Goal: Transaction & Acquisition: Purchase product/service

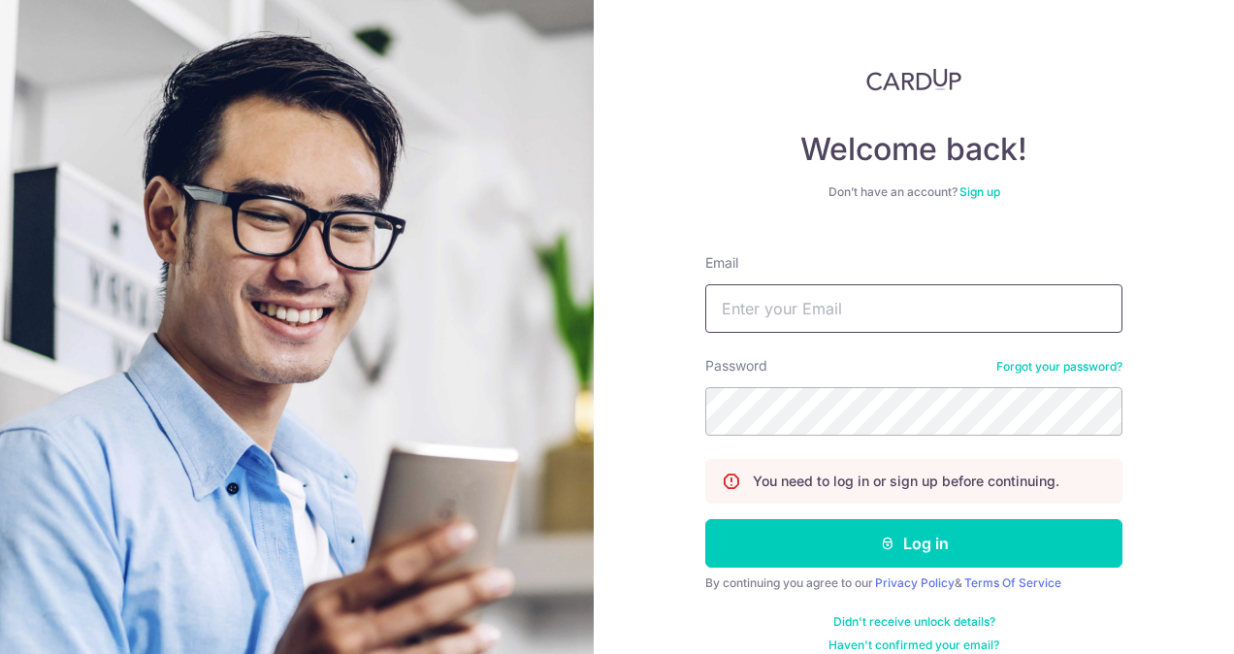
click at [754, 295] on input "Email" at bounding box center [913, 308] width 417 height 48
type input "yrtan312@hotmail.com"
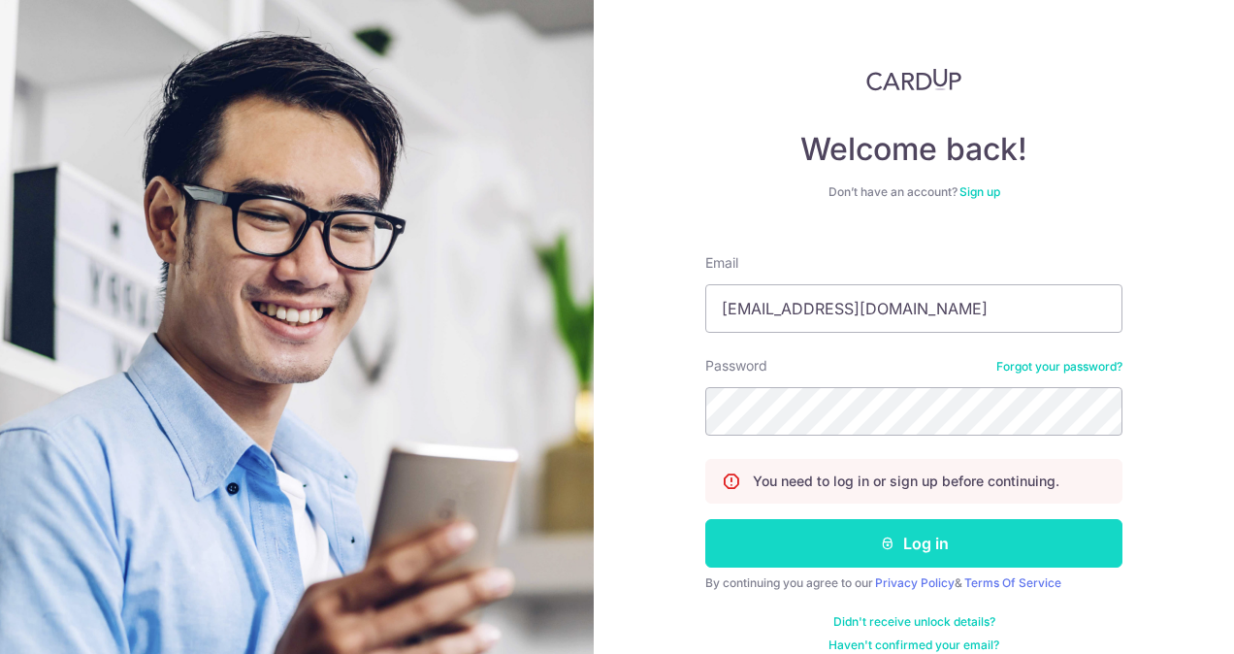
click at [817, 540] on button "Log in" at bounding box center [913, 543] width 417 height 48
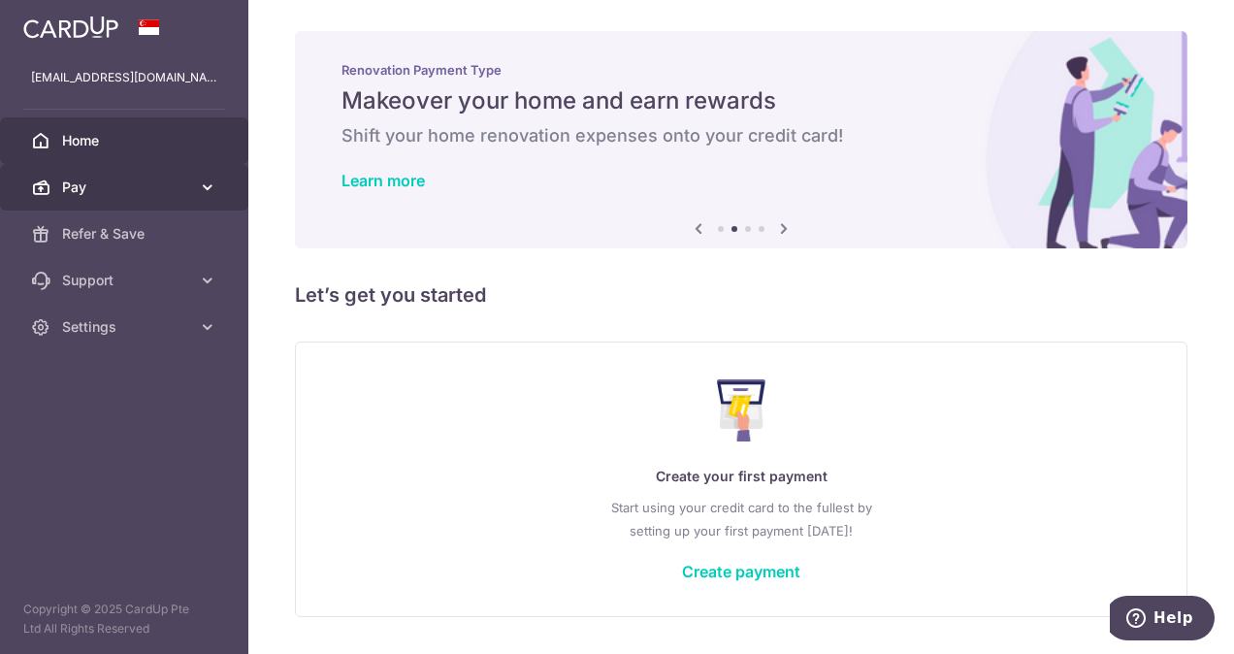
click at [214, 176] on link "Pay" at bounding box center [124, 187] width 248 height 47
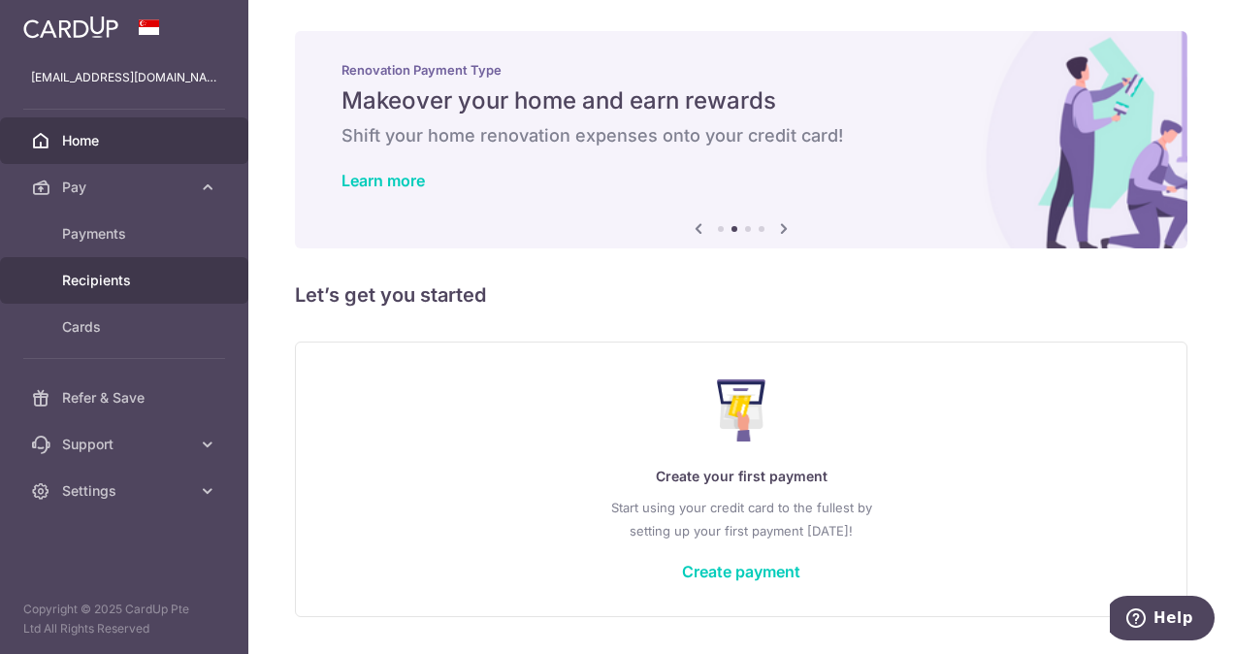
click at [119, 280] on span "Recipients" at bounding box center [126, 280] width 128 height 19
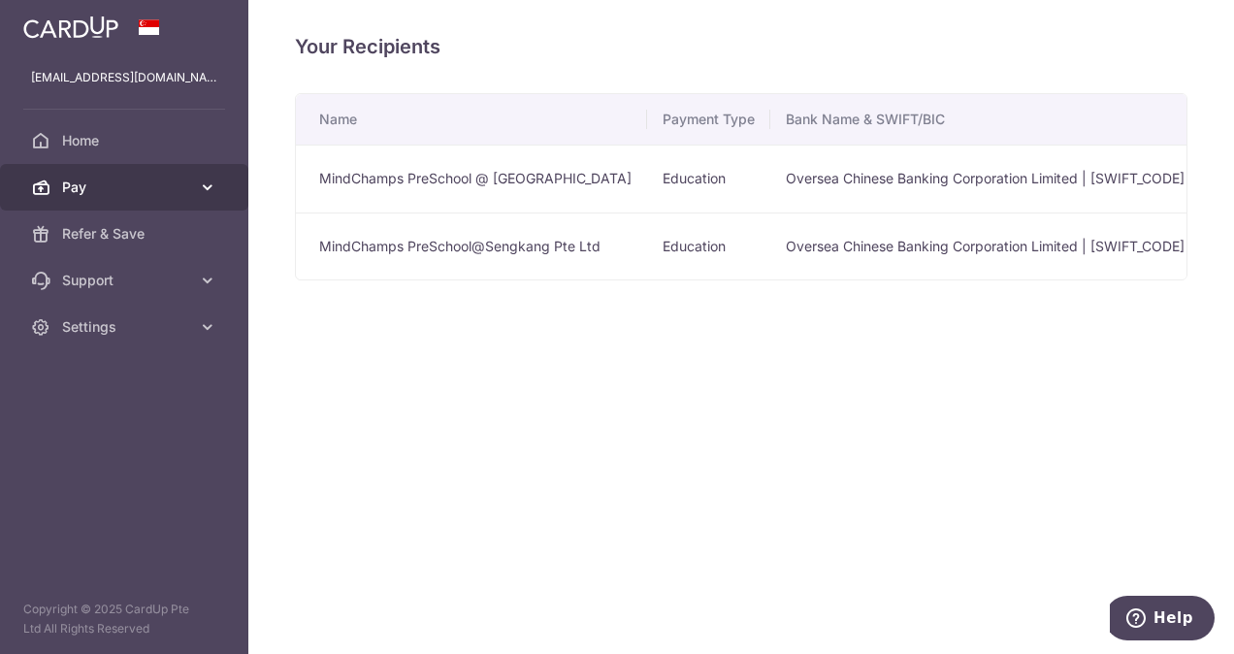
click at [190, 204] on link "Pay" at bounding box center [124, 187] width 248 height 47
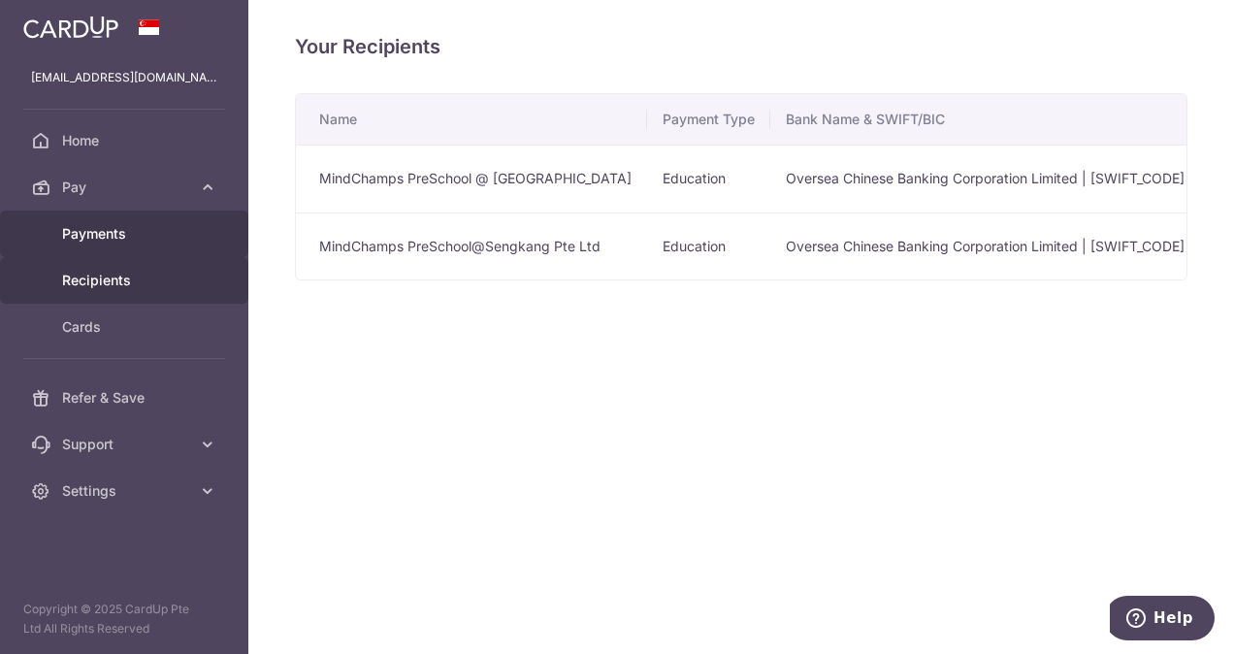
click at [128, 249] on link "Payments" at bounding box center [124, 233] width 248 height 47
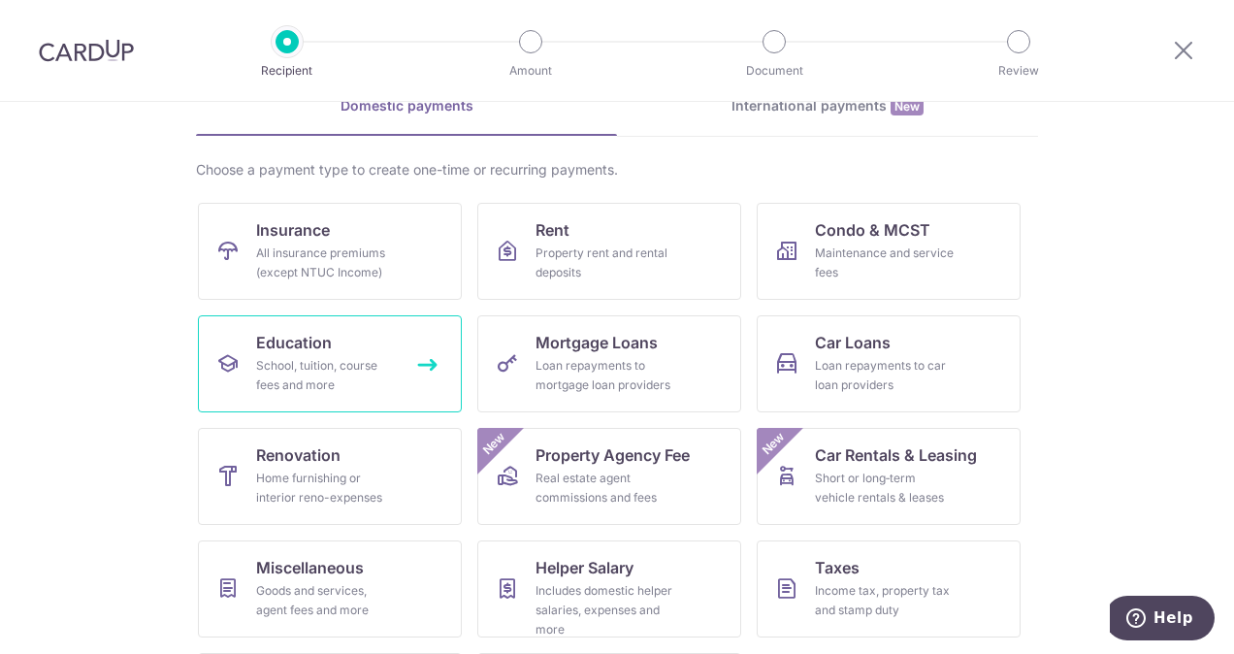
click at [328, 367] on div "School, tuition, course fees and more" at bounding box center [326, 375] width 140 height 39
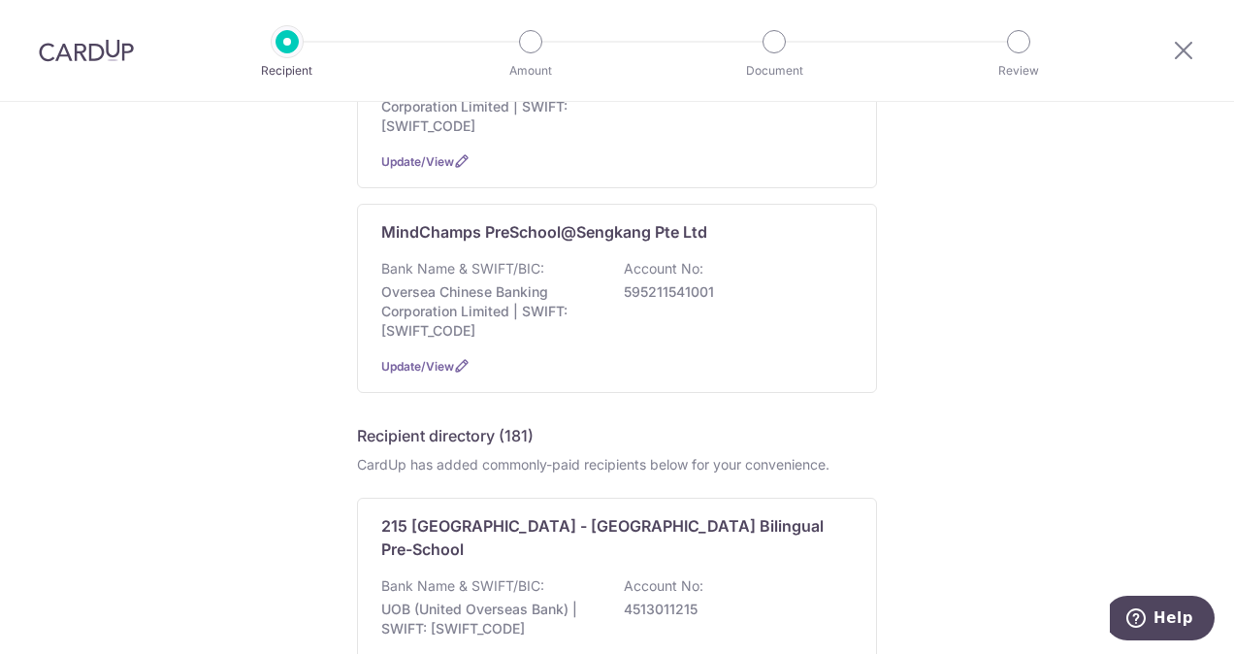
scroll to position [322, 0]
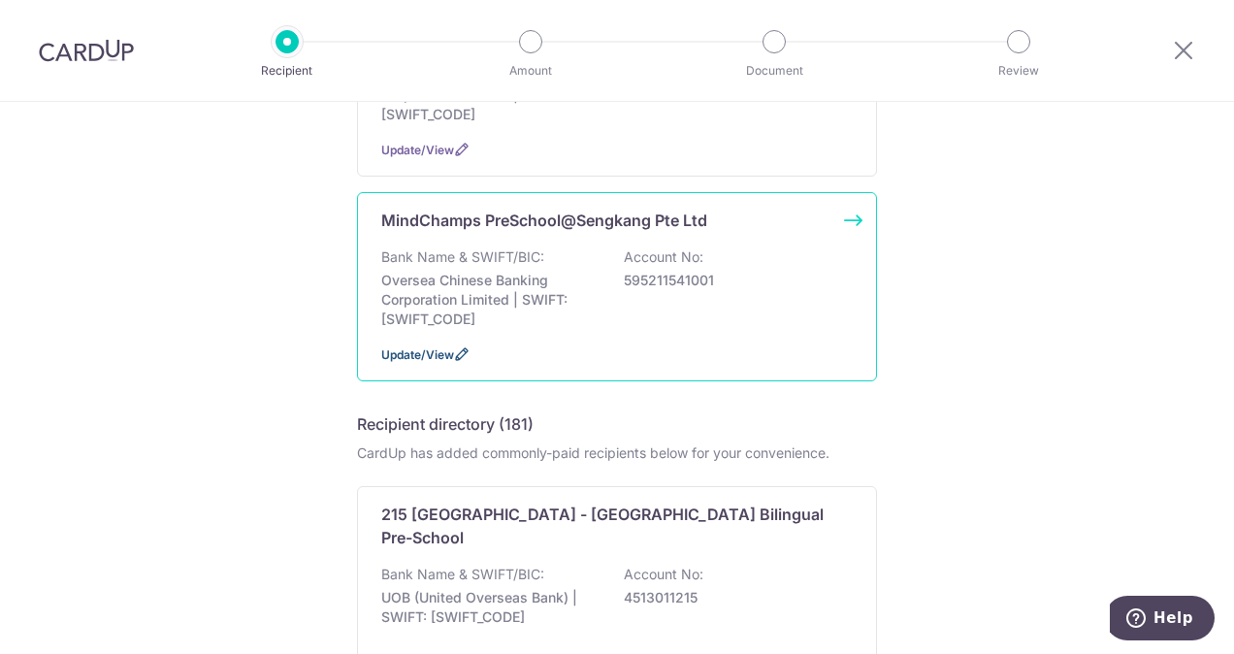
click at [417, 349] on span "Update/View" at bounding box center [417, 354] width 73 height 15
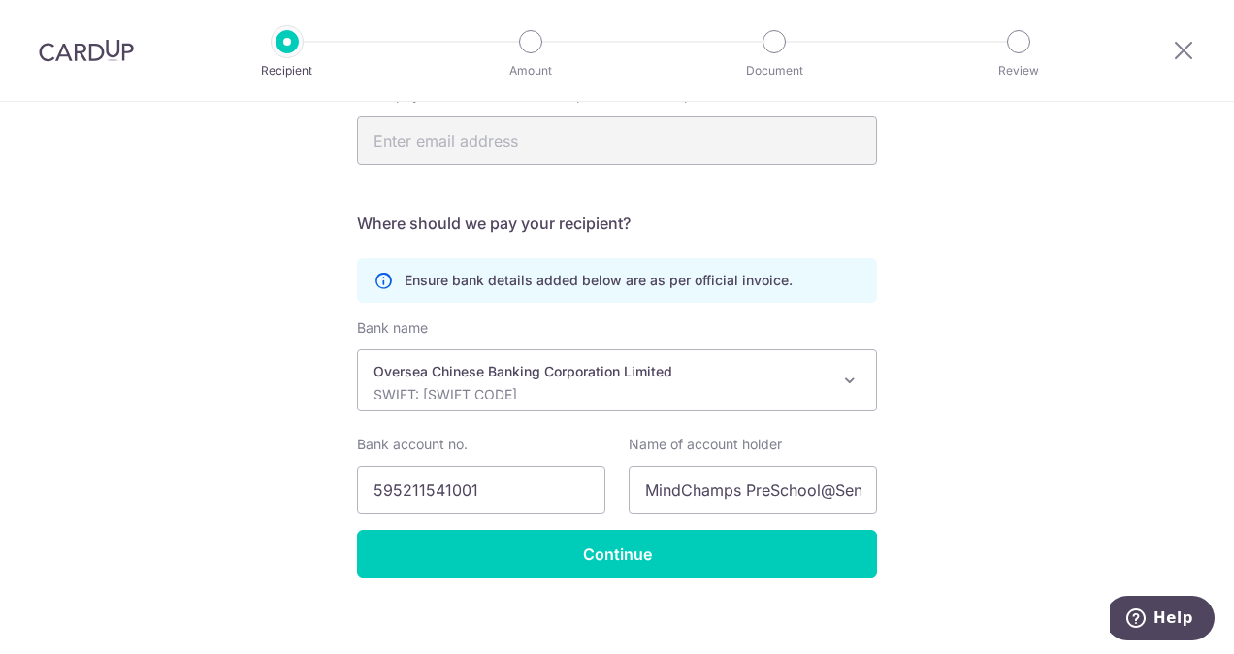
scroll to position [334, 0]
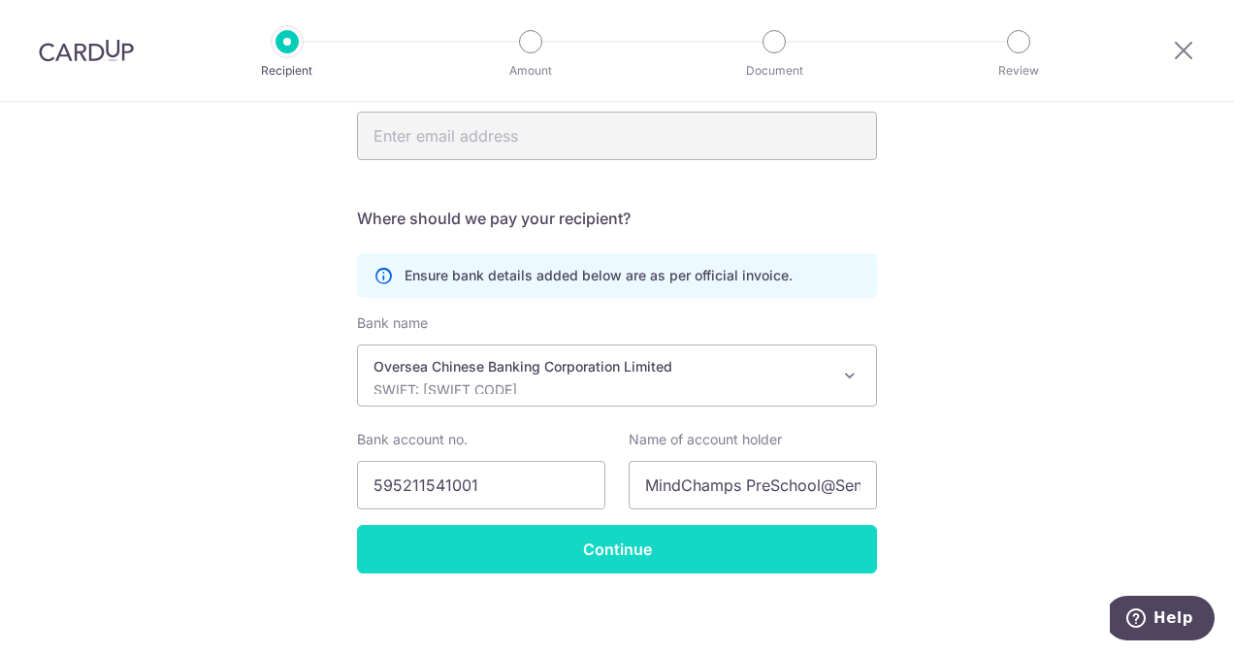
click at [628, 553] on input "Continue" at bounding box center [617, 549] width 520 height 48
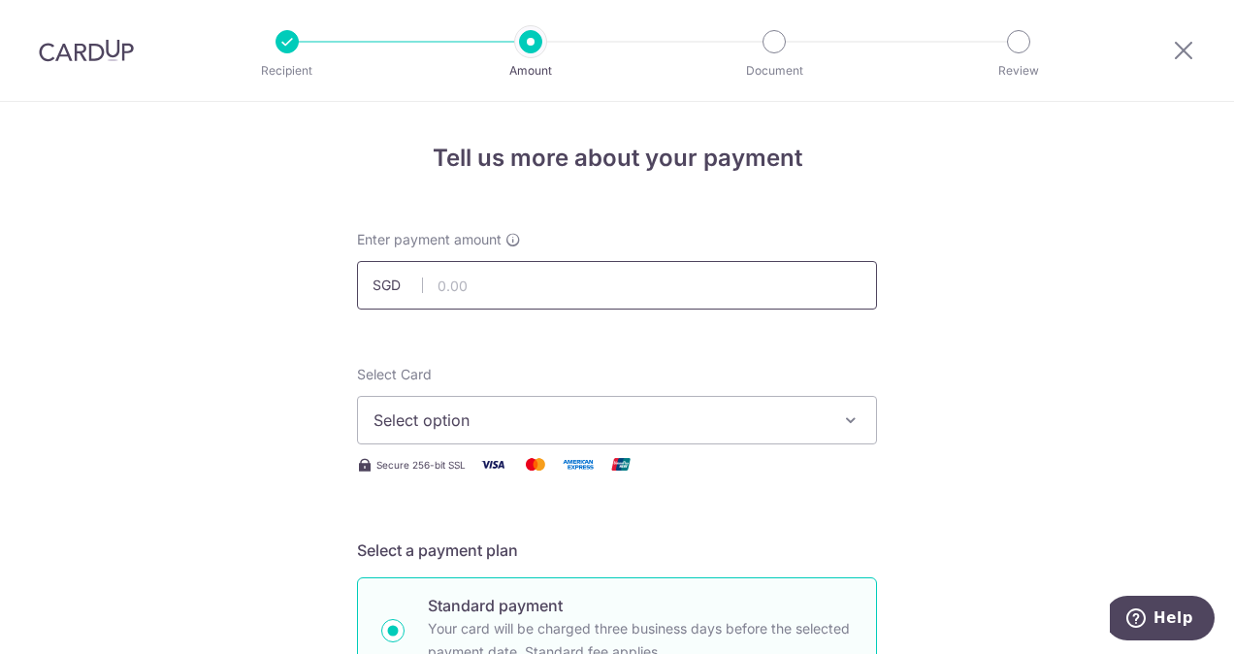
click at [512, 288] on input "text" at bounding box center [617, 285] width 520 height 48
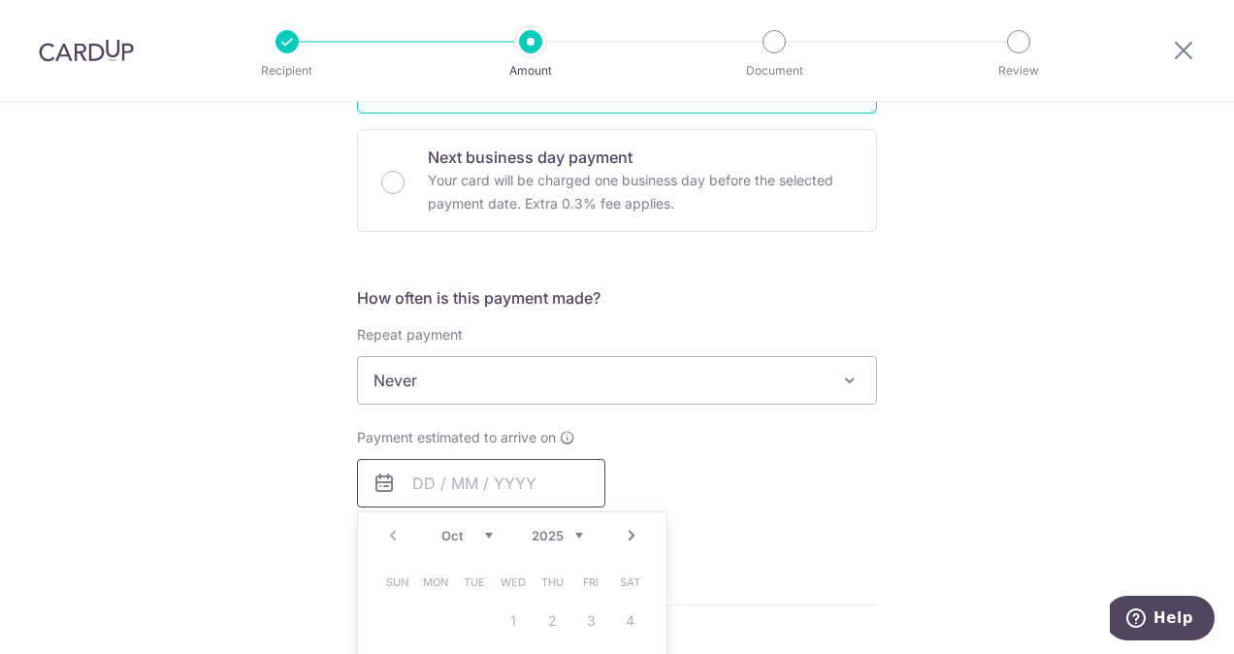
type input "1,950.31"
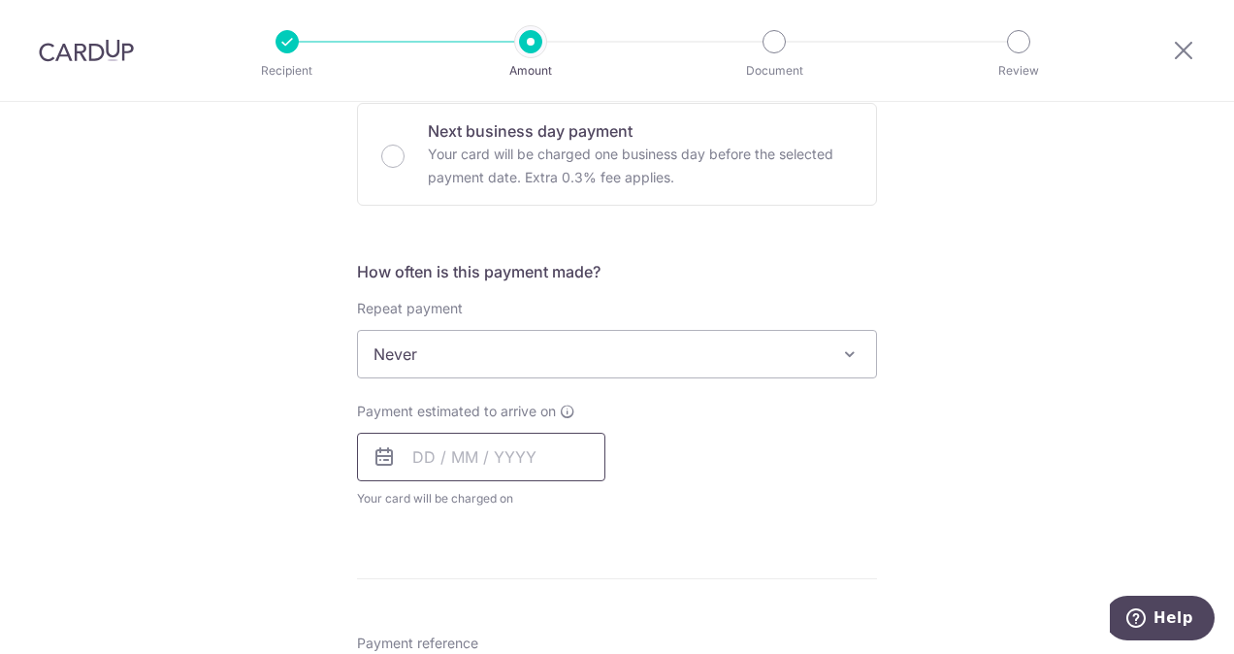
scroll to position [684, 0]
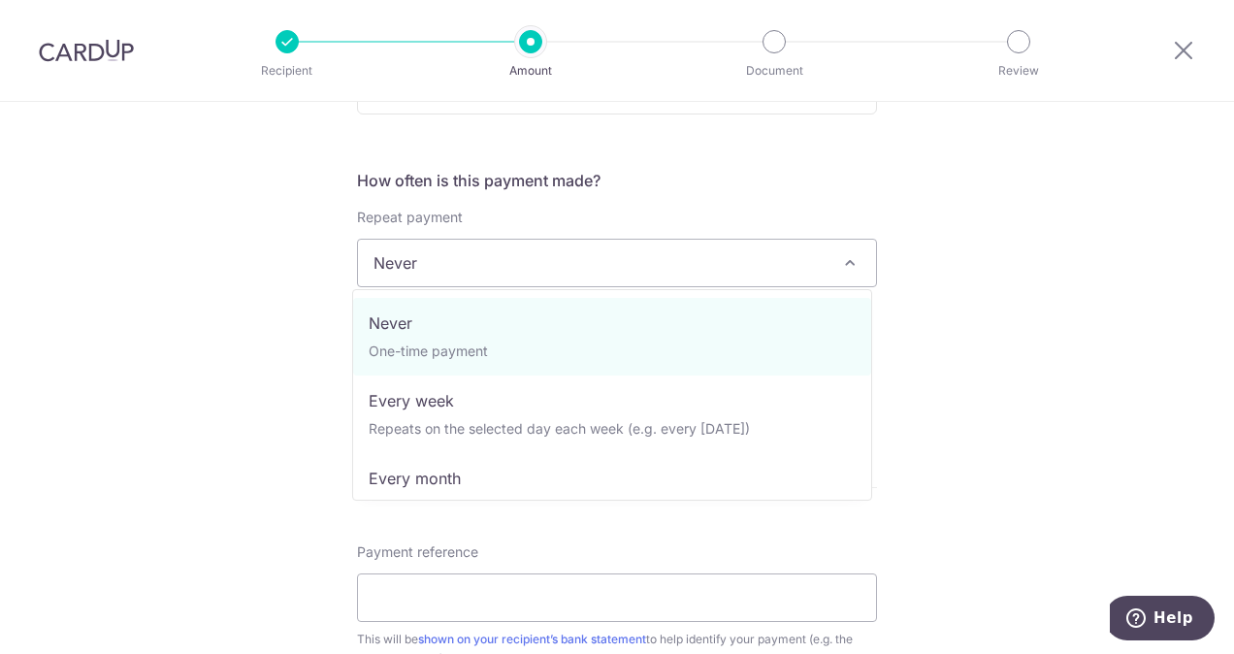
click at [695, 263] on span "Never" at bounding box center [617, 263] width 518 height 47
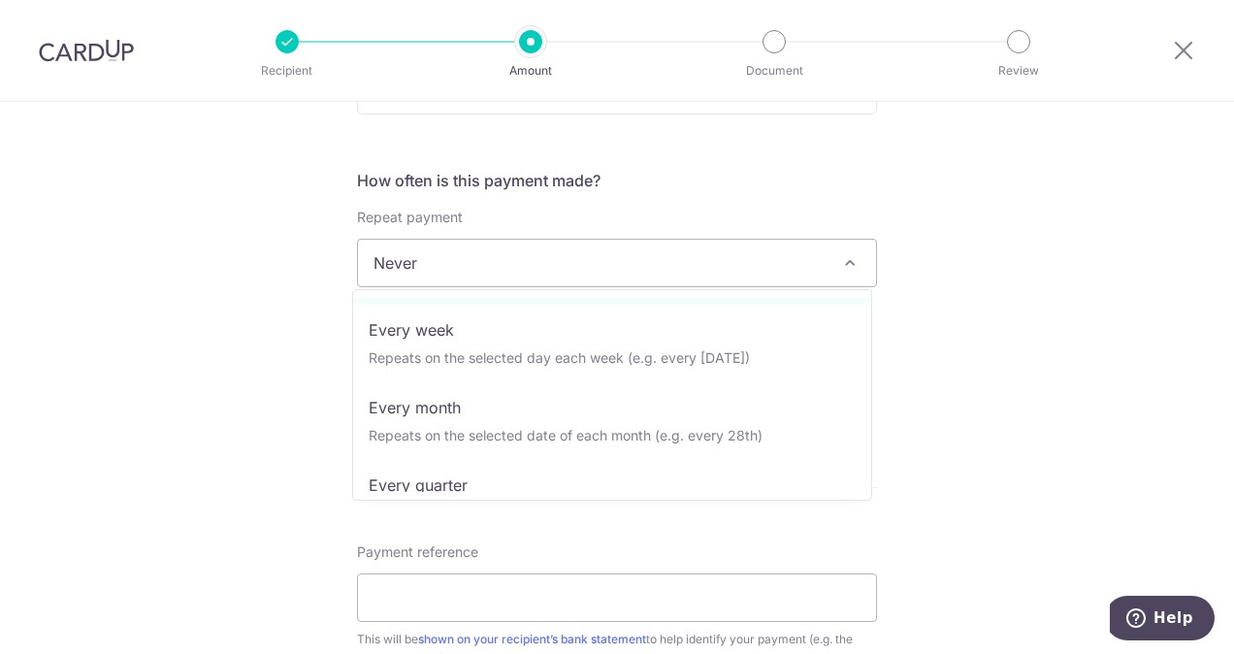
scroll to position [80, 0]
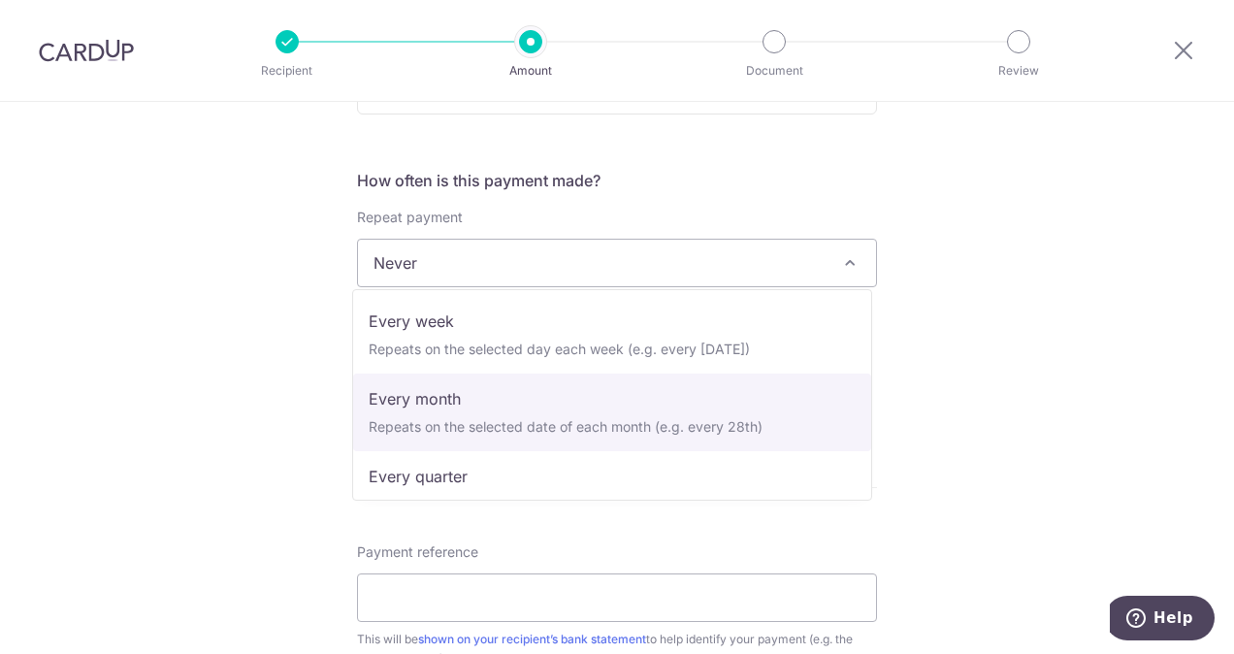
select select "3"
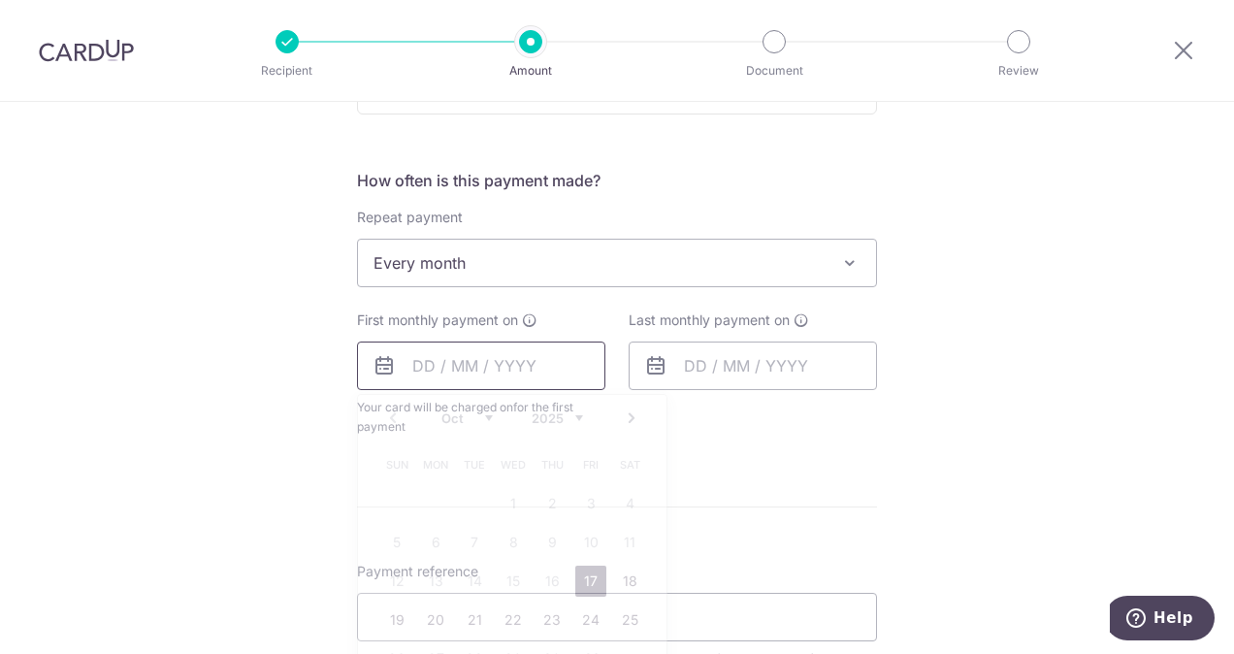
click at [403, 367] on input "text" at bounding box center [481, 365] width 248 height 48
click at [502, 609] on link "22" at bounding box center [513, 619] width 31 height 31
type input "22/10/2025"
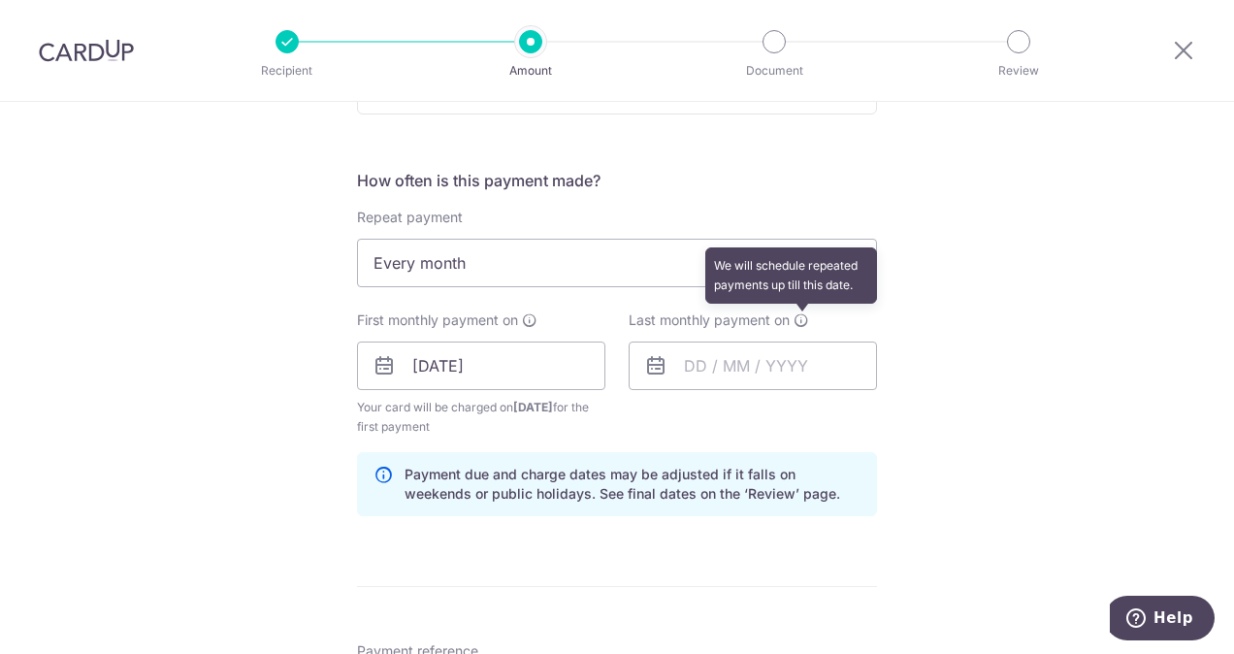
click at [801, 321] on icon at bounding box center [801, 320] width 16 height 16
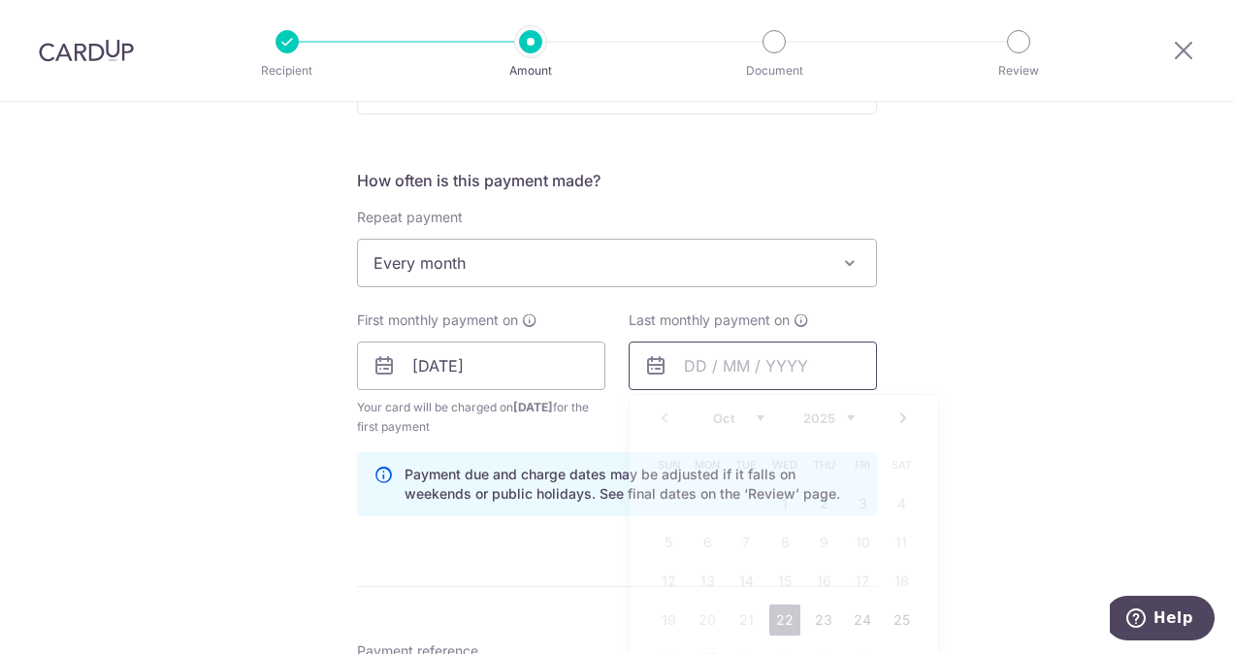
click at [765, 372] on input "text" at bounding box center [752, 365] width 248 height 48
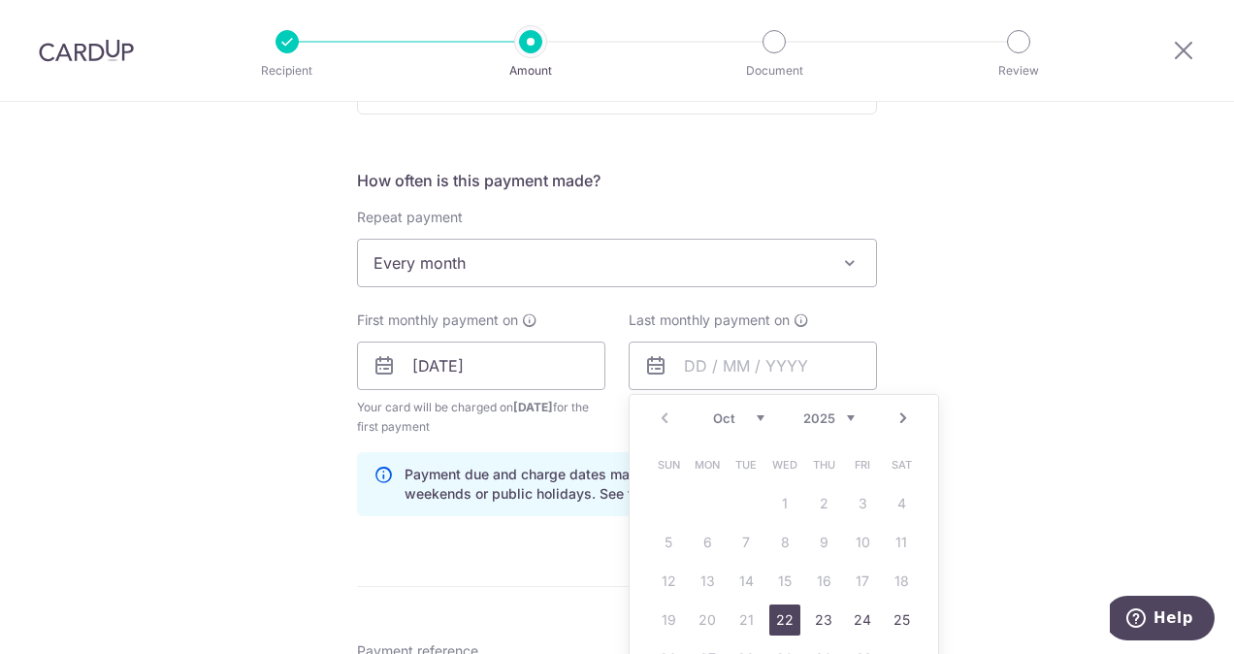
click at [754, 418] on select "Oct Nov Dec" at bounding box center [738, 418] width 51 height 16
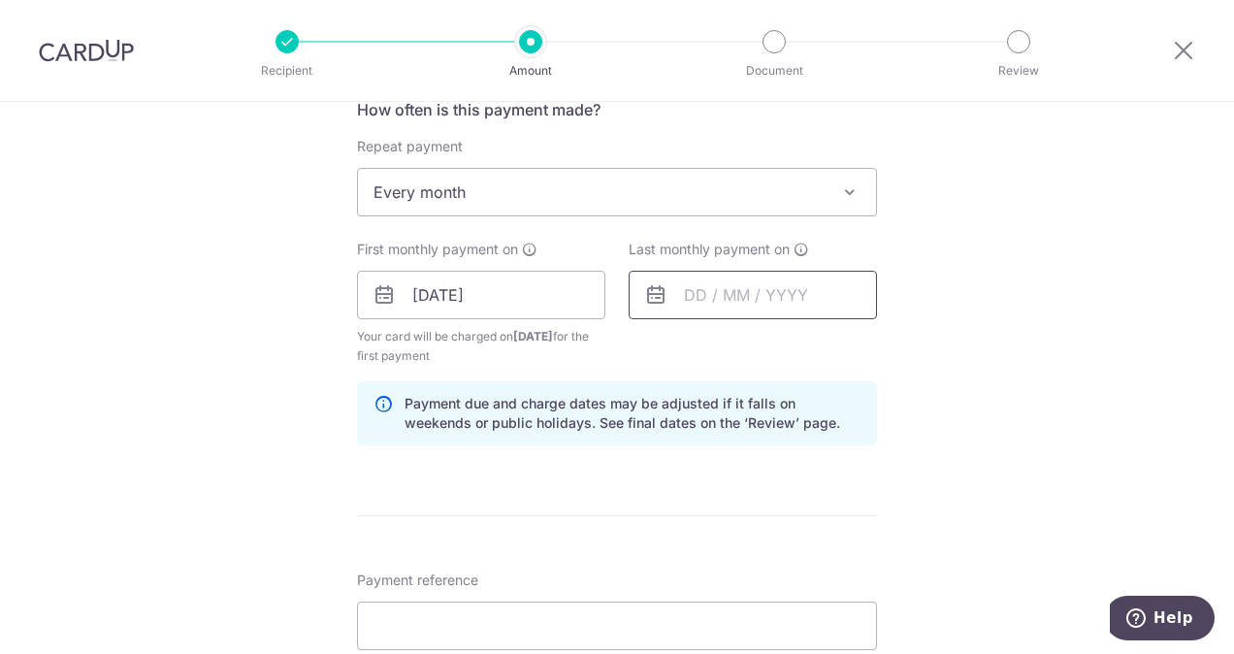
scroll to position [757, 0]
click at [431, 304] on input "22/10/2025" at bounding box center [481, 292] width 248 height 48
click at [754, 289] on input "text" at bounding box center [752, 292] width 248 height 48
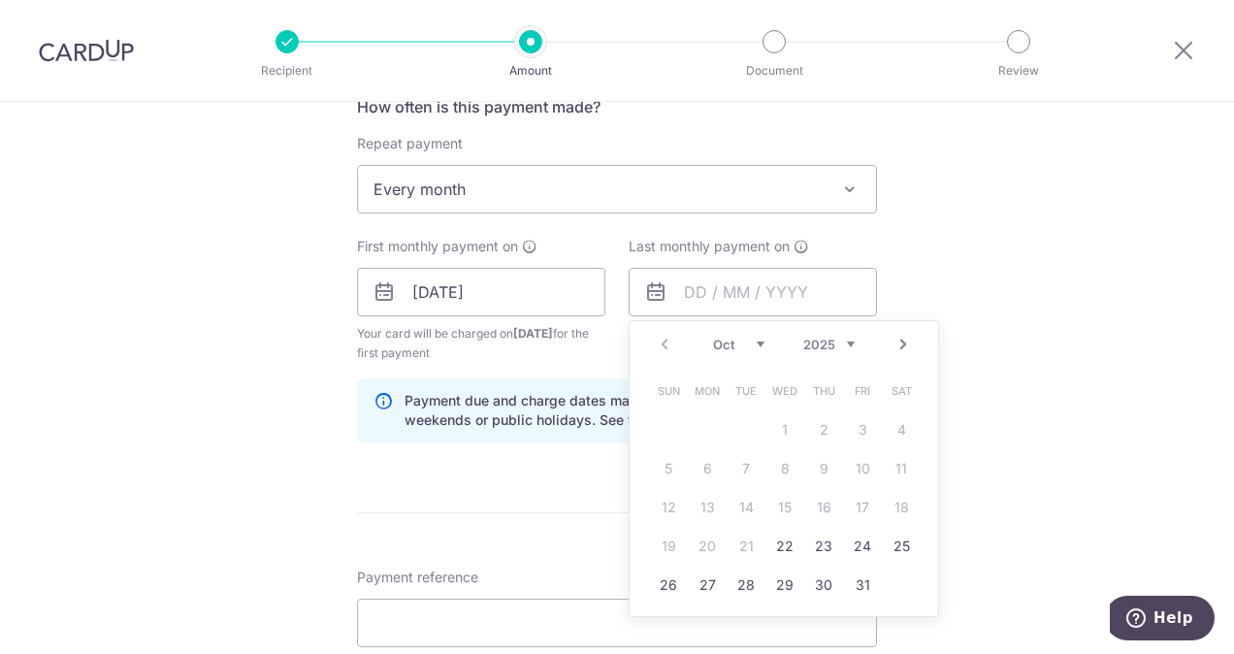
click at [747, 337] on select "Oct Nov Dec" at bounding box center [738, 345] width 51 height 16
click at [730, 582] on link "25" at bounding box center [745, 584] width 31 height 31
type input "25/11/2025"
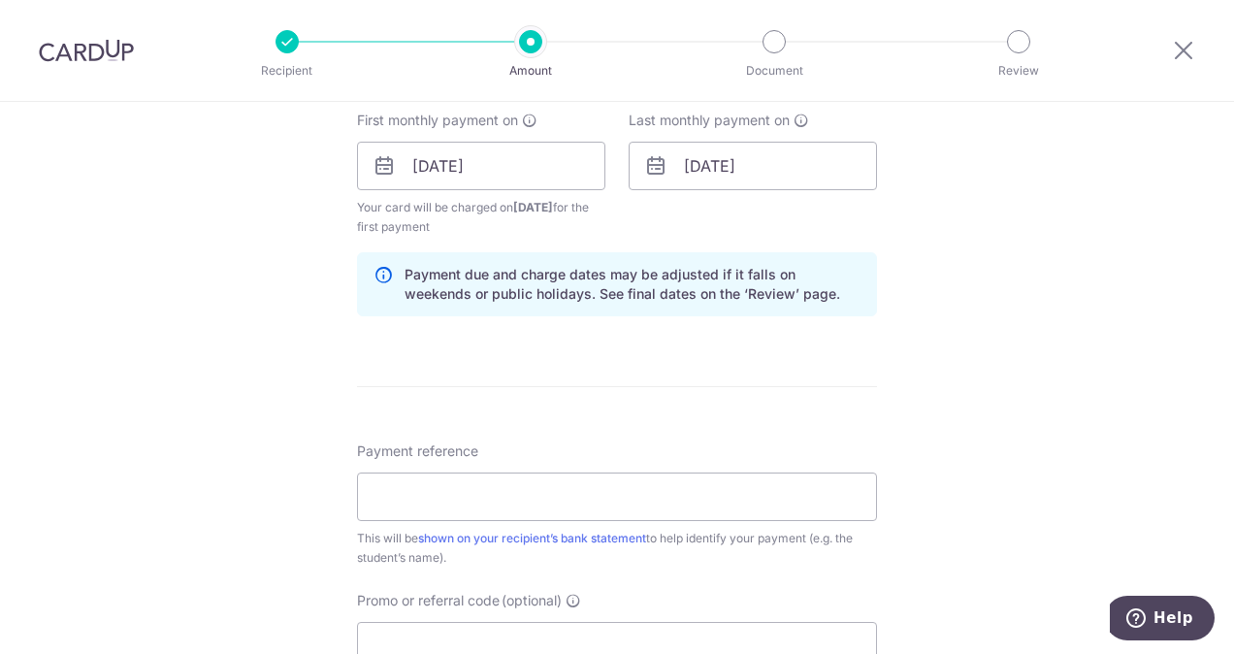
scroll to position [888, 0]
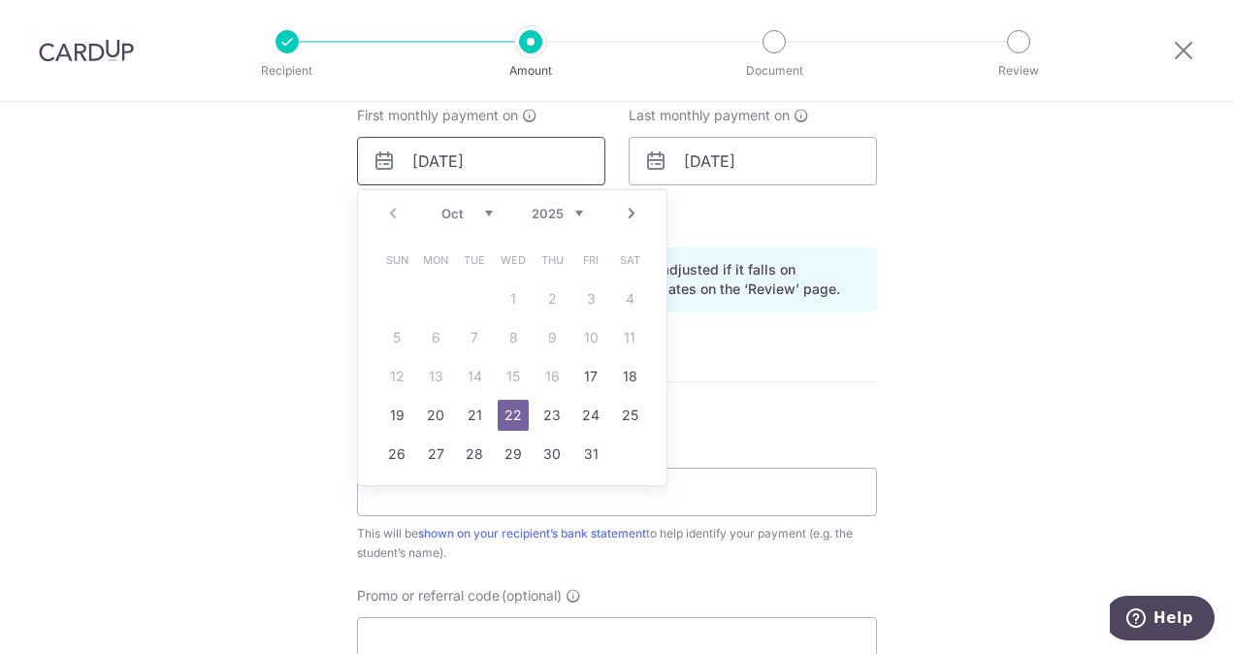
click at [467, 149] on input "22/10/2025" at bounding box center [481, 161] width 248 height 48
click at [581, 419] on link "24" at bounding box center [590, 415] width 31 height 31
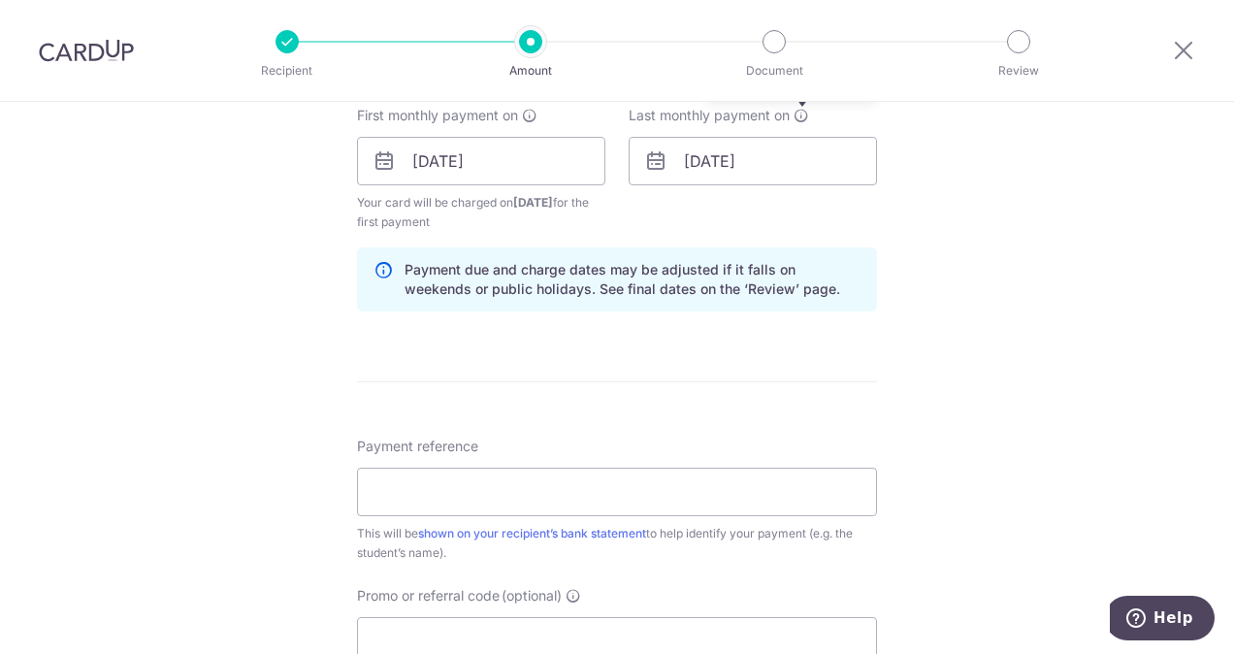
click at [798, 108] on icon at bounding box center [801, 116] width 16 height 16
click at [794, 112] on icon at bounding box center [801, 116] width 16 height 16
click at [539, 162] on input "24/10/2025" at bounding box center [481, 161] width 248 height 48
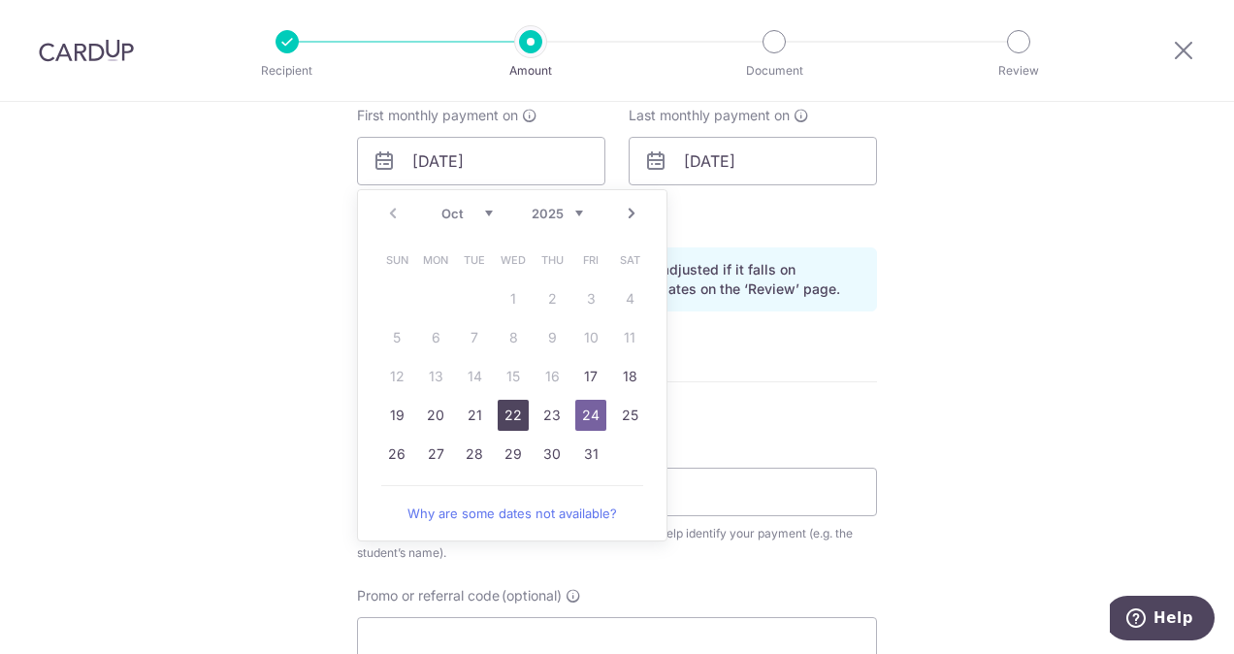
click at [505, 401] on link "22" at bounding box center [513, 415] width 31 height 31
type input "22/10/2025"
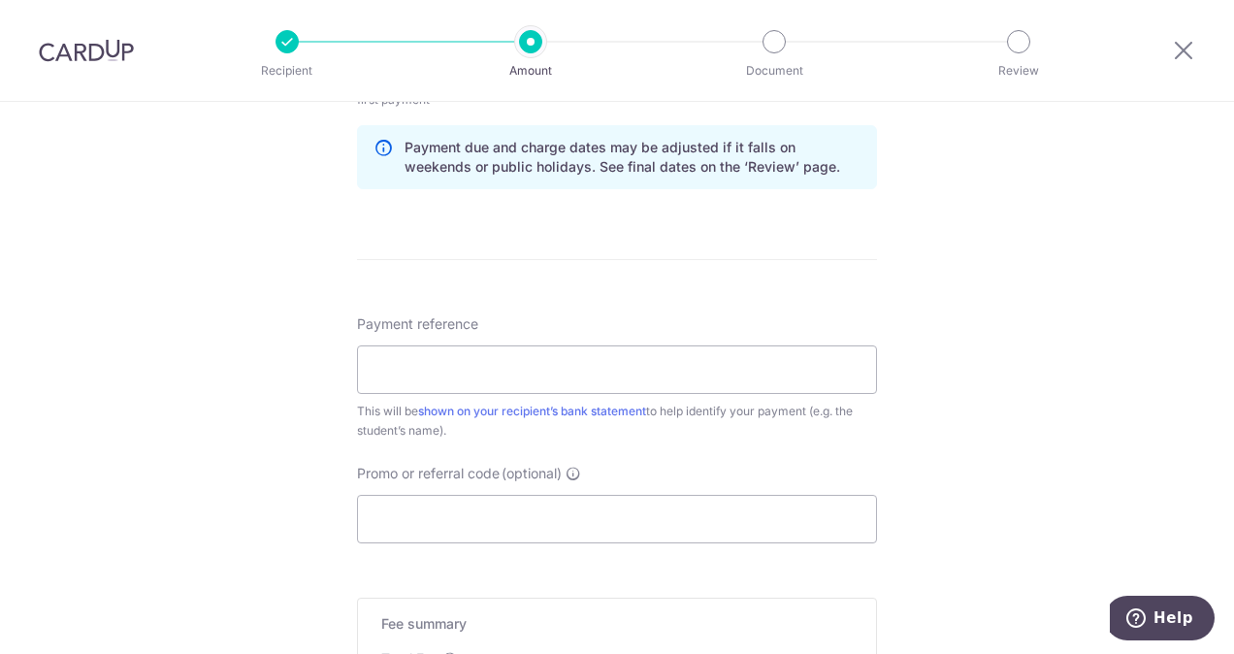
scroll to position [1015, 0]
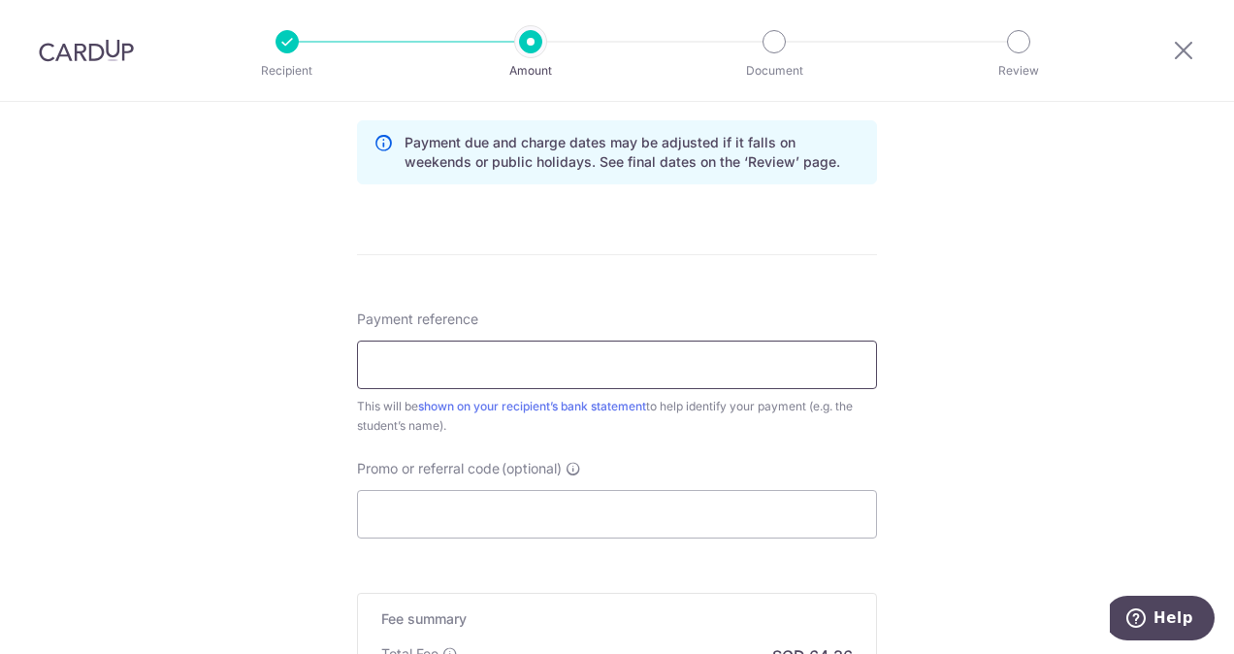
click at [685, 371] on input "Payment reference" at bounding box center [617, 364] width 520 height 48
type input "KaydenTanT2091658Z"
click at [520, 507] on input "Promo or referral code (optional)" at bounding box center [617, 514] width 520 height 48
click at [558, 355] on input "KaydenTanT2091658Z" at bounding box center [617, 364] width 520 height 48
click at [543, 517] on input "Promo or referral code (optional)" at bounding box center [617, 514] width 520 height 48
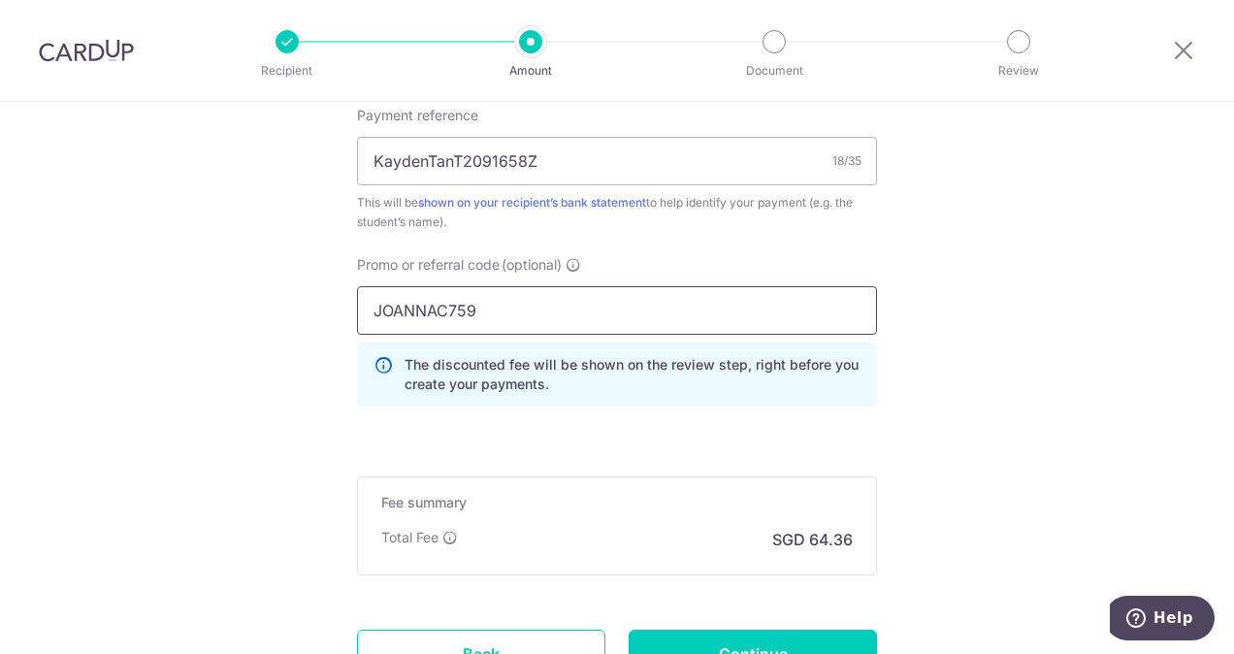
scroll to position [1354, 0]
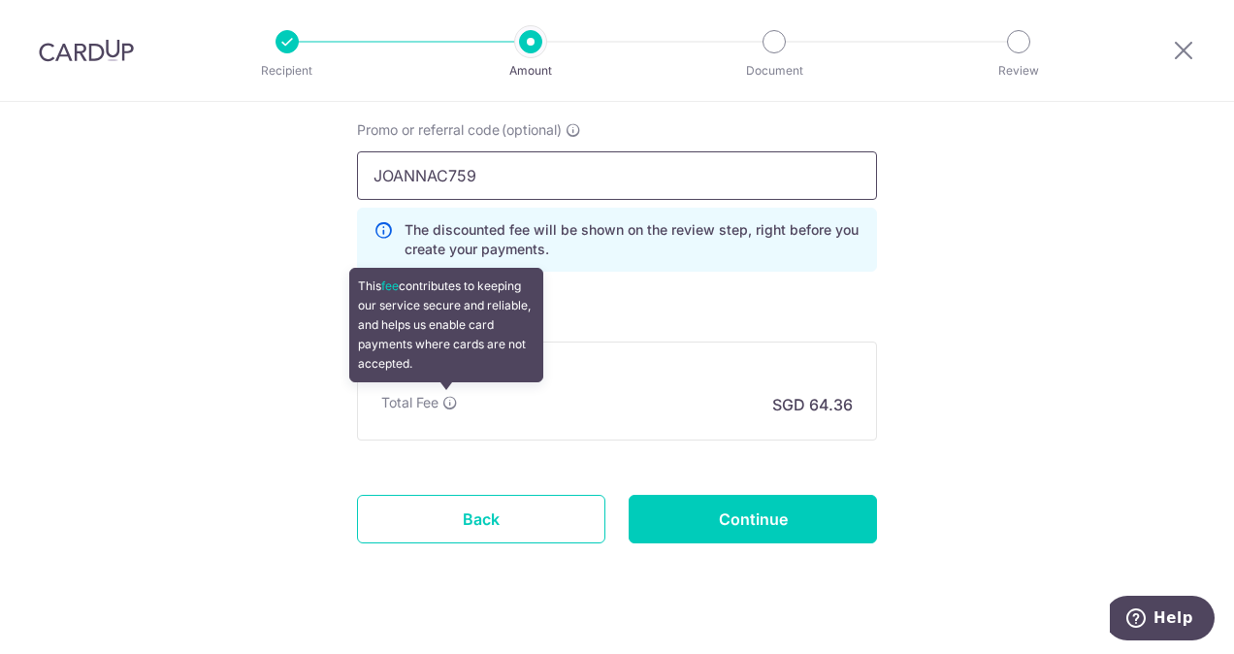
type input "JOANNAC759"
click at [447, 399] on icon at bounding box center [450, 403] width 16 height 16
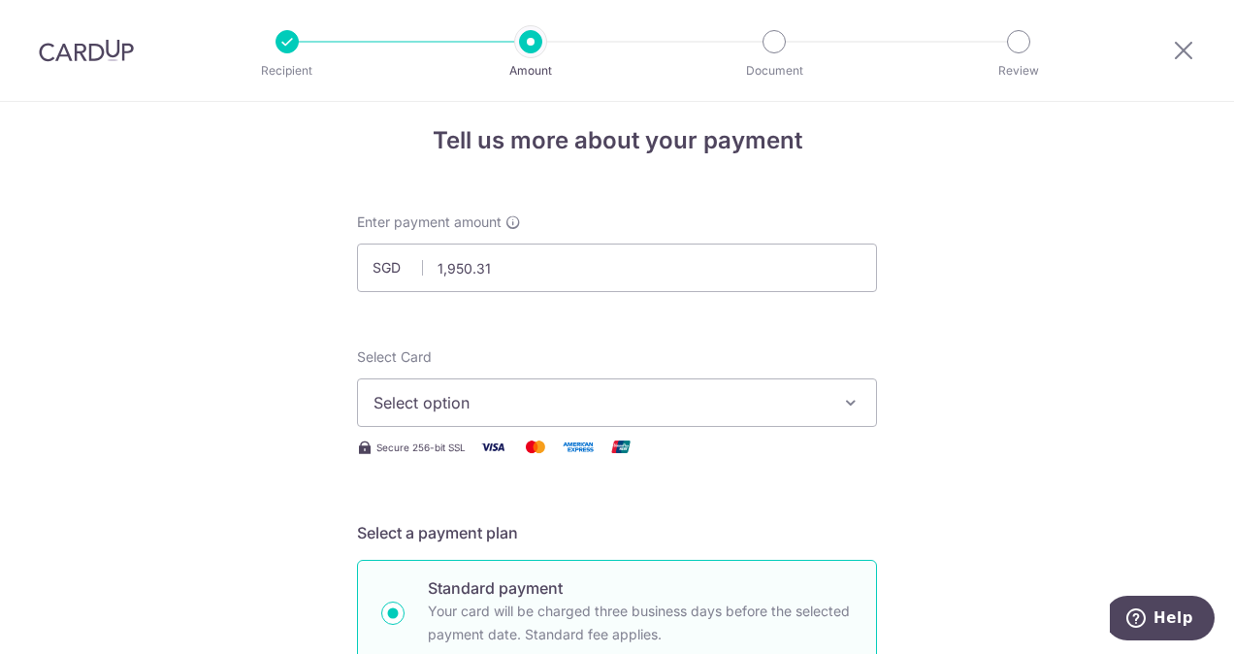
scroll to position [0, 0]
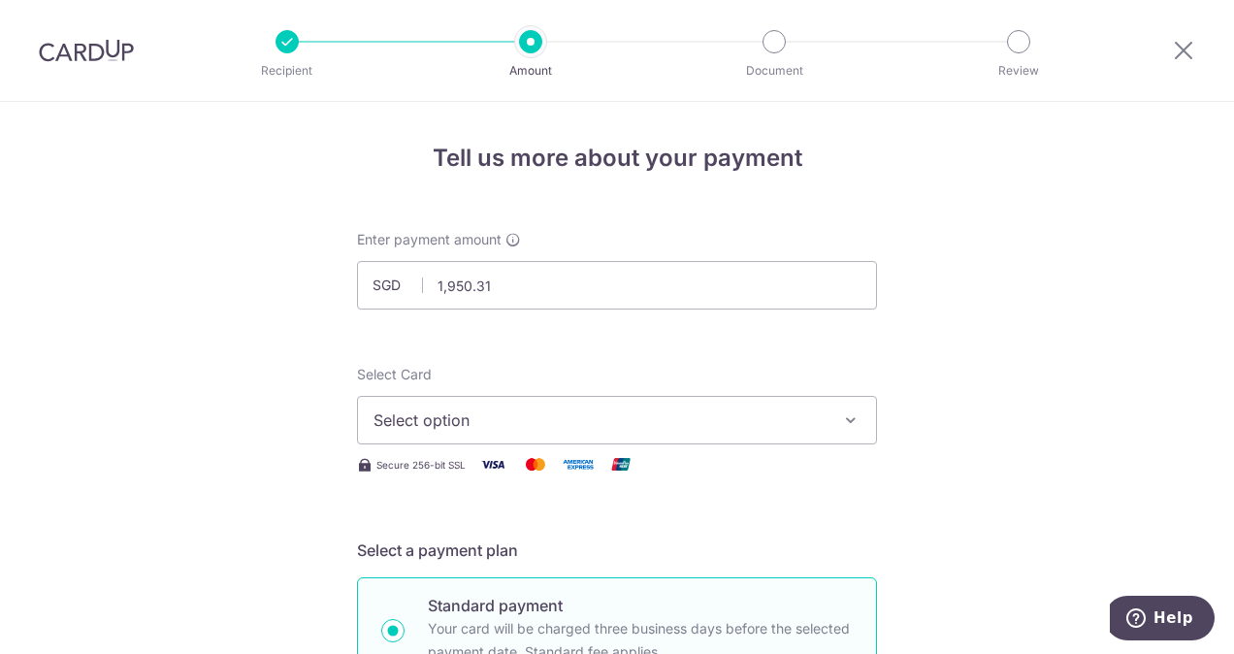
click at [698, 434] on button "Select option" at bounding box center [617, 420] width 520 height 48
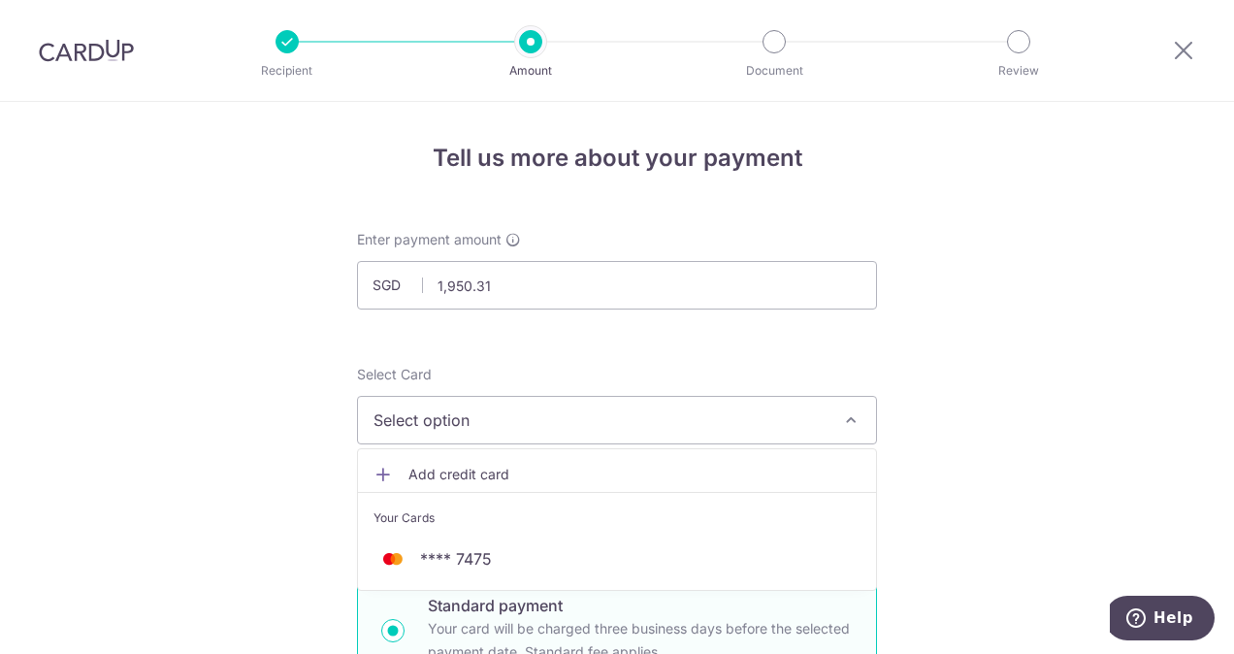
click at [531, 471] on span "Add credit card" at bounding box center [634, 474] width 452 height 19
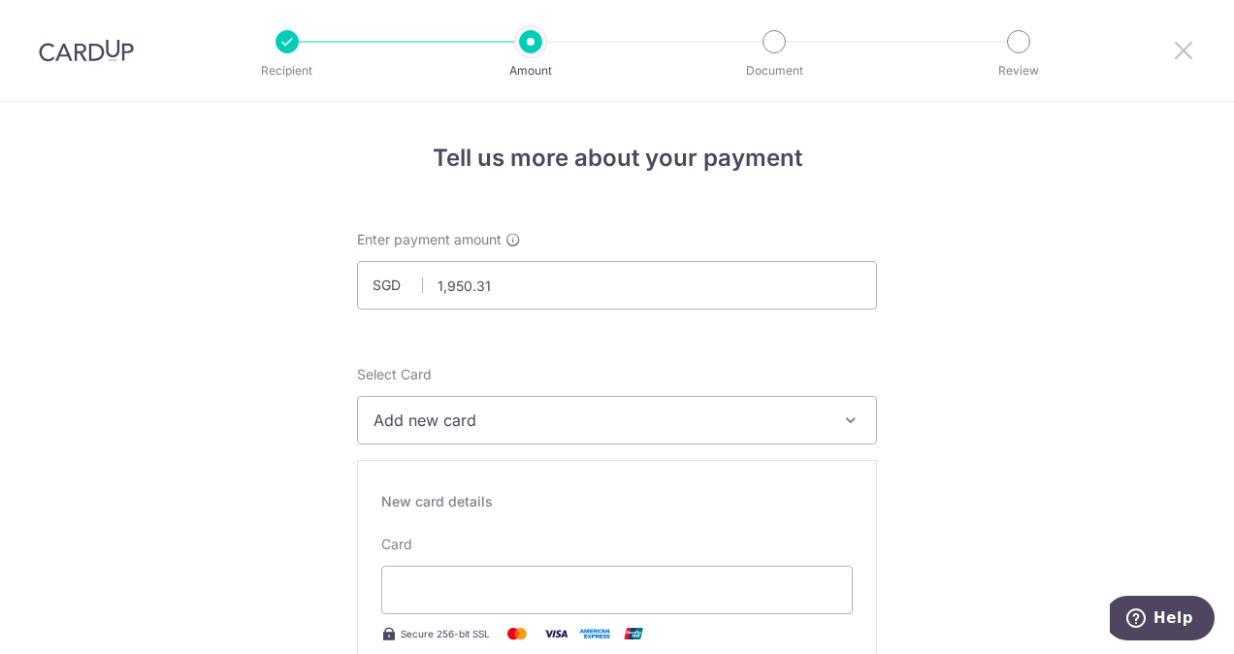
click at [1187, 50] on icon at bounding box center [1183, 50] width 23 height 24
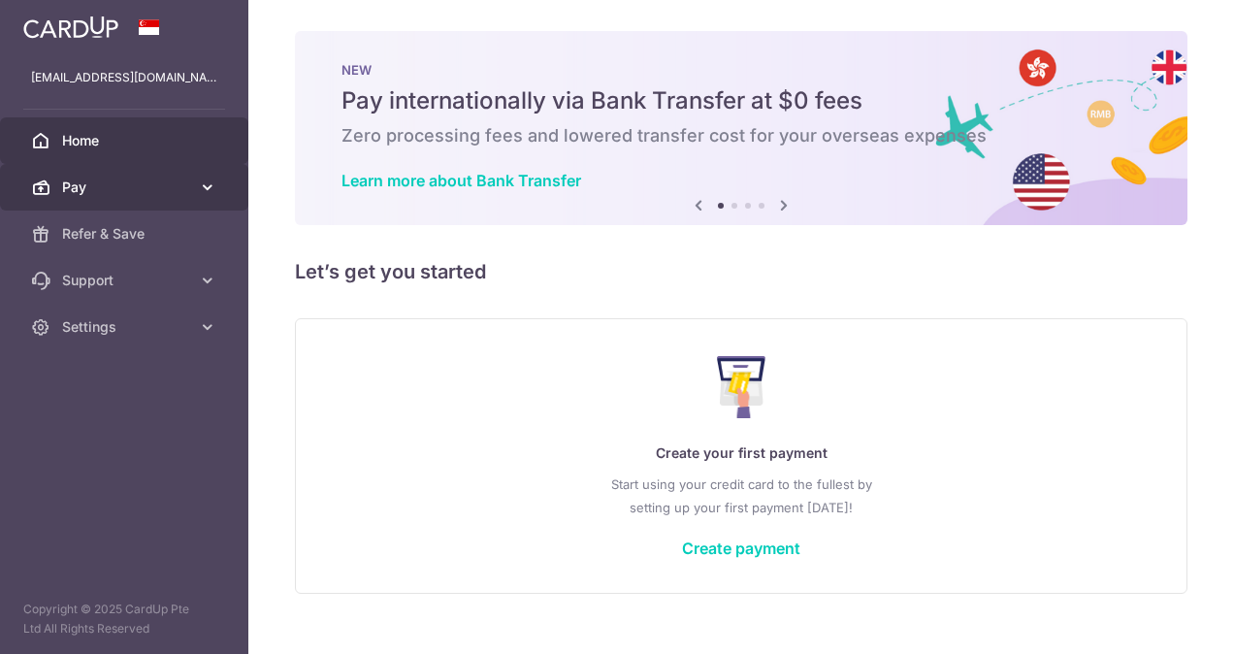
click at [173, 187] on span "Pay" at bounding box center [126, 186] width 128 height 19
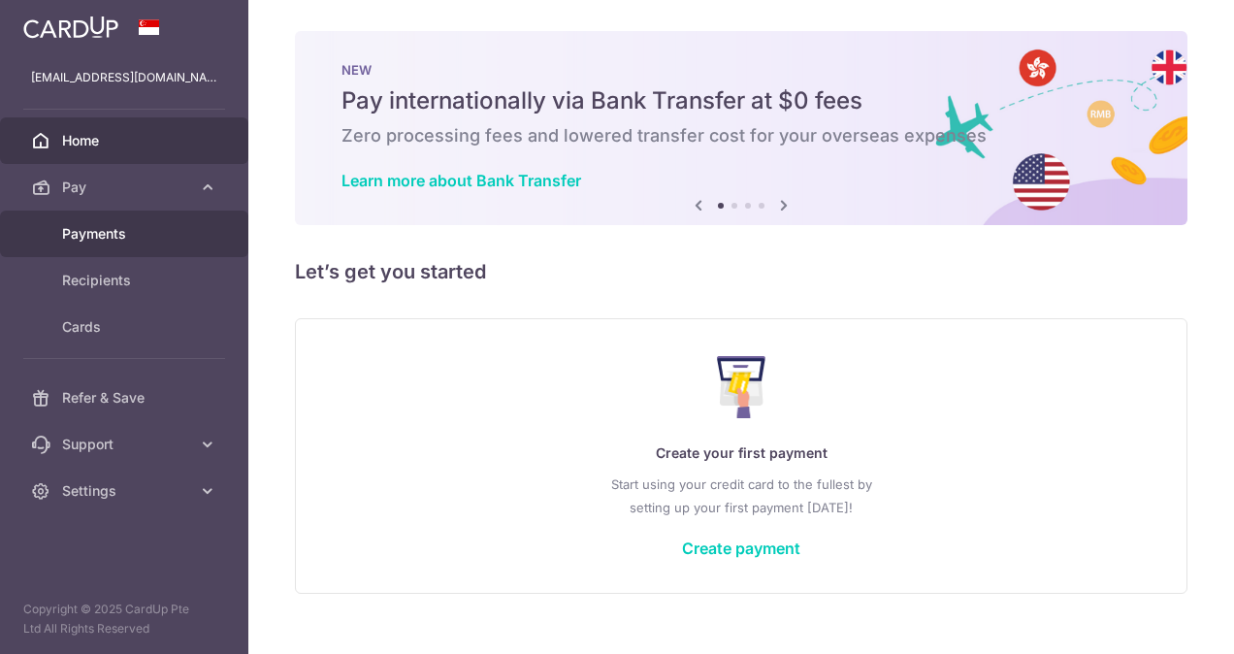
click at [133, 236] on span "Payments" at bounding box center [126, 233] width 128 height 19
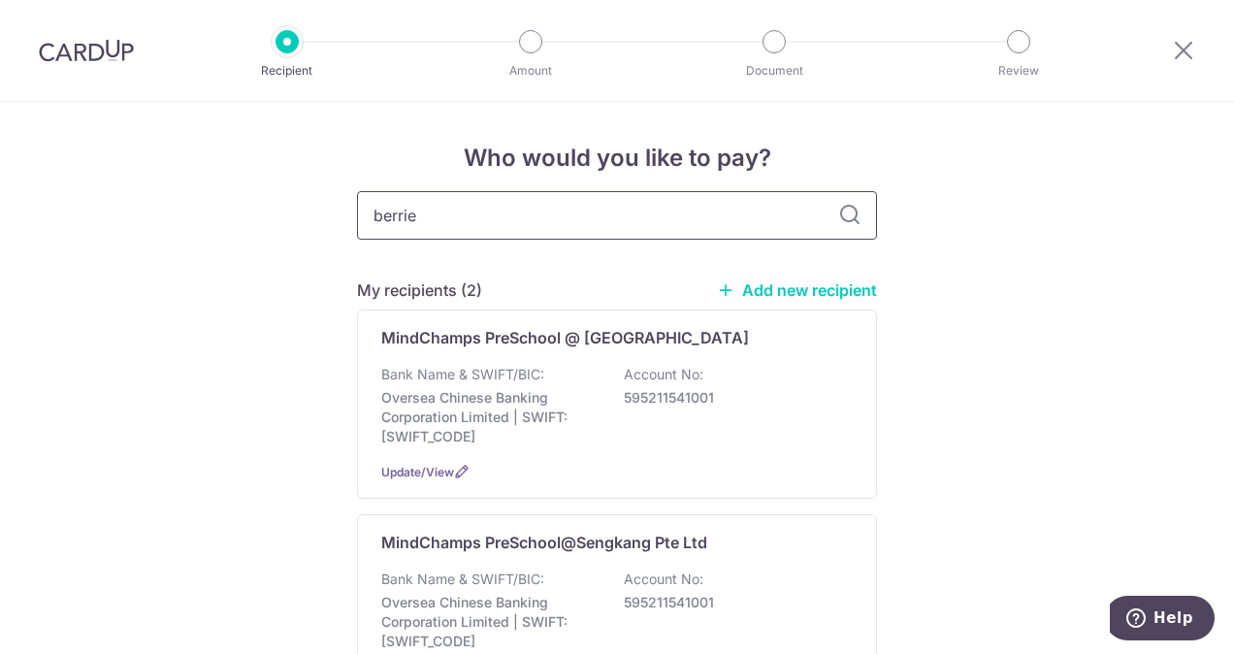
type input "berries"
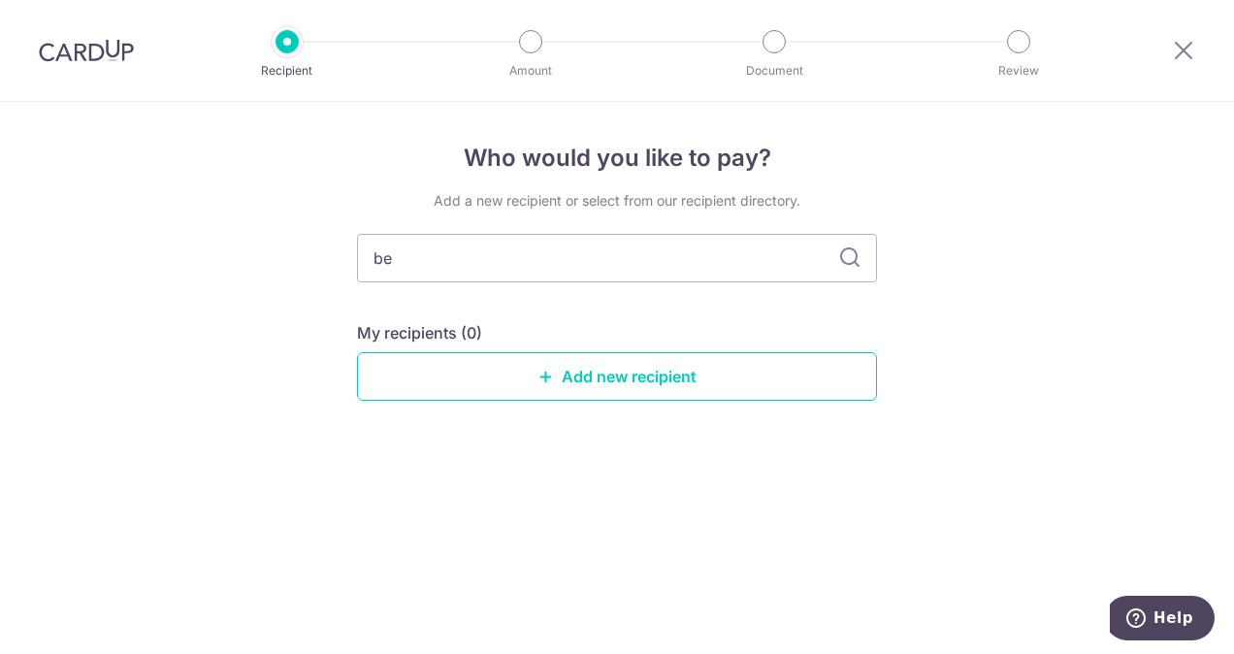
type input "b"
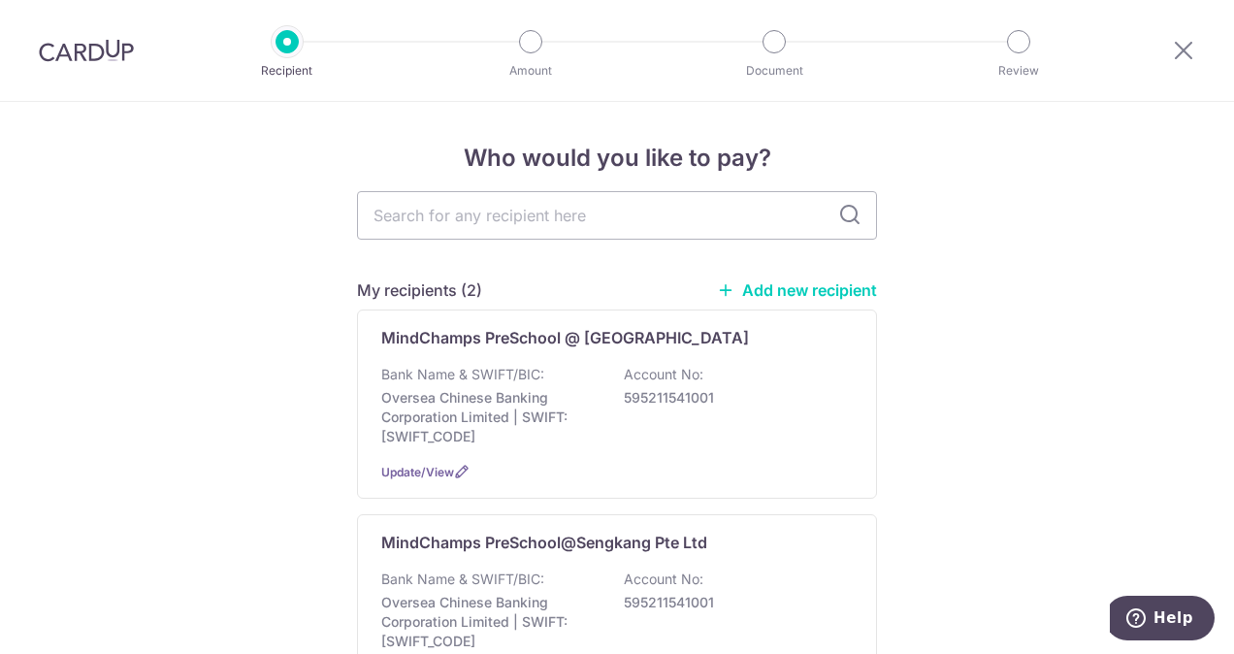
click at [607, 380] on div "Bank Name & SWIFT/BIC: Oversea Chinese Banking Corporation Limited | SWIFT: [SW…" at bounding box center [616, 405] width 471 height 81
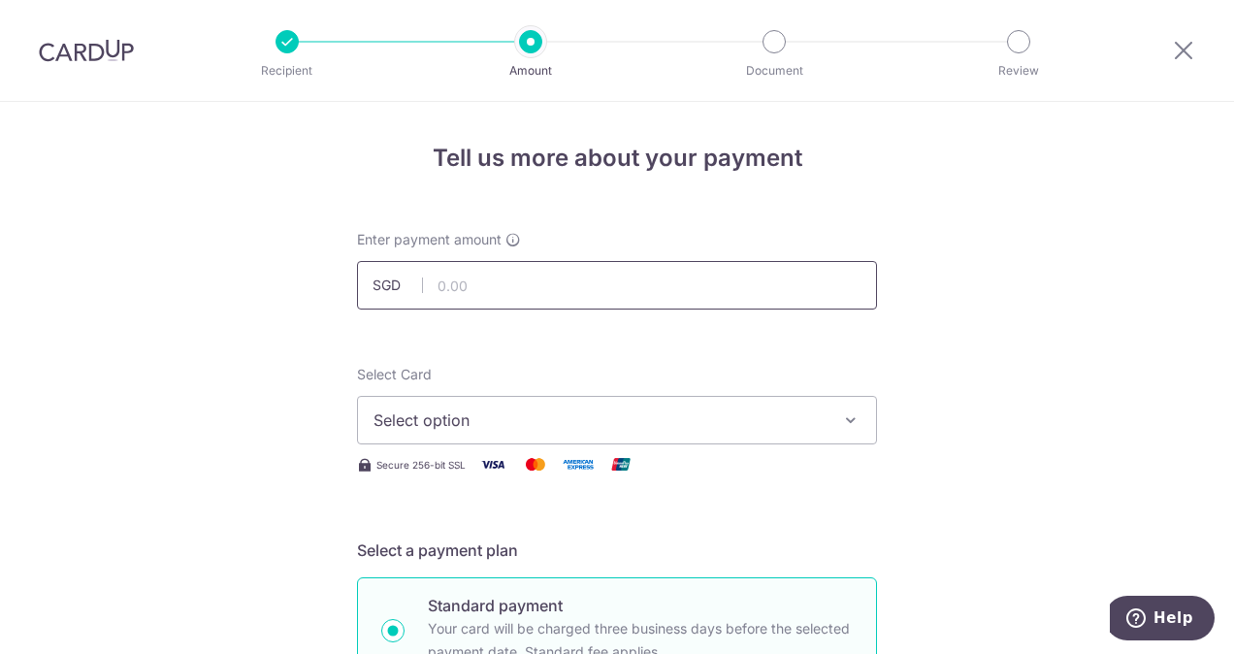
click at [591, 277] on input "text" at bounding box center [617, 285] width 520 height 48
type input "904.70"
click at [841, 377] on div "Select Card Select option Add credit card Your Cards **** 7475" at bounding box center [617, 405] width 520 height 80
click at [574, 421] on span "Select option" at bounding box center [599, 419] width 452 height 23
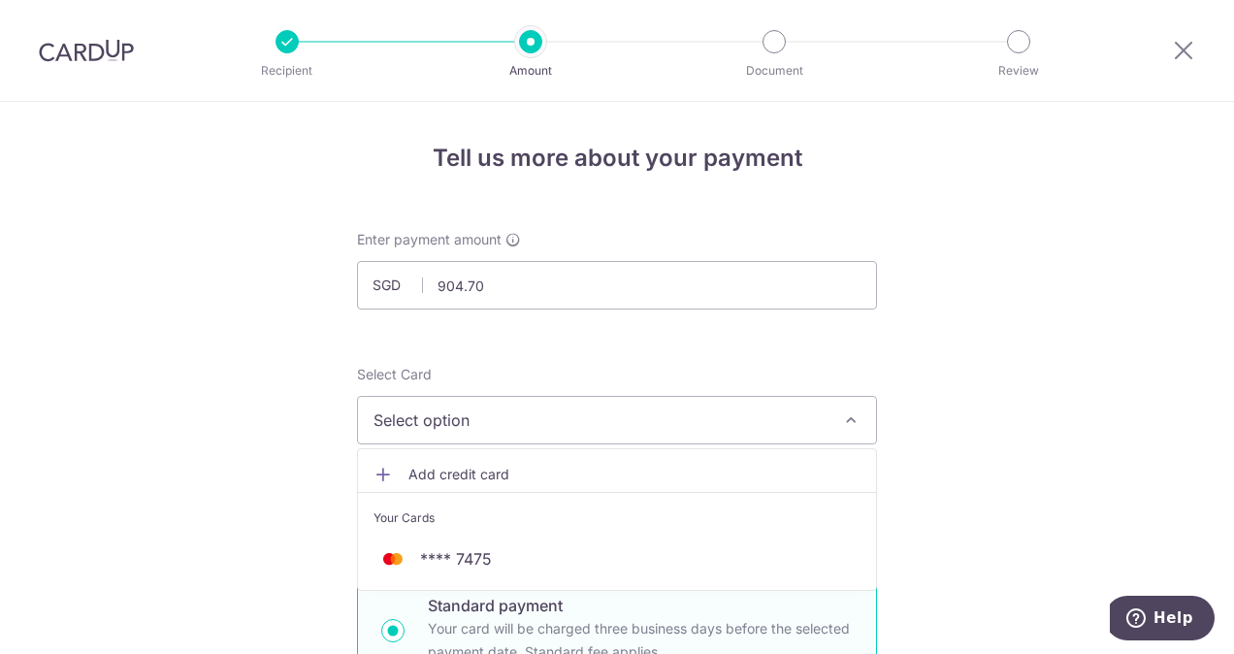
click at [545, 465] on span "Add credit card" at bounding box center [634, 474] width 452 height 19
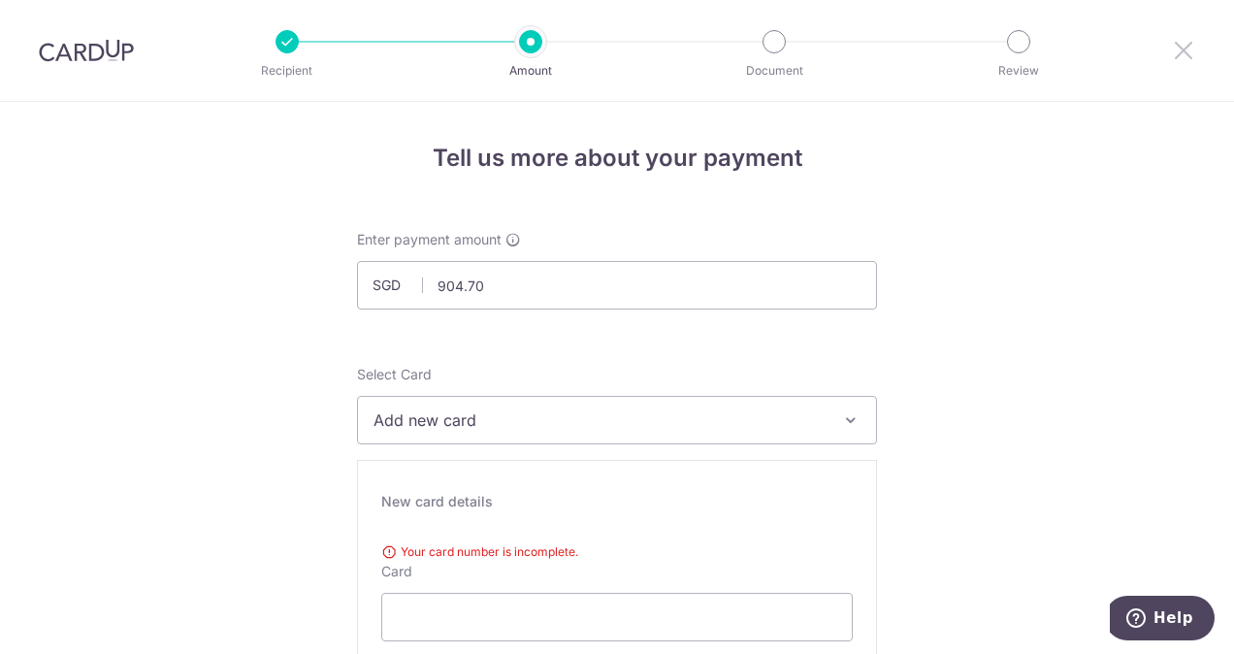
click at [1177, 49] on icon at bounding box center [1183, 50] width 23 height 24
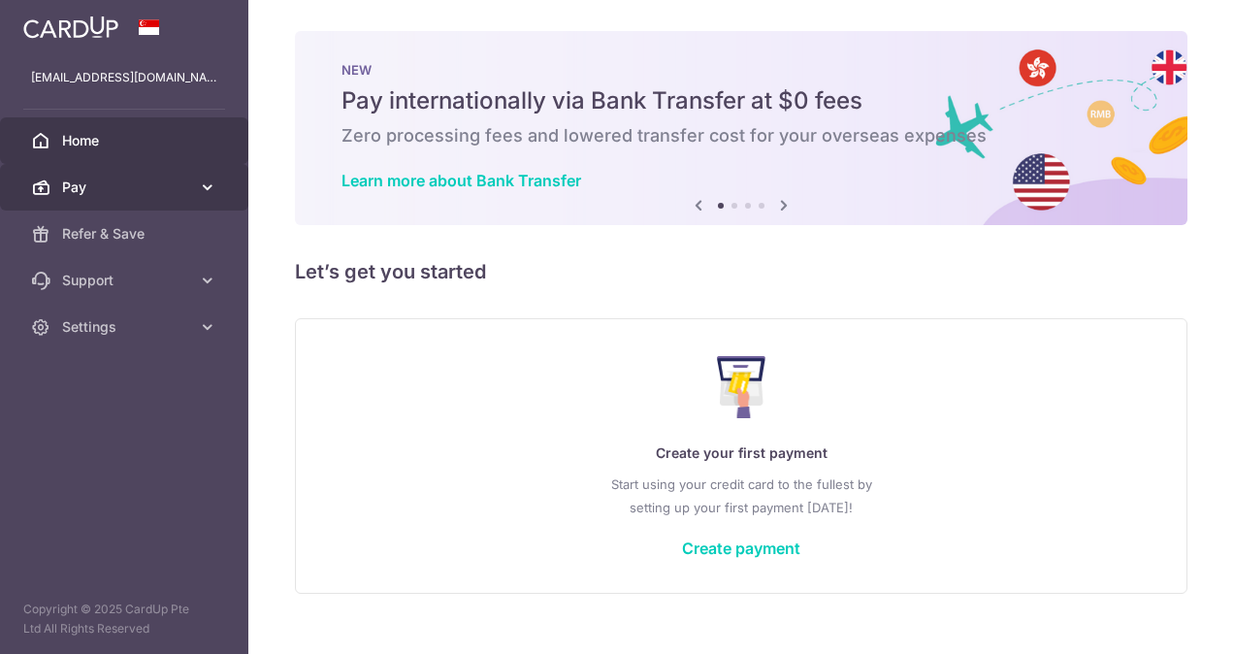
click at [182, 184] on span "Pay" at bounding box center [126, 186] width 128 height 19
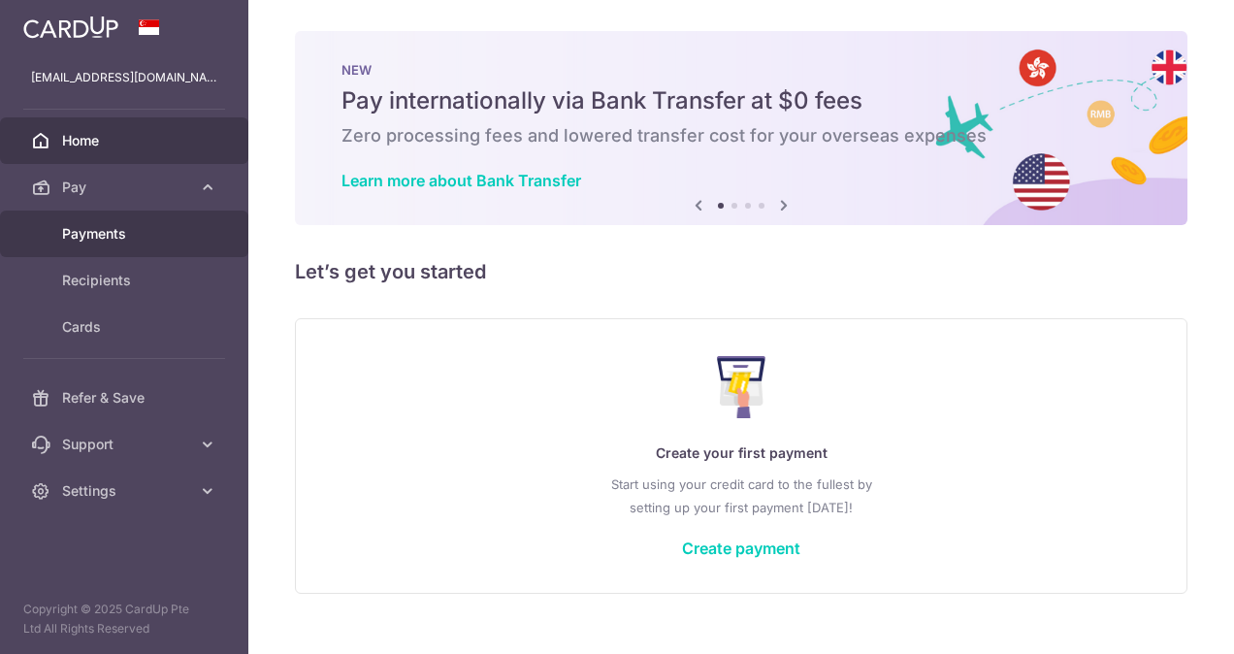
click at [109, 224] on span "Payments" at bounding box center [126, 233] width 128 height 19
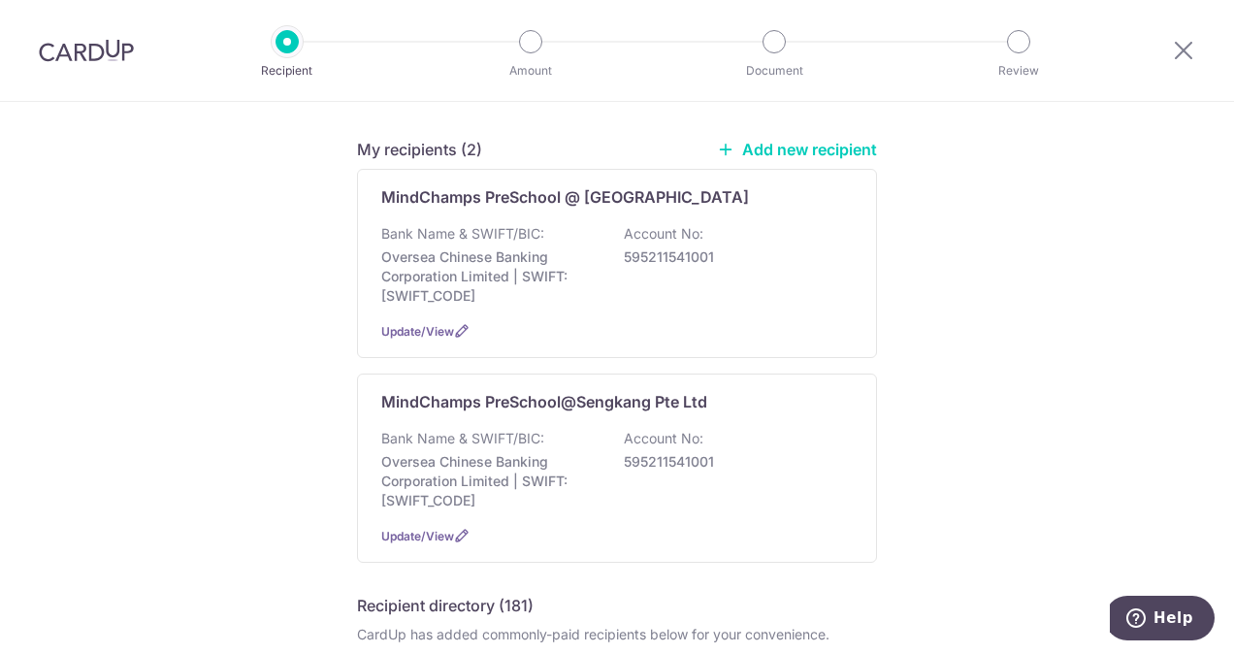
scroll to position [145, 0]
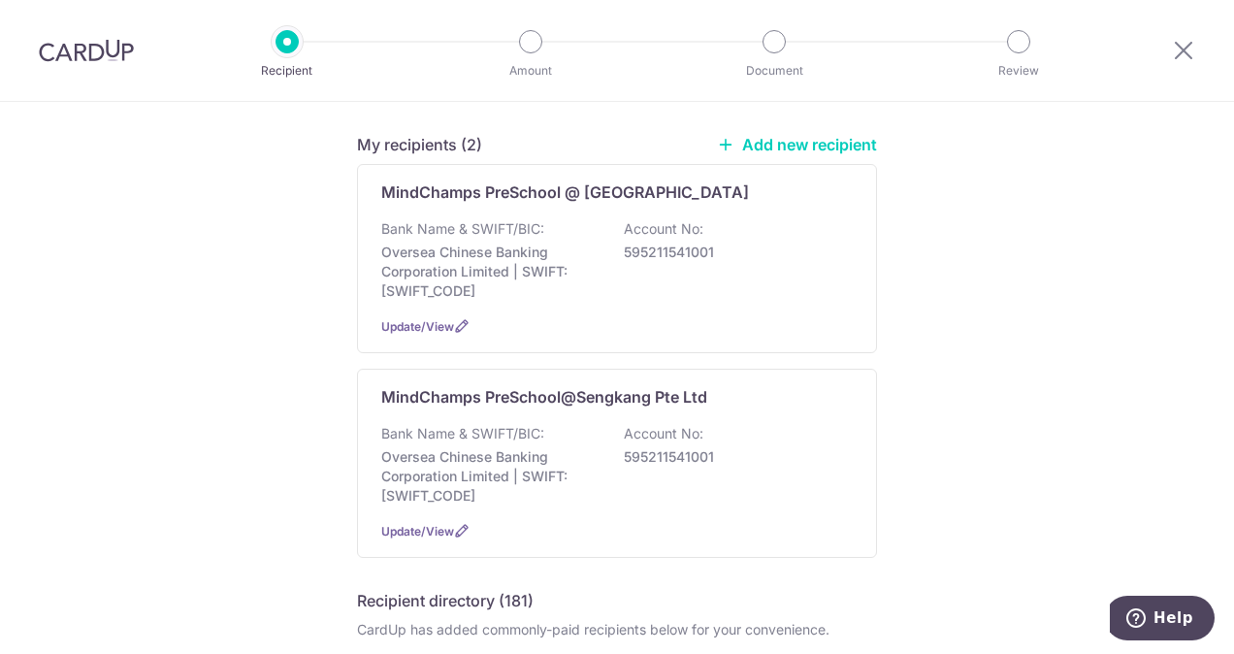
click at [786, 147] on link "Add new recipient" at bounding box center [797, 144] width 160 height 19
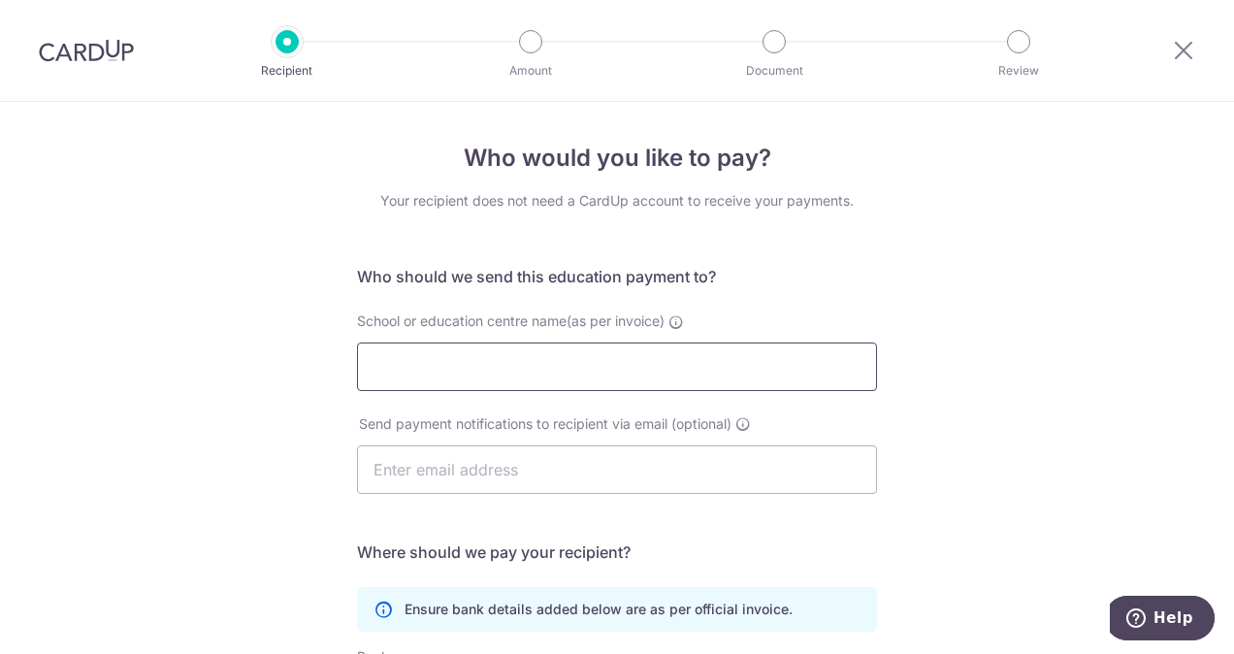
click at [562, 363] on input "School or education centre name(as per invoice)" at bounding box center [617, 366] width 520 height 48
type input "Berries World of Learning School (KVN) Pte Ltd"
click at [516, 480] on input "text" at bounding box center [617, 469] width 520 height 48
click at [290, 531] on div "Who would you like to pay? Your recipient does not need a CardUp account to rec…" at bounding box center [617, 563] width 1234 height 923
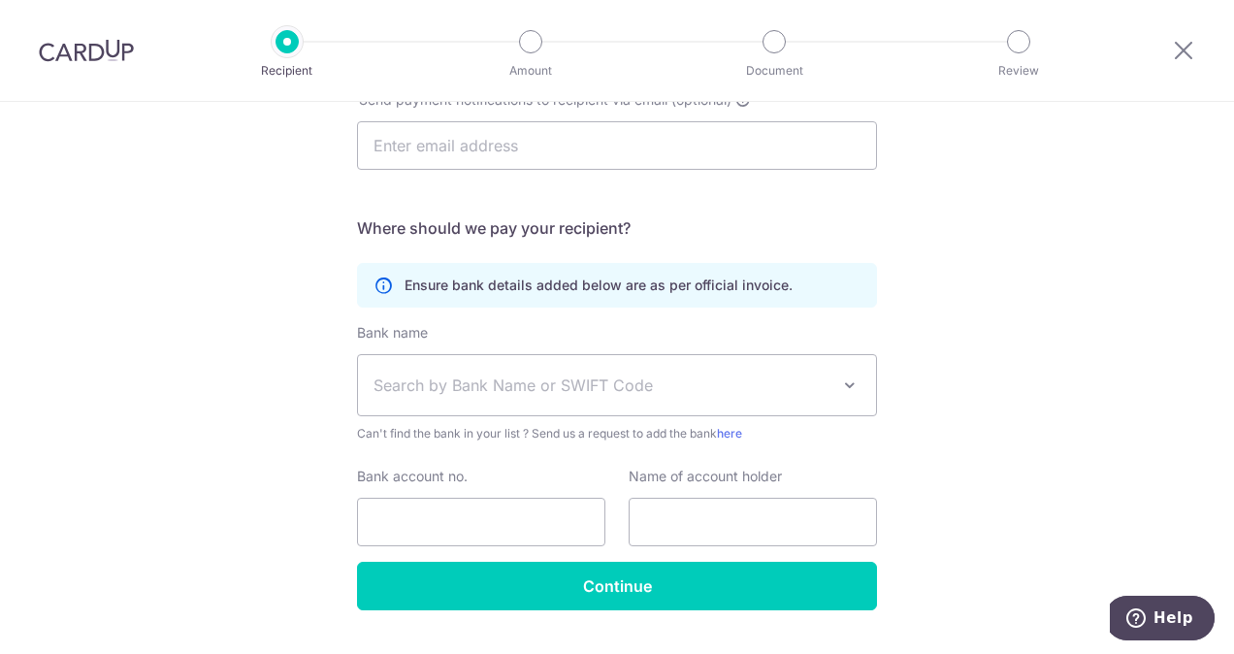
scroll to position [346, 0]
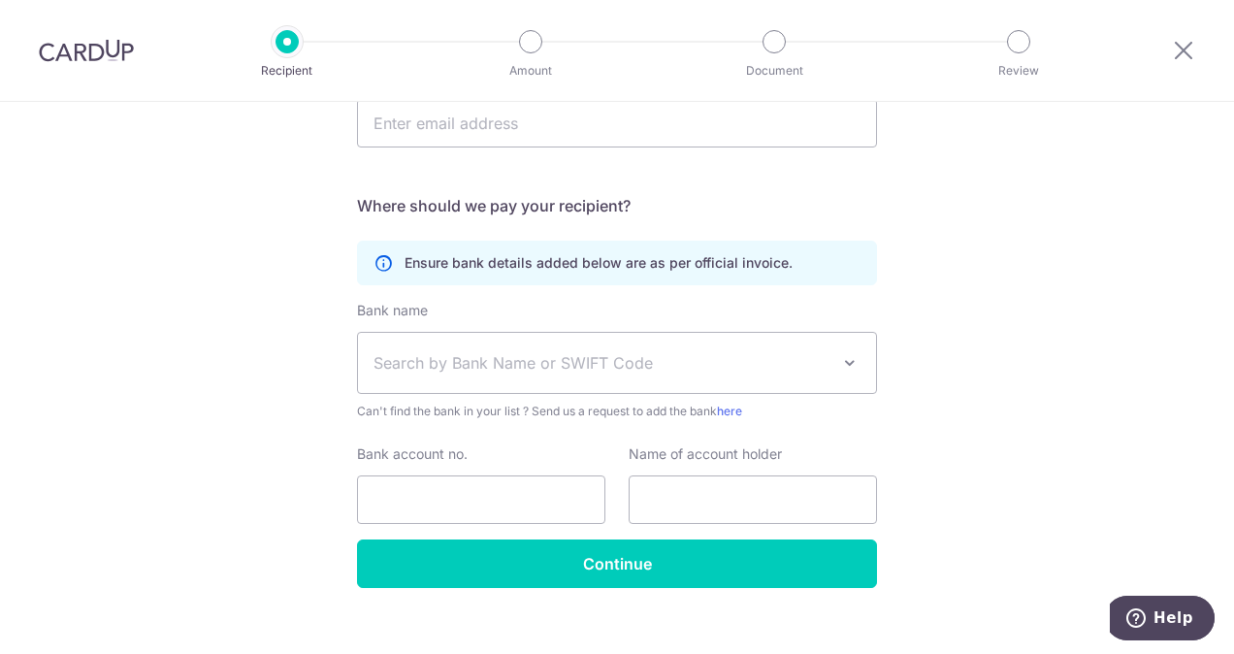
click at [539, 347] on span "Search by Bank Name or SWIFT Code" at bounding box center [617, 363] width 518 height 60
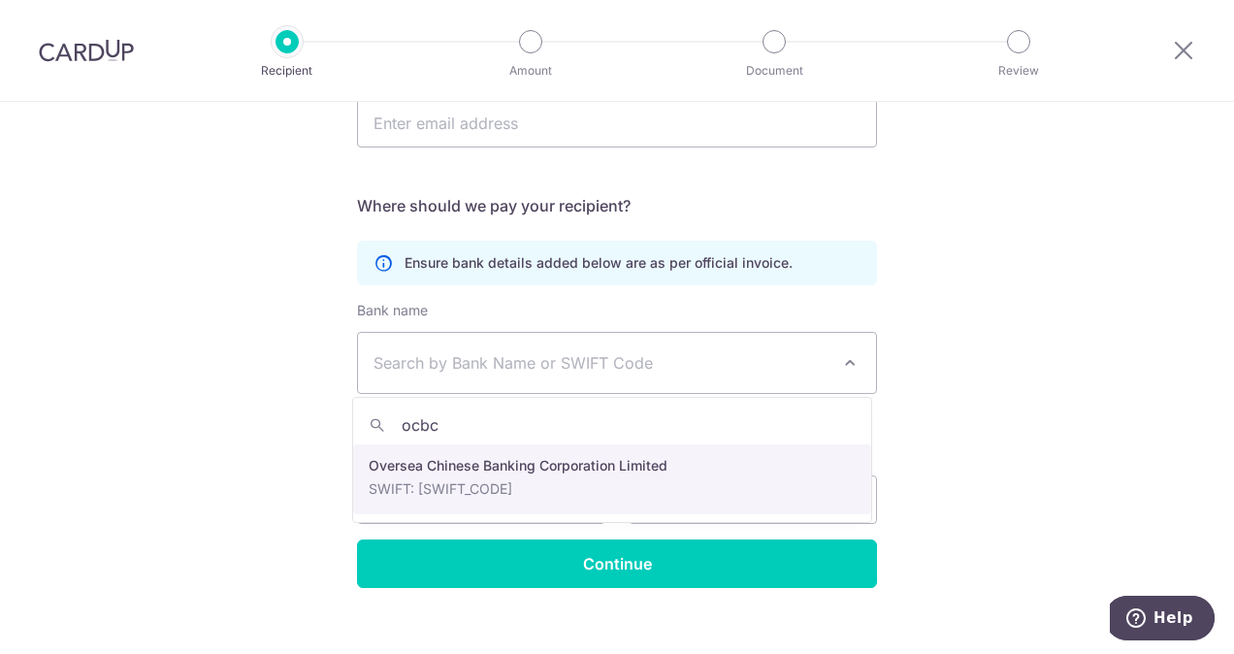
type input "ocbc"
select select "12"
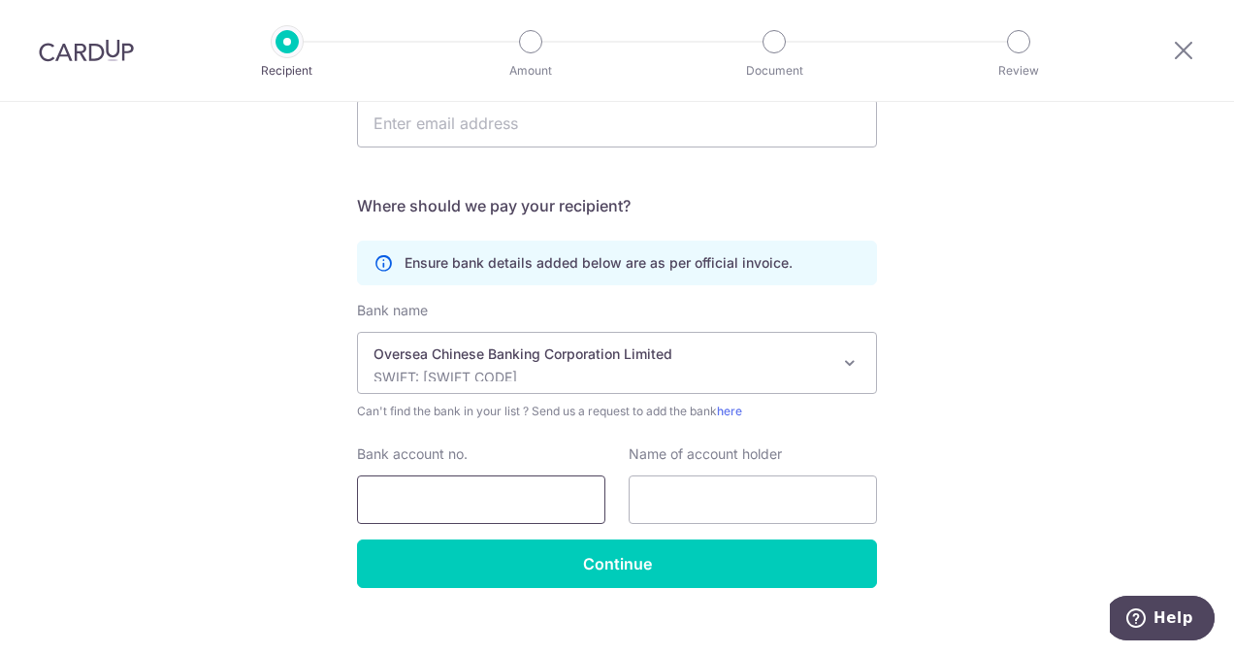
click at [515, 515] on input "Bank account no." at bounding box center [481, 499] width 248 height 48
type input "604602946001"
click at [696, 508] on input "text" at bounding box center [752, 499] width 248 height 48
click at [52, 509] on div "Who would you like to pay? Your recipient does not need a CardUp account to rec…" at bounding box center [617, 217] width 1234 height 923
click at [708, 500] on input "text" at bounding box center [752, 499] width 248 height 48
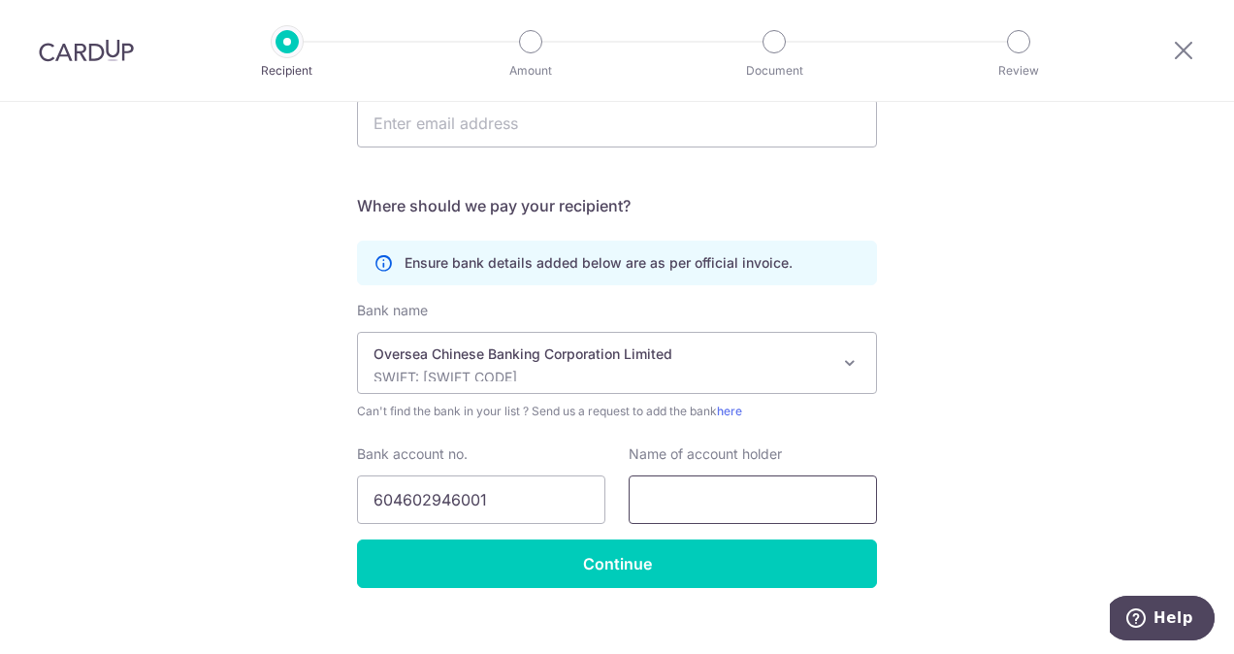
click at [708, 500] on input "text" at bounding box center [752, 499] width 248 height 48
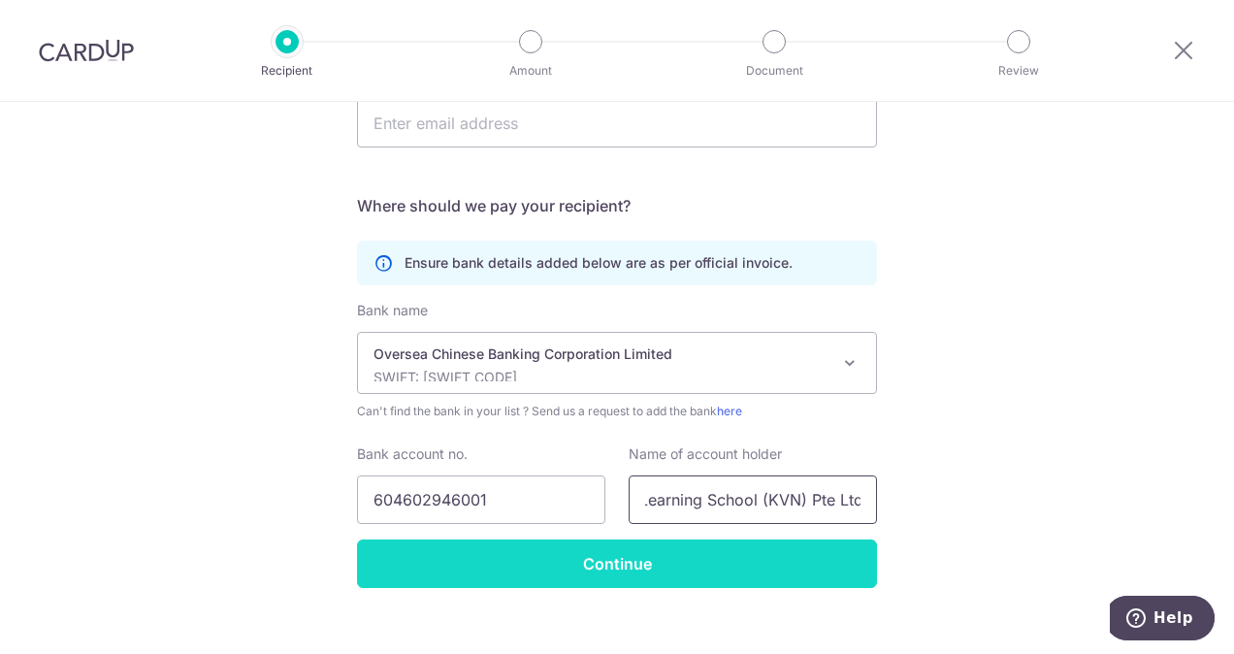
type input "Berries World of Learning School (KVN) Pte Ltd"
click at [601, 558] on input "Continue" at bounding box center [617, 563] width 520 height 48
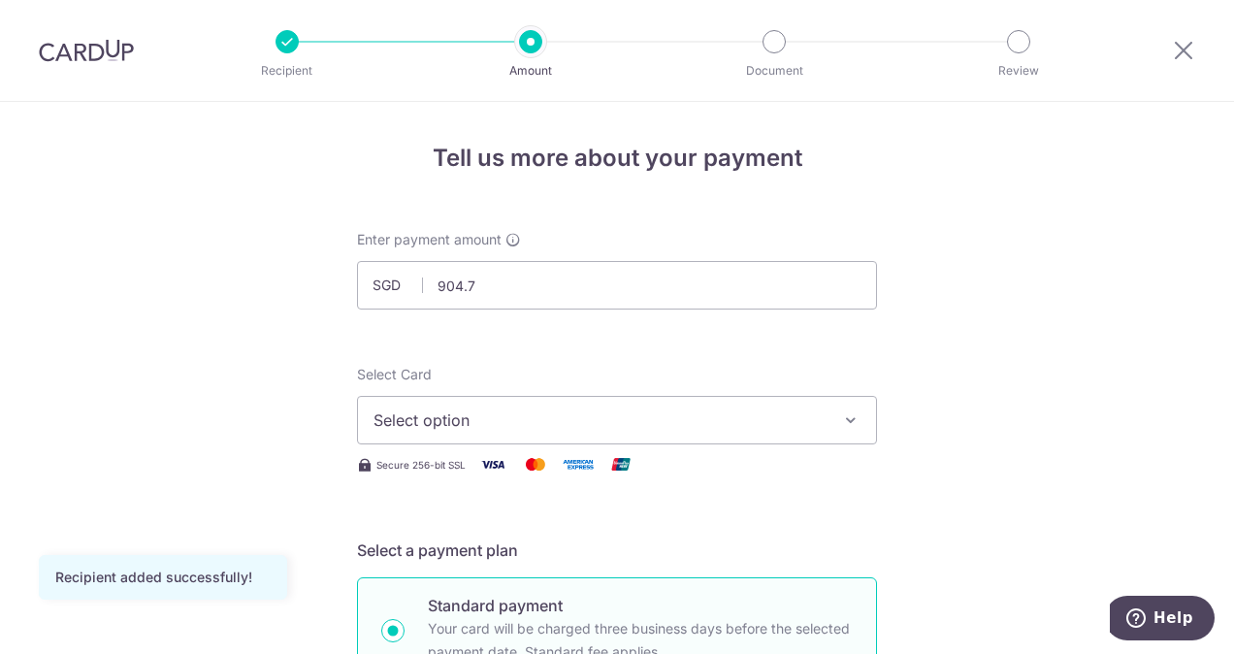
type input "904.70"
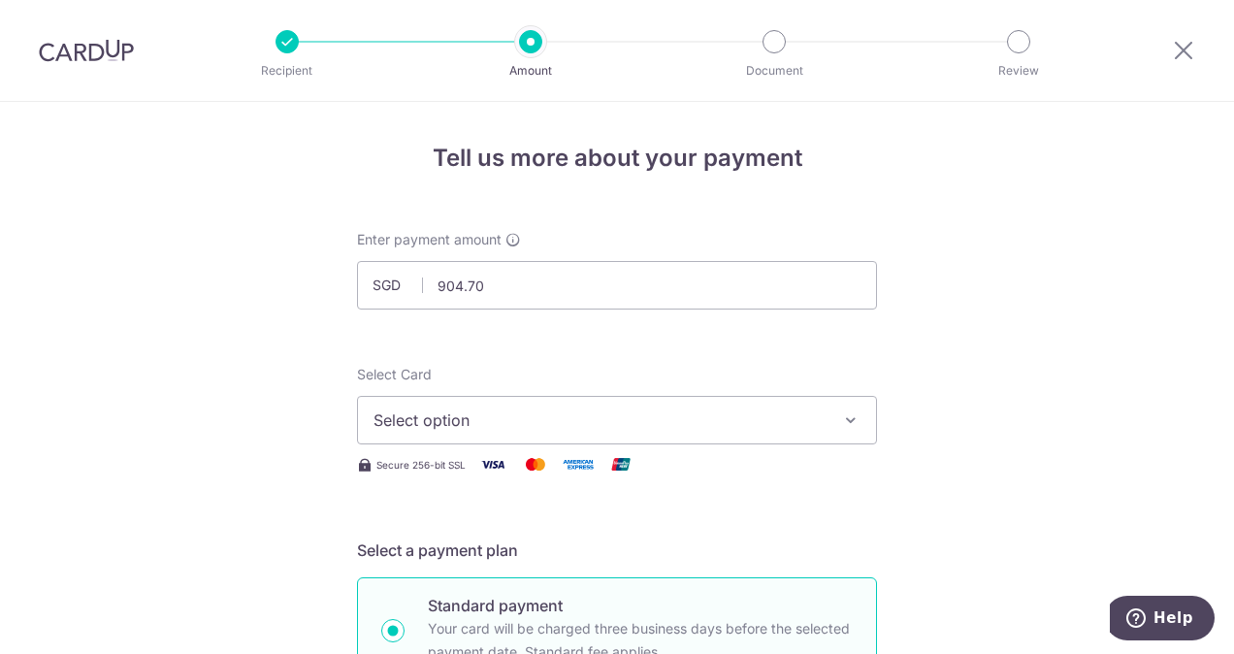
click at [454, 433] on button "Select option" at bounding box center [617, 420] width 520 height 48
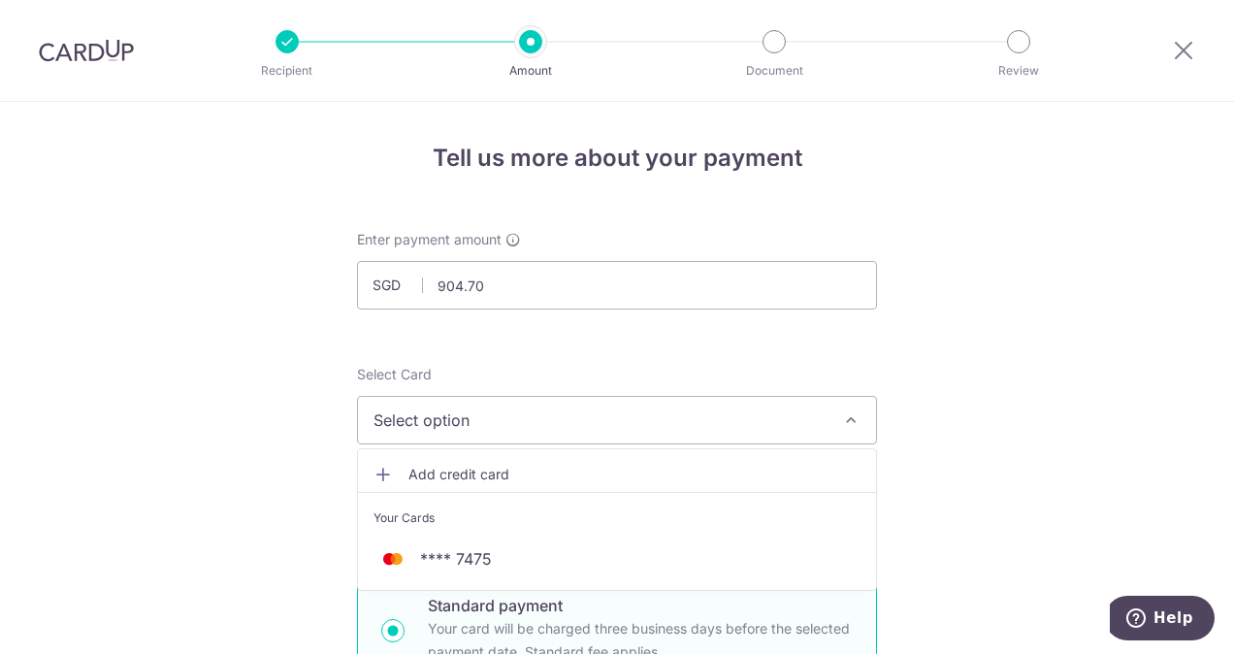
click at [456, 484] on link "Add credit card" at bounding box center [617, 474] width 518 height 35
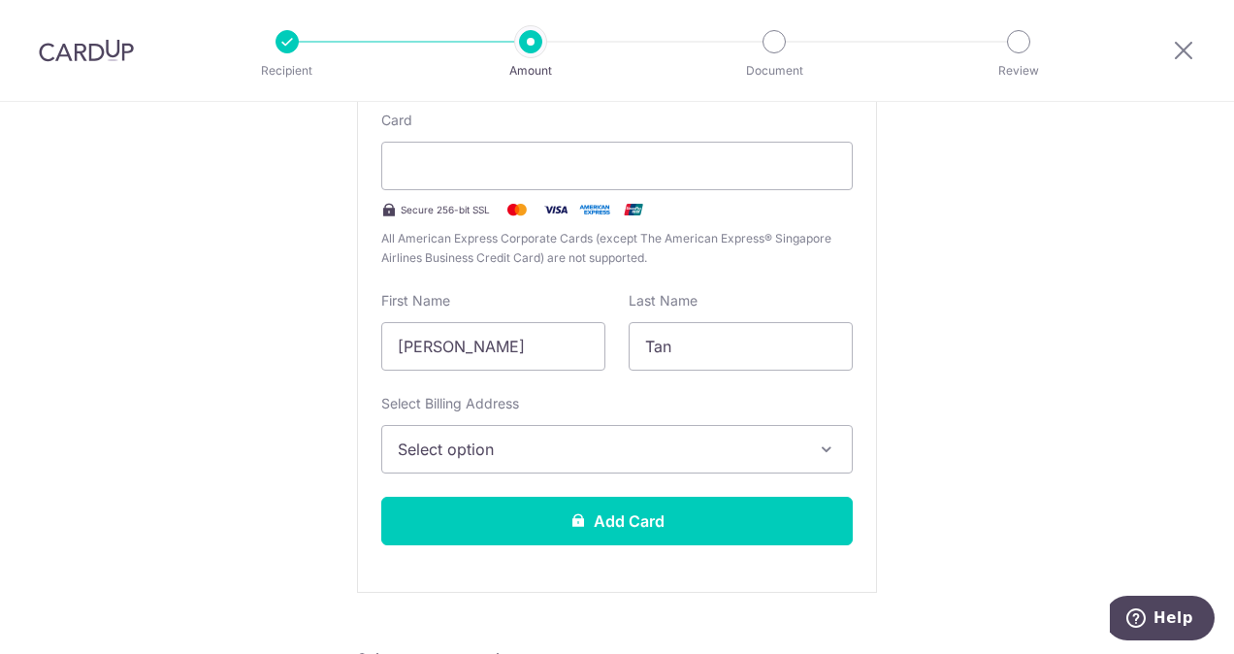
scroll to position [452, 0]
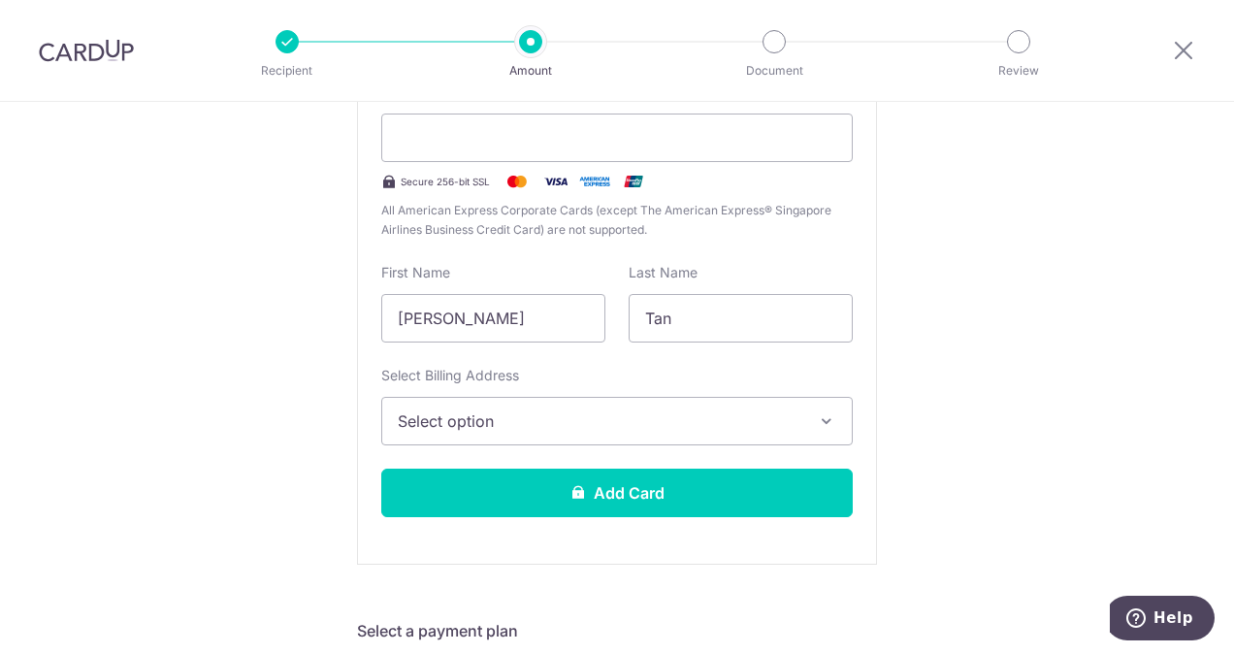
click at [626, 423] on span "Select option" at bounding box center [599, 420] width 403 height 23
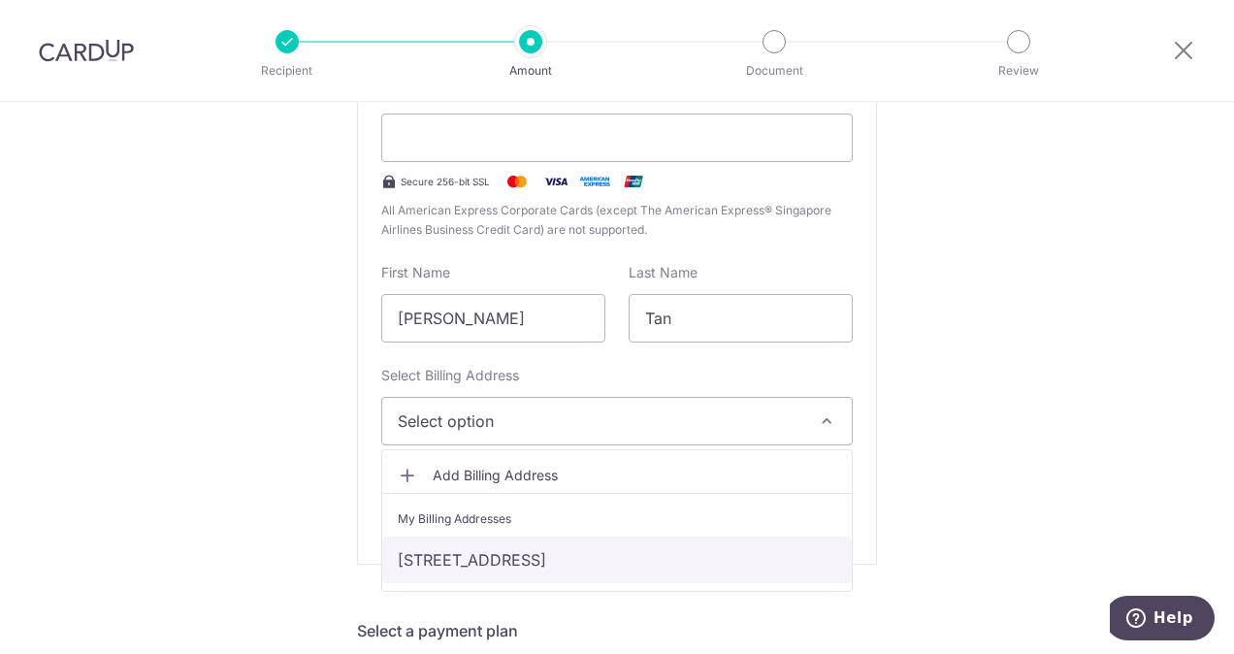
click at [562, 562] on link "[STREET_ADDRESS]" at bounding box center [616, 559] width 469 height 47
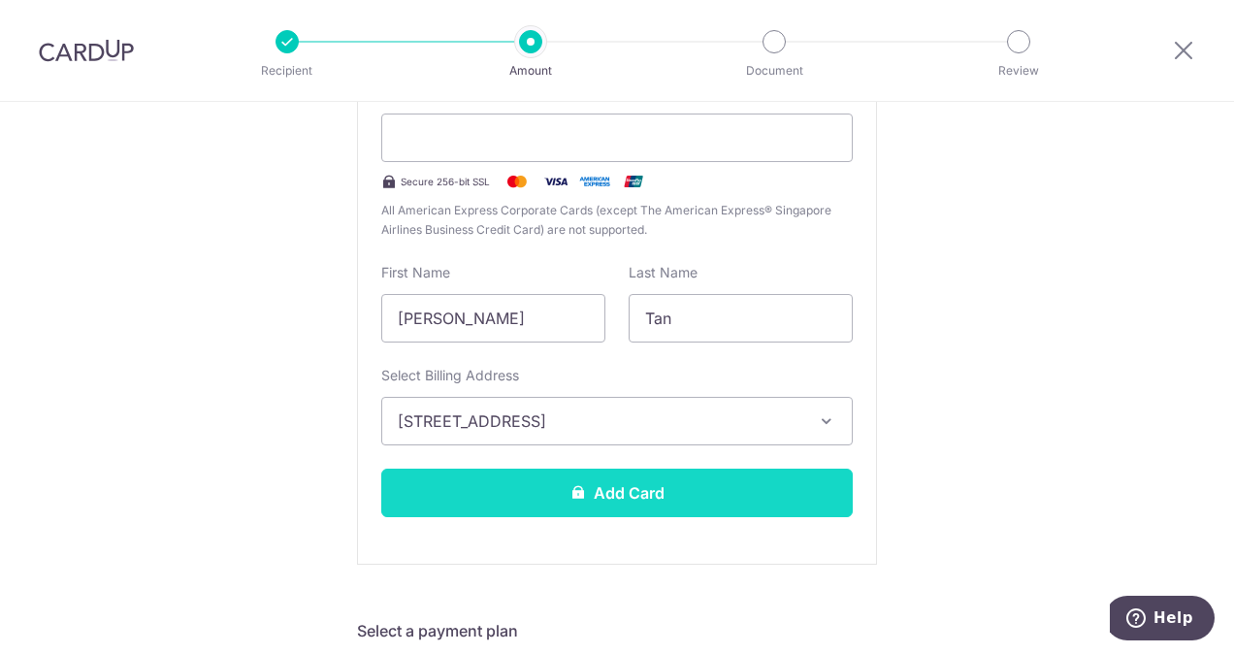
click at [597, 485] on button "Add Card" at bounding box center [616, 492] width 471 height 48
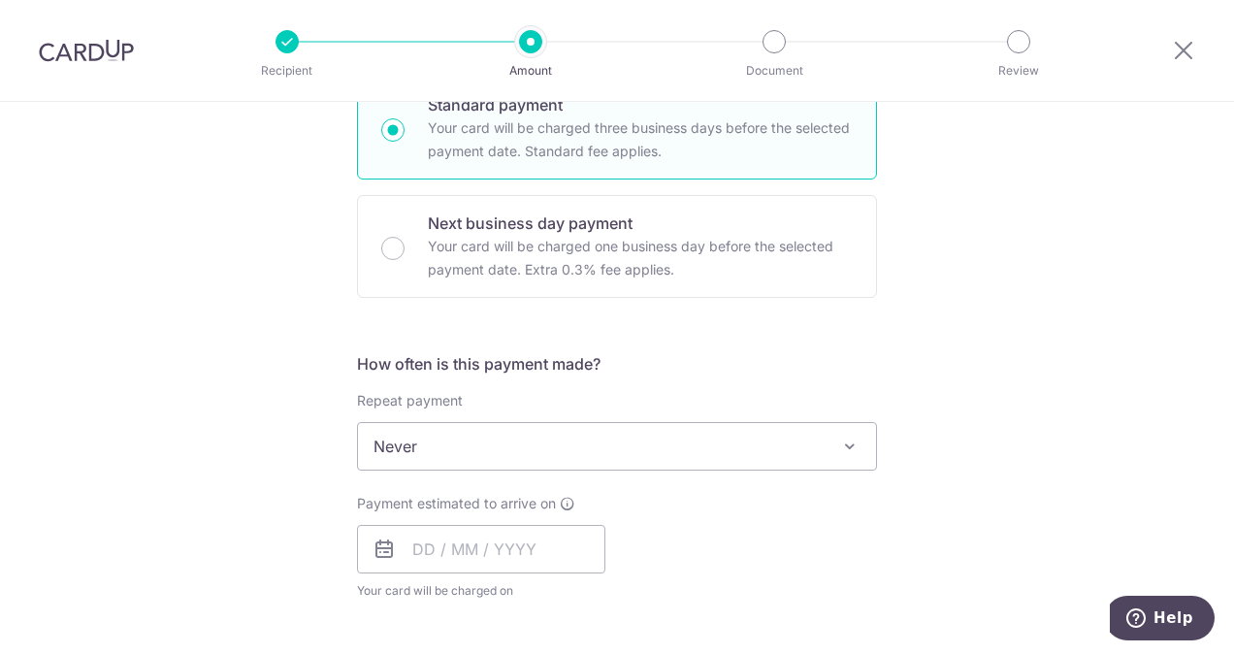
scroll to position [522, 0]
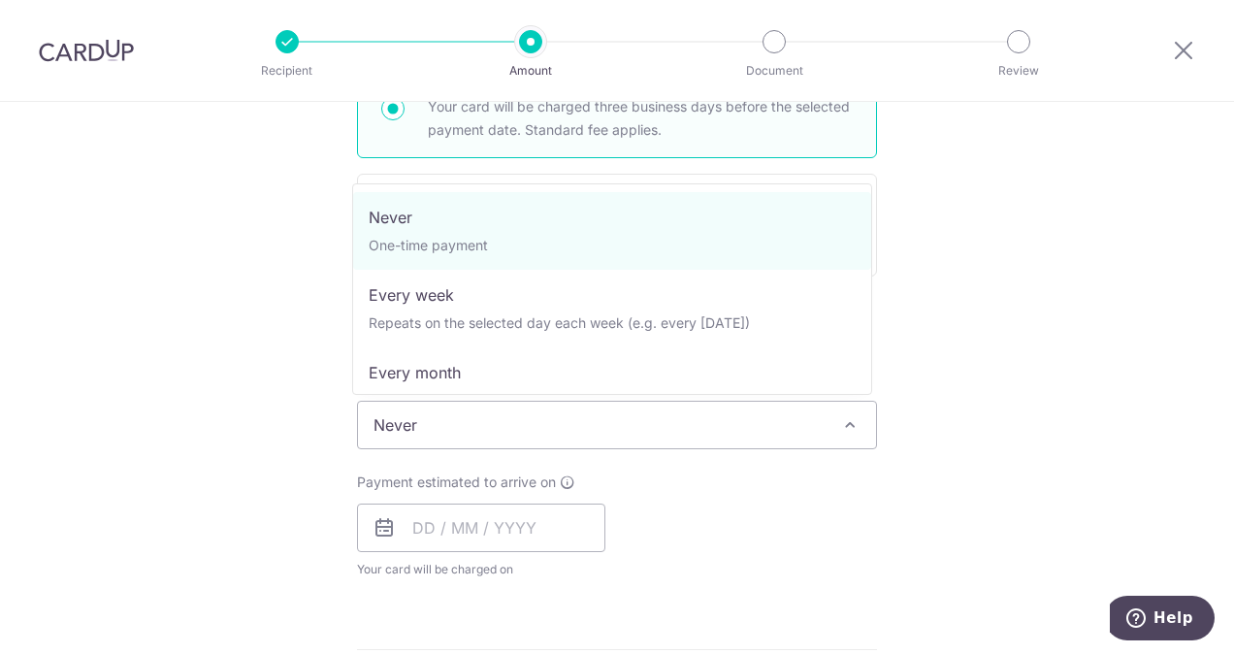
click at [673, 423] on span "Never" at bounding box center [617, 424] width 518 height 47
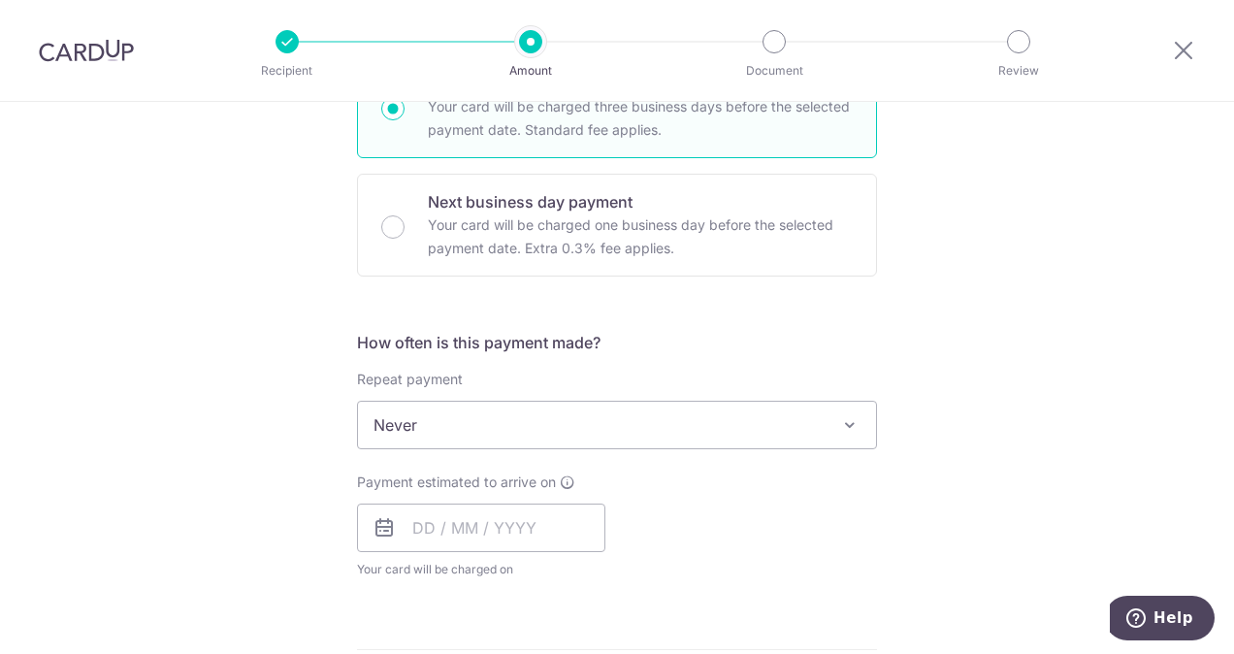
click at [673, 423] on span "Never" at bounding box center [617, 424] width 518 height 47
click at [406, 533] on input "text" at bounding box center [481, 527] width 248 height 48
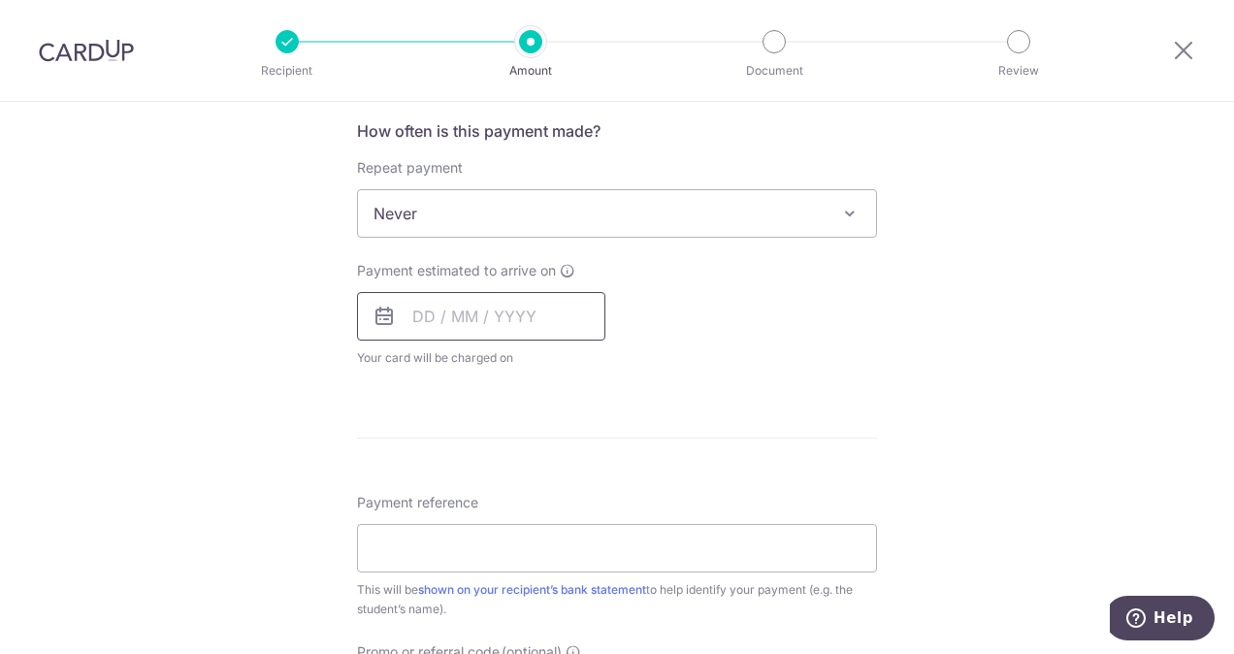
scroll to position [783, 0]
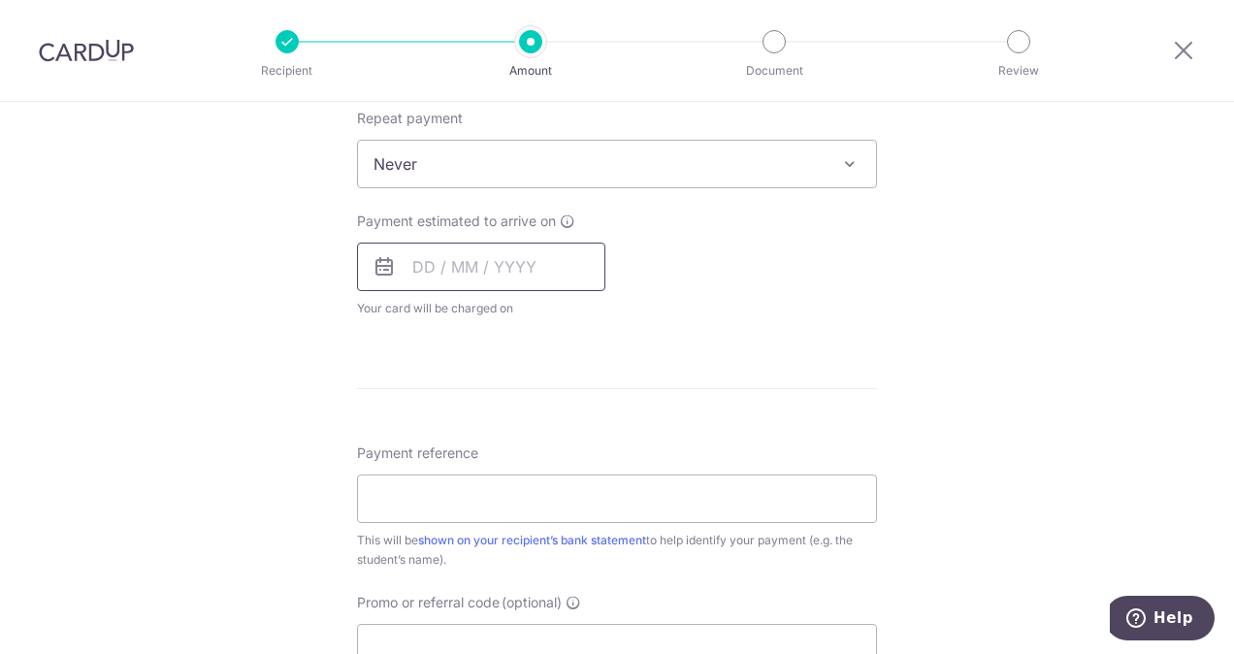
click at [433, 256] on input "text" at bounding box center [481, 266] width 248 height 48
click at [422, 265] on input "text" at bounding box center [481, 266] width 248 height 48
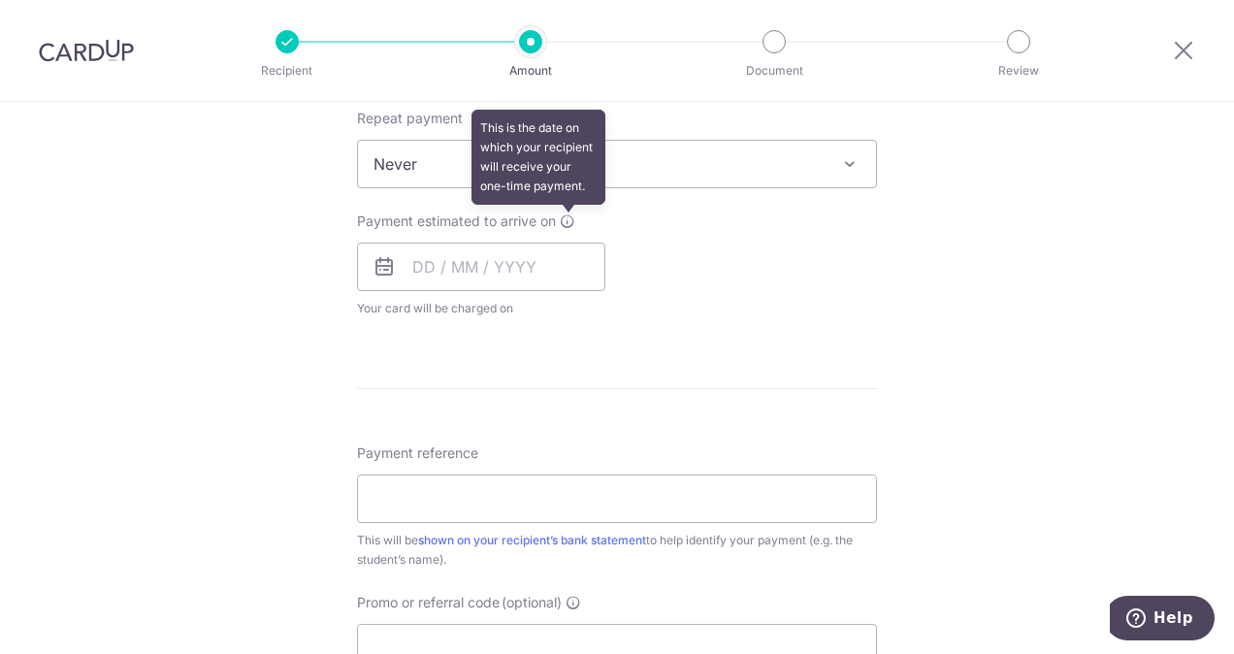
click at [560, 224] on icon at bounding box center [568, 221] width 16 height 16
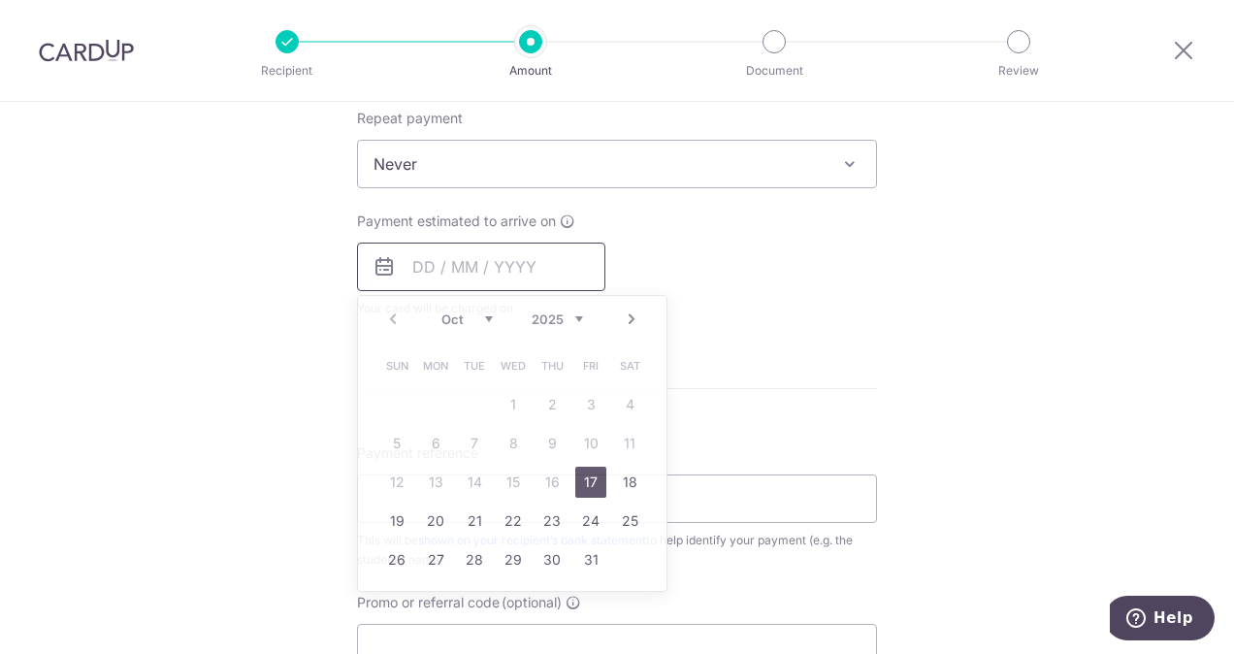
click at [388, 275] on input "text" at bounding box center [481, 266] width 248 height 48
click at [579, 485] on link "17" at bounding box center [590, 481] width 31 height 31
type input "17/10/2025"
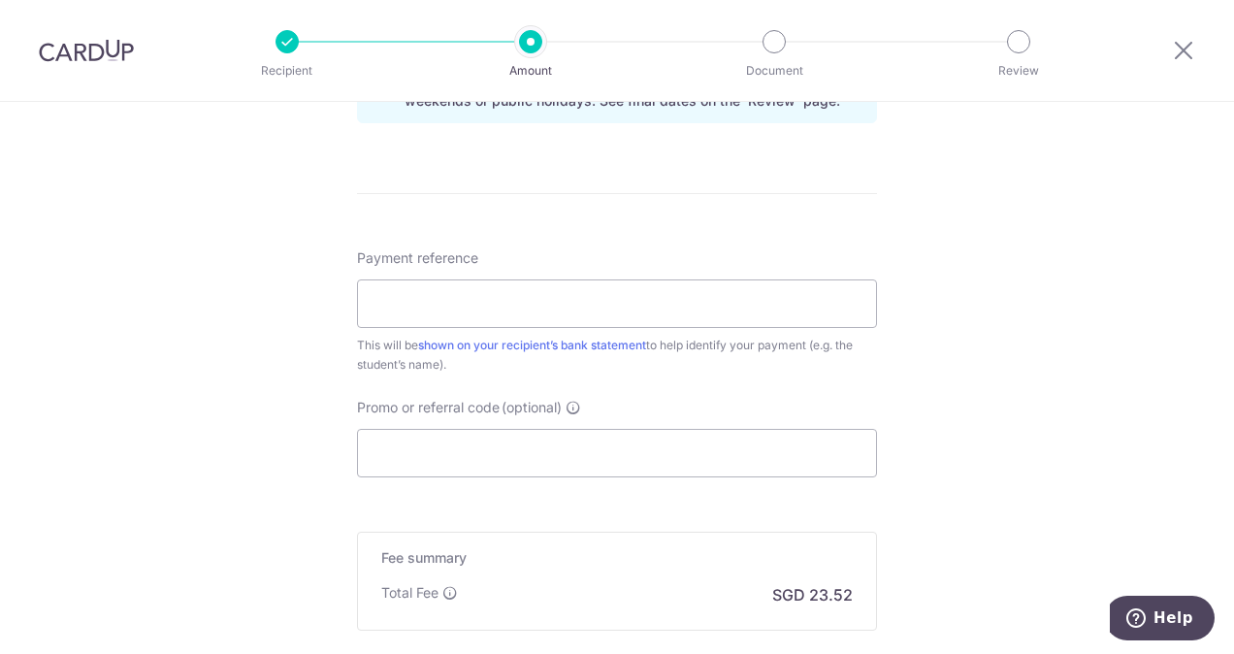
scroll to position [1059, 0]
click at [702, 299] on input "Payment reference" at bounding box center [617, 301] width 520 height 48
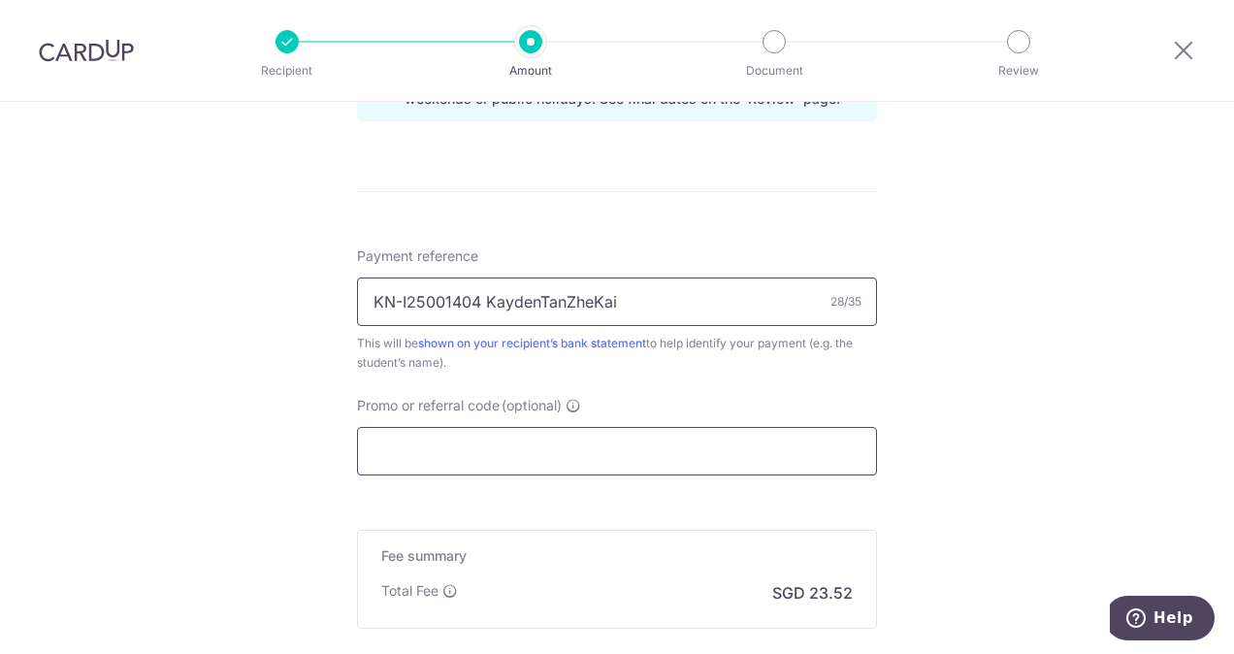
type input "KN-I25001404 KaydenTanZheKai"
click at [582, 447] on input "Promo or referral code (optional)" at bounding box center [617, 451] width 520 height 48
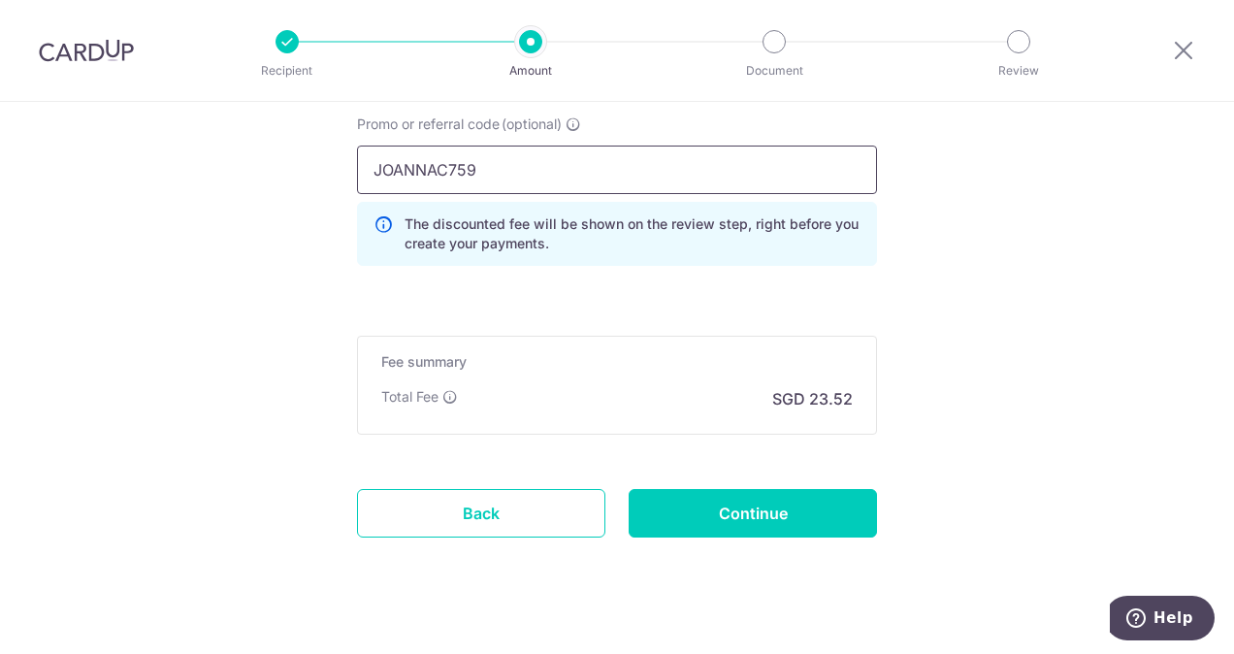
scroll to position [1364, 0]
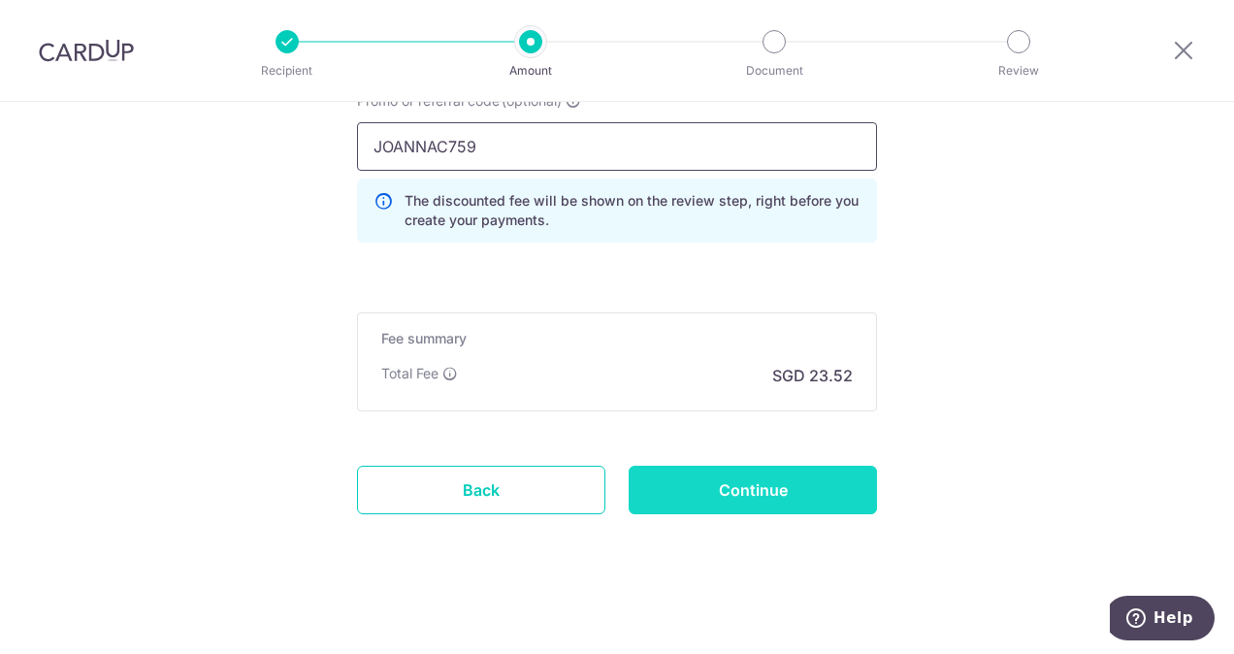
type input "JOANNAC759"
click at [722, 490] on input "Continue" at bounding box center [752, 490] width 248 height 48
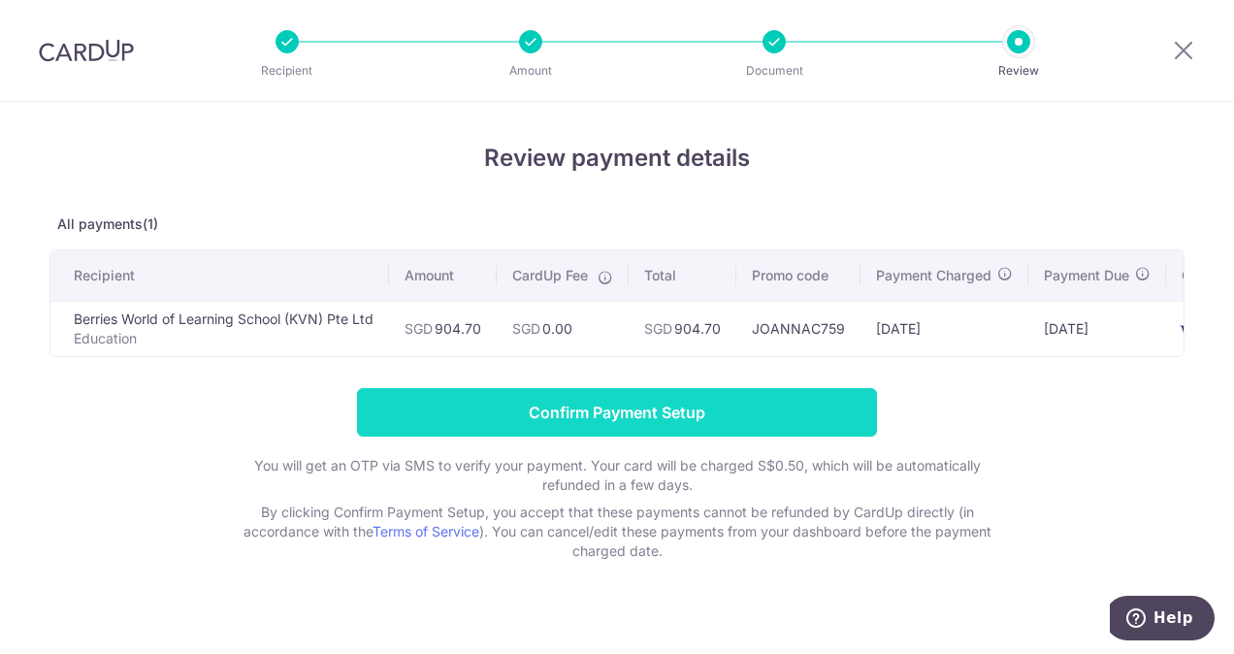
click at [555, 425] on input "Confirm Payment Setup" at bounding box center [617, 412] width 520 height 48
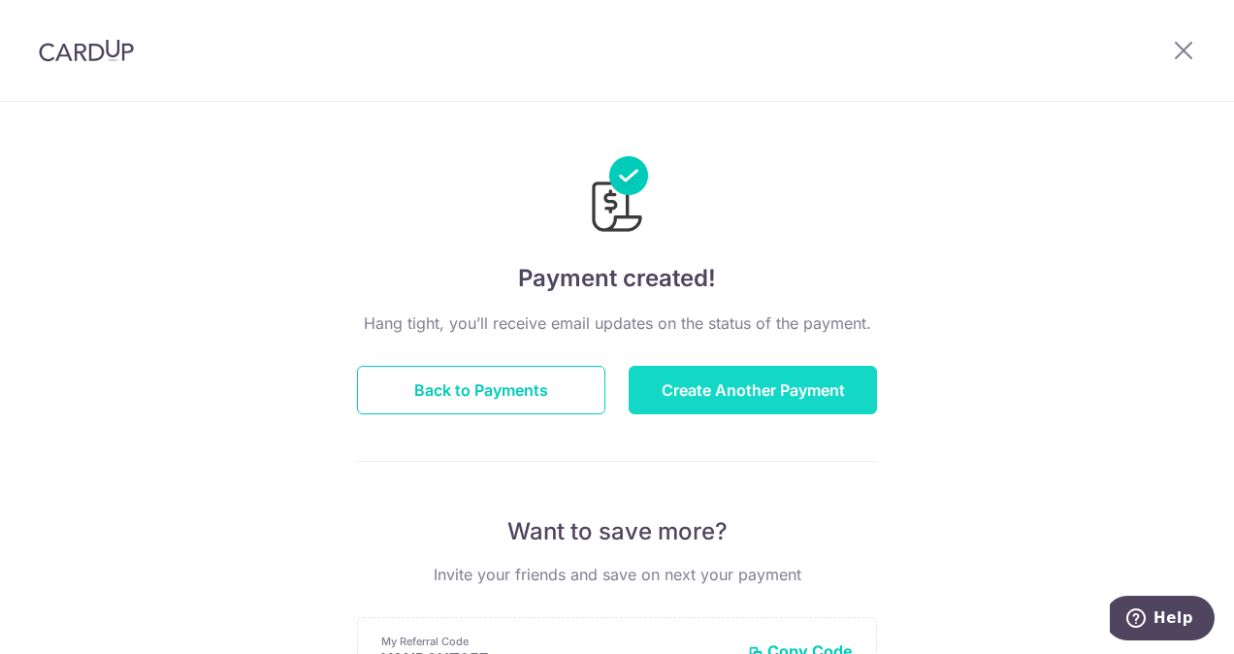
click at [729, 396] on button "Create Another Payment" at bounding box center [752, 390] width 248 height 48
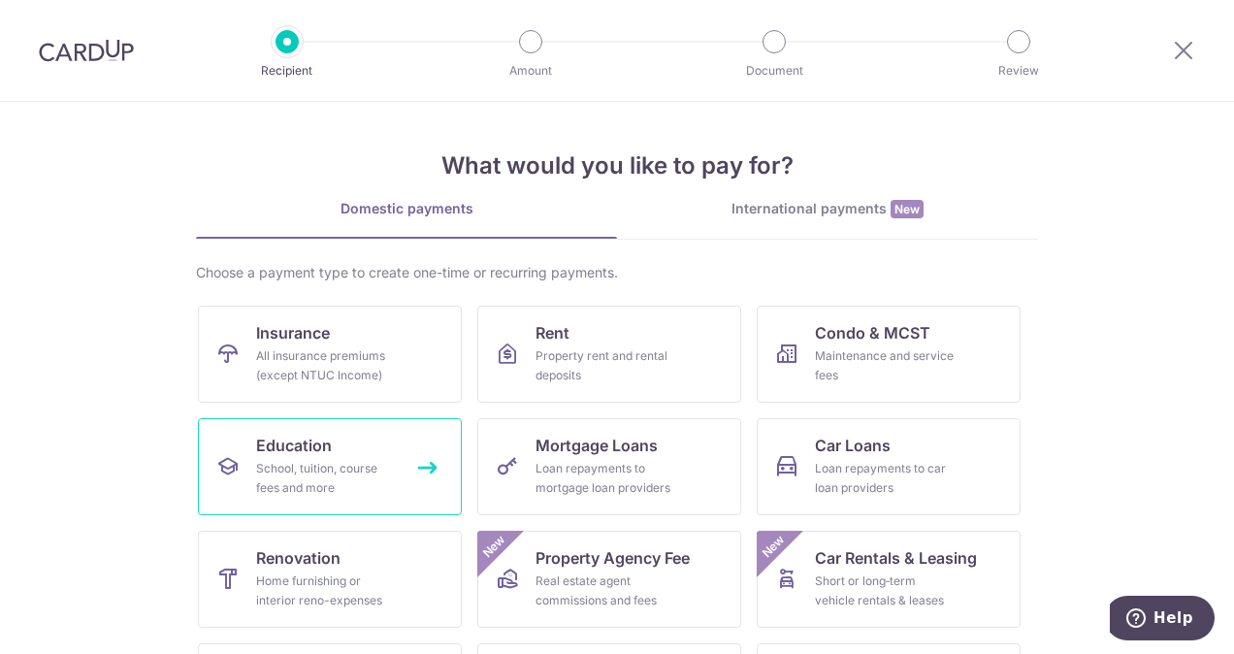
click at [293, 490] on div "School, tuition, course fees and more" at bounding box center [326, 478] width 140 height 39
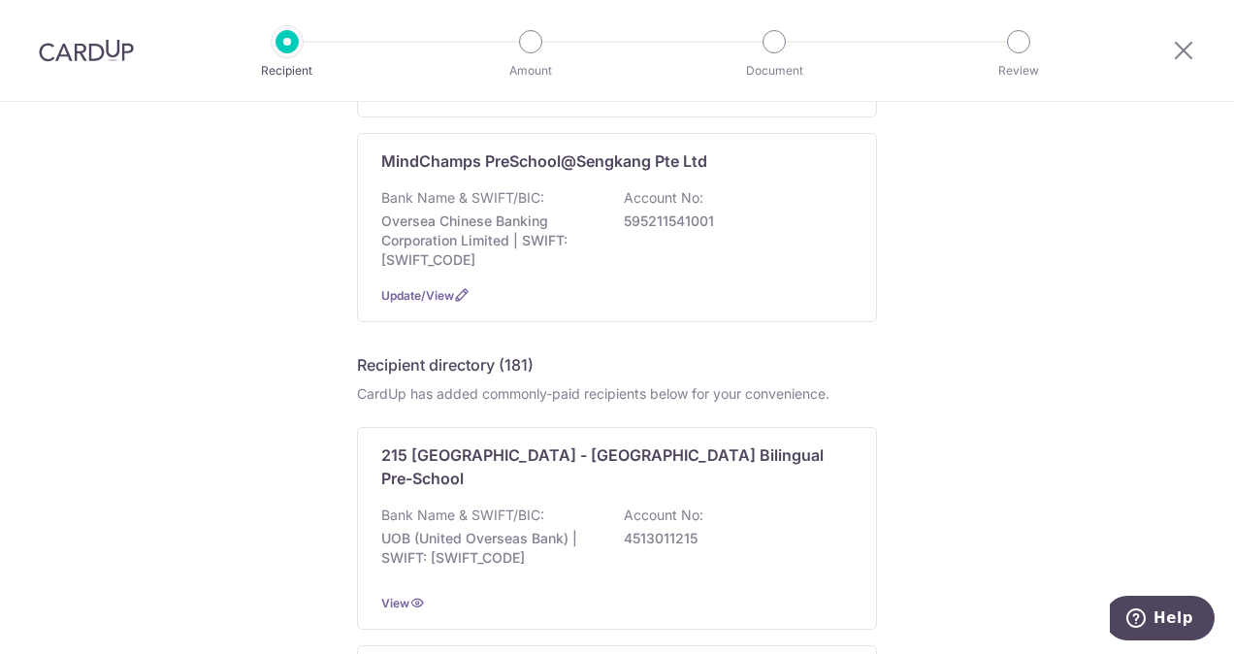
scroll to position [591, 0]
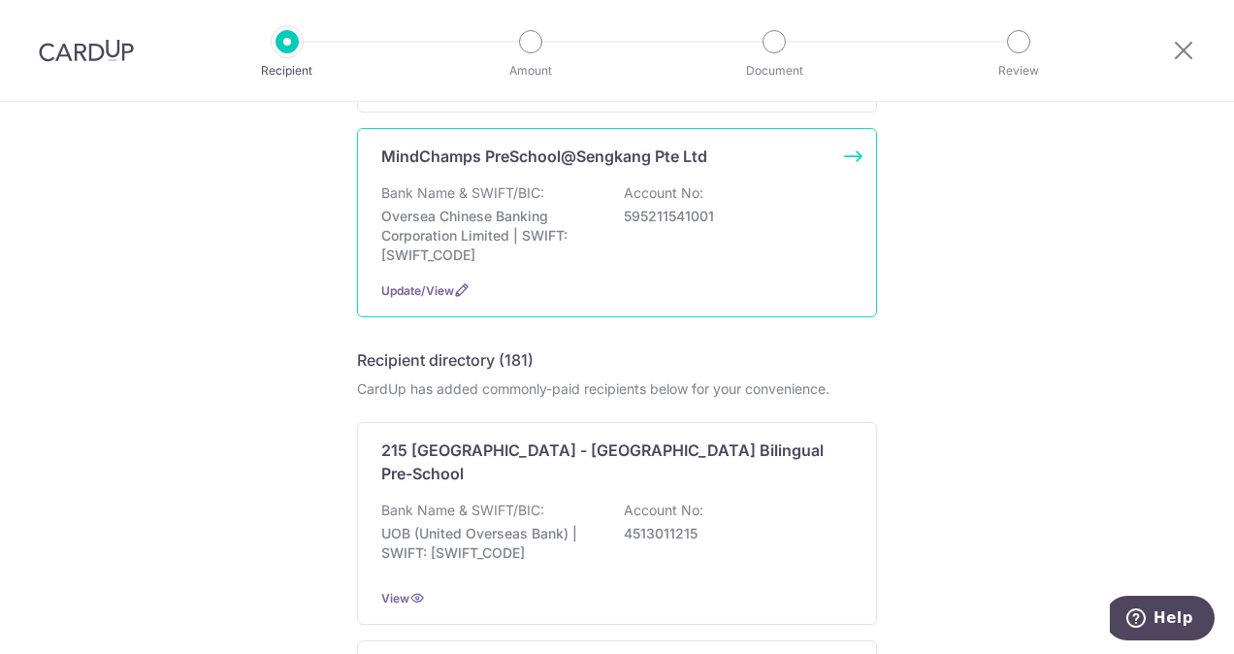
click at [650, 168] on div "MindChamps PreSchool@Sengkang Pte Ltd Bank Name & SWIFT/BIC: Oversea Chinese Ba…" at bounding box center [617, 222] width 520 height 189
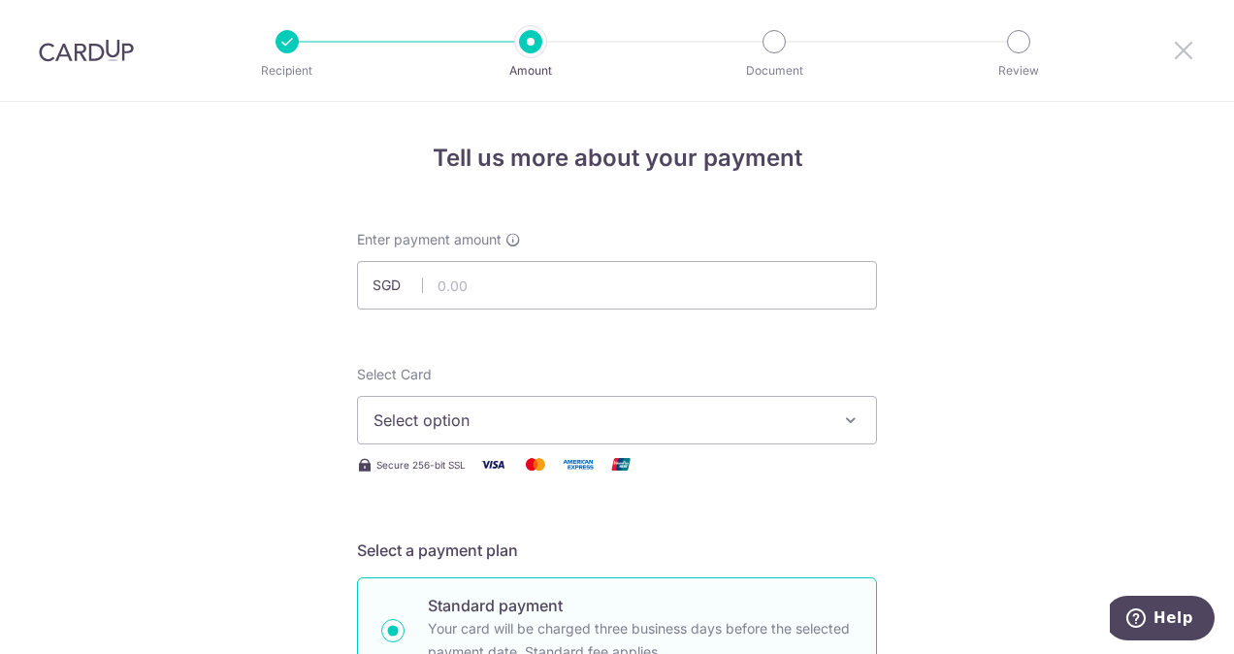
click at [1190, 43] on icon at bounding box center [1183, 50] width 23 height 24
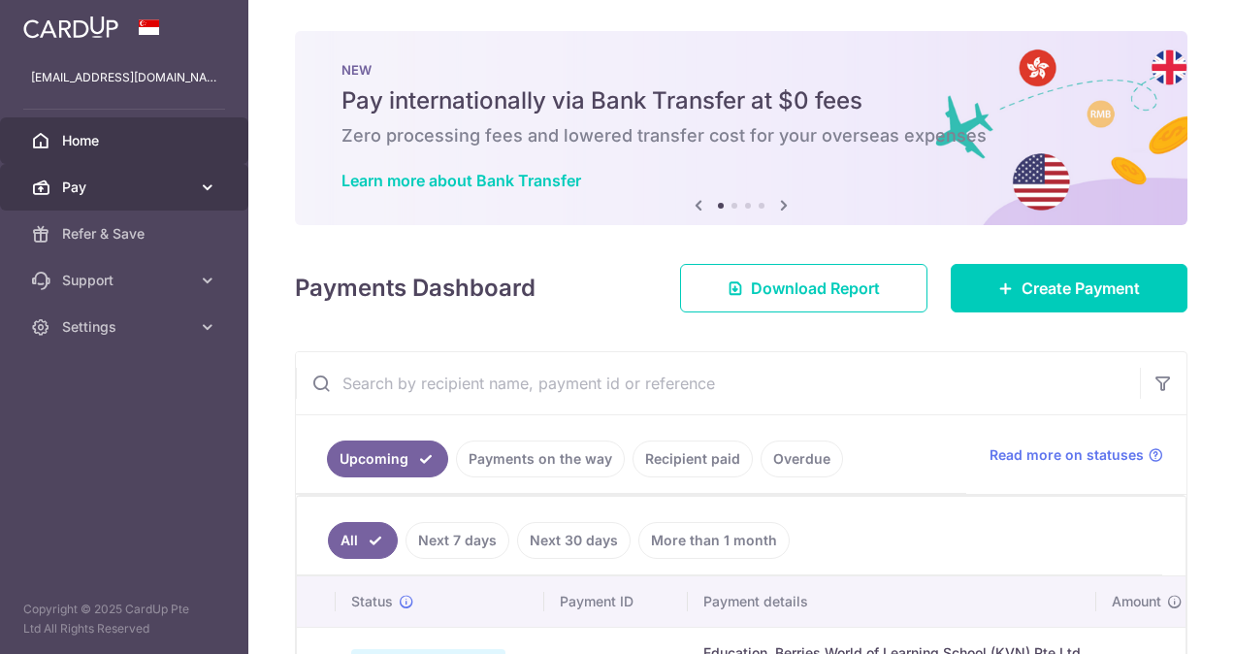
click at [186, 185] on span "Pay" at bounding box center [126, 186] width 128 height 19
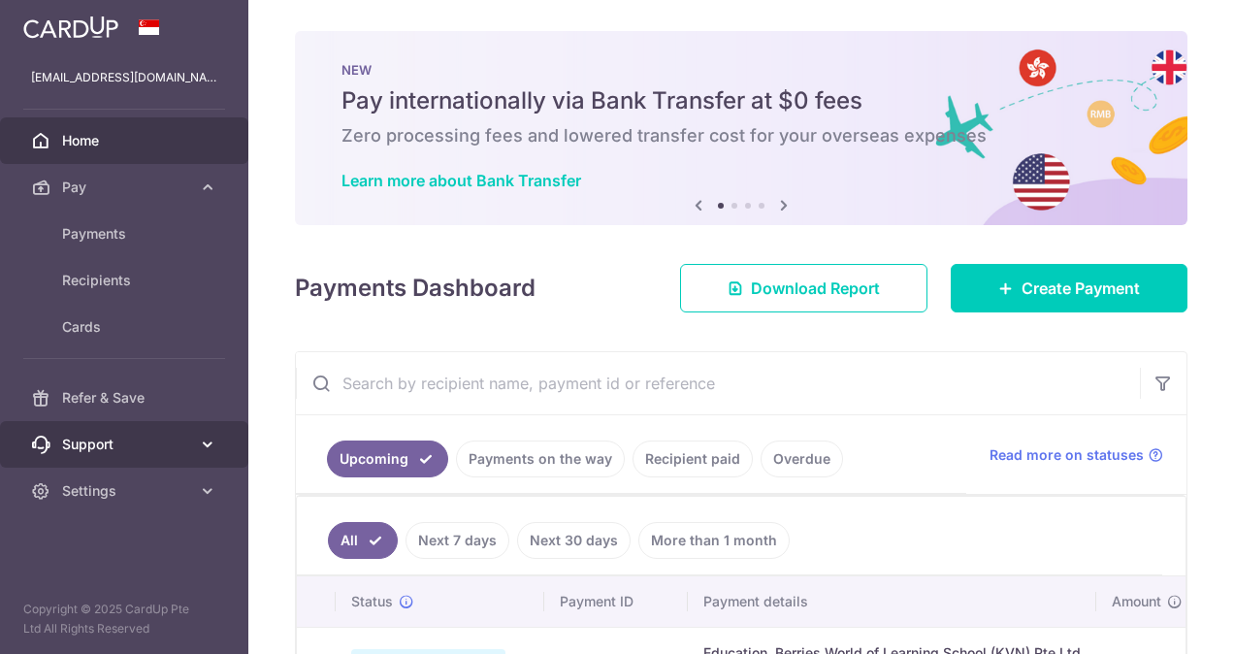
click at [198, 435] on icon at bounding box center [207, 443] width 19 height 19
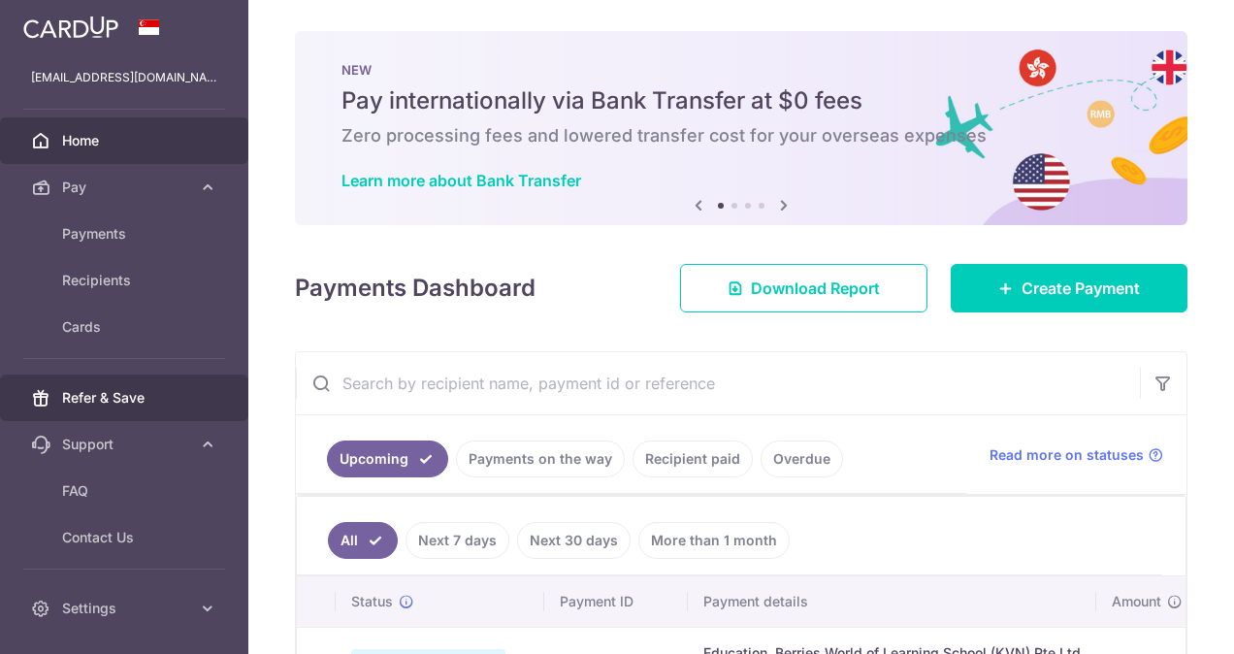
click at [178, 397] on span "Refer & Save" at bounding box center [126, 397] width 128 height 19
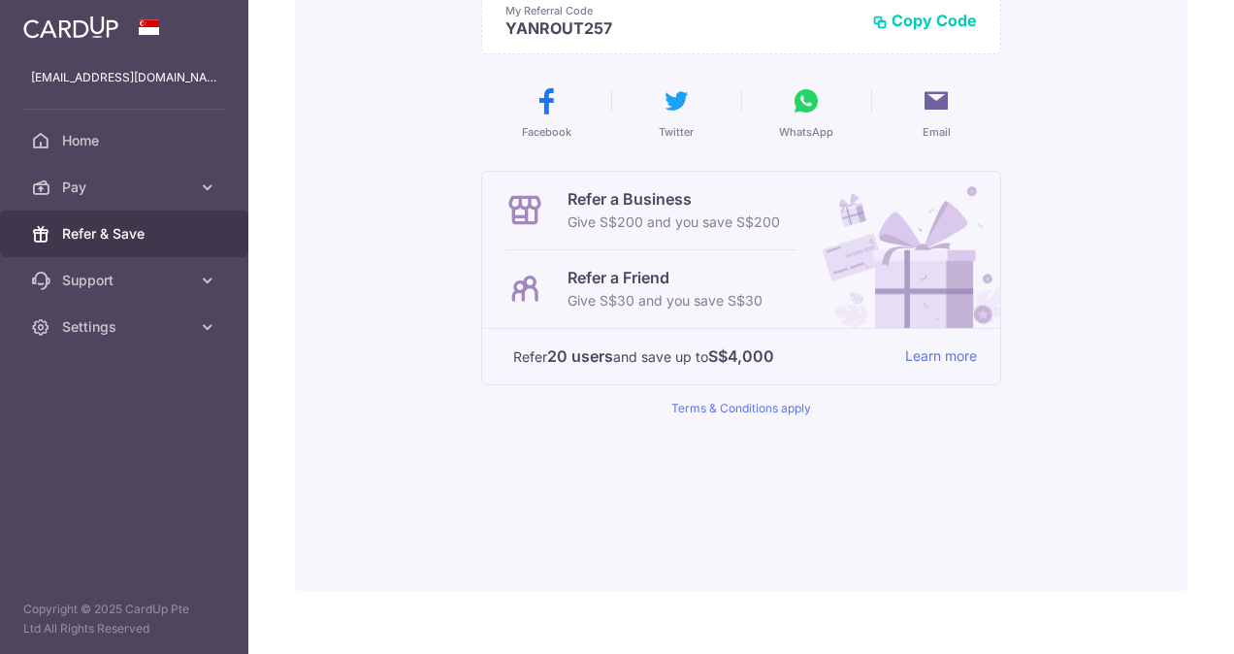
scroll to position [320, 0]
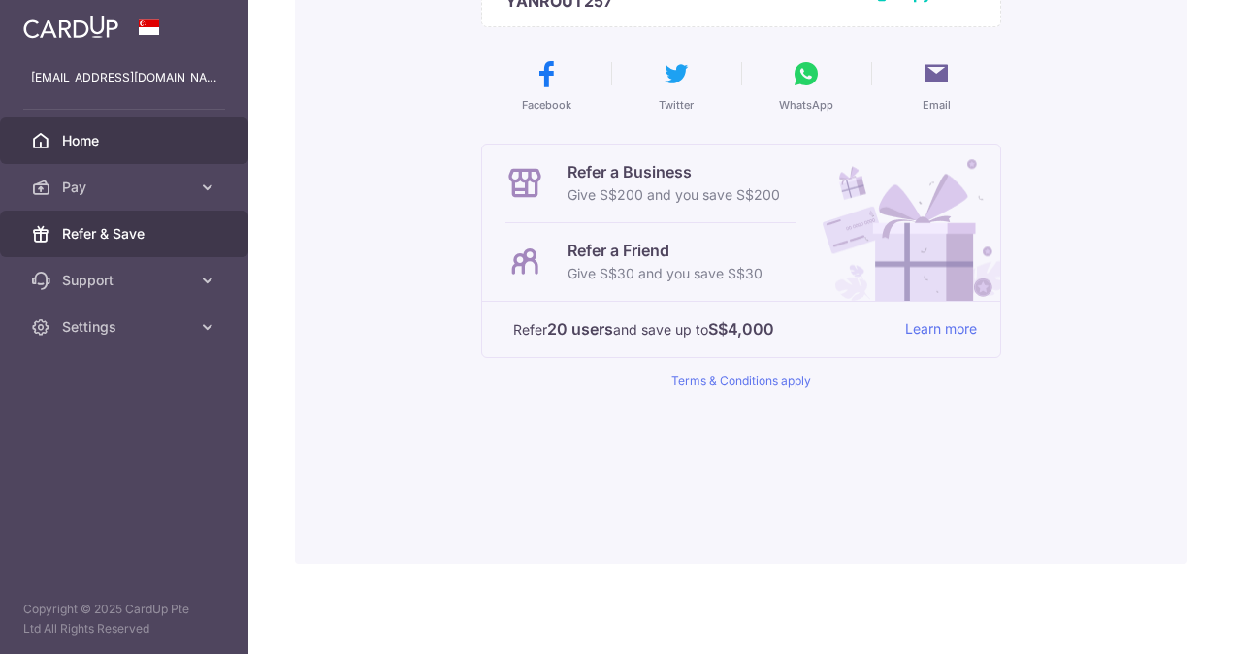
click at [159, 142] on span "Home" at bounding box center [126, 140] width 128 height 19
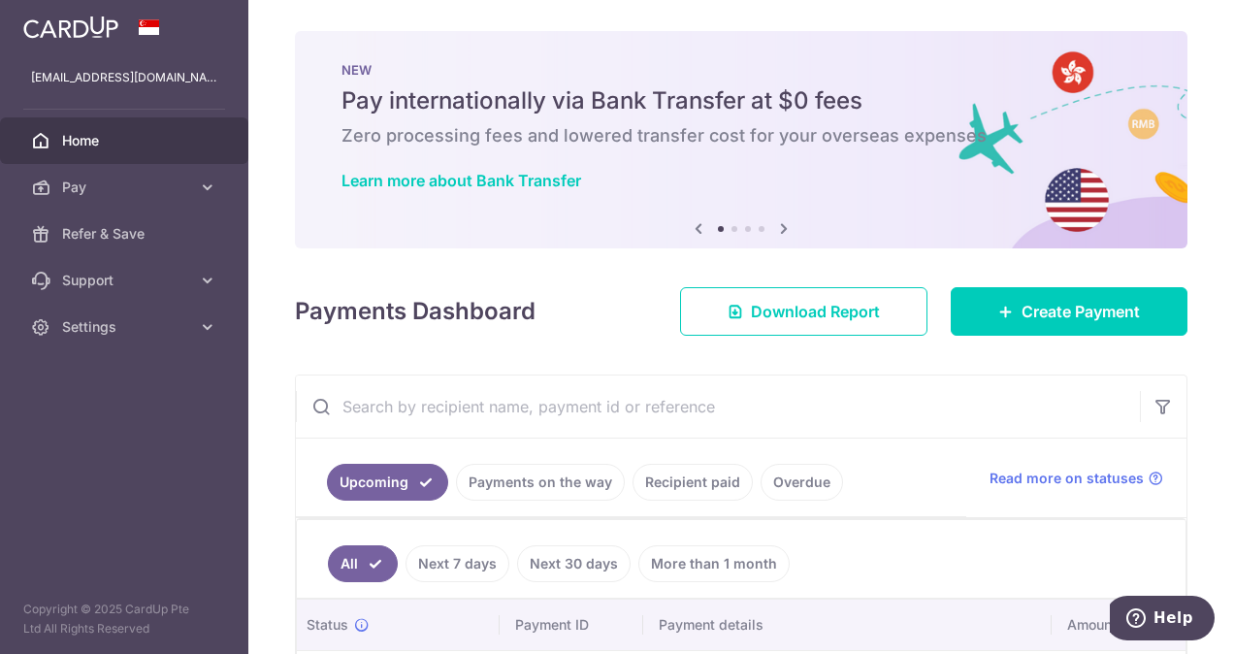
click at [776, 229] on icon at bounding box center [783, 228] width 23 height 24
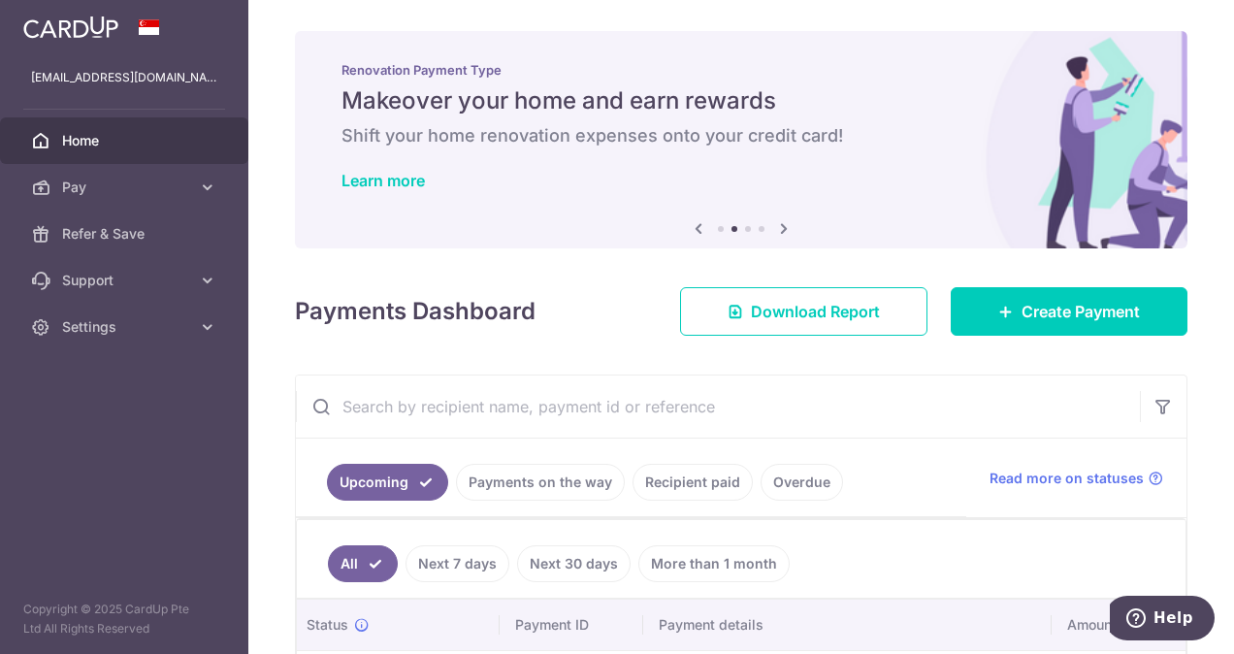
click at [776, 229] on icon at bounding box center [783, 228] width 23 height 24
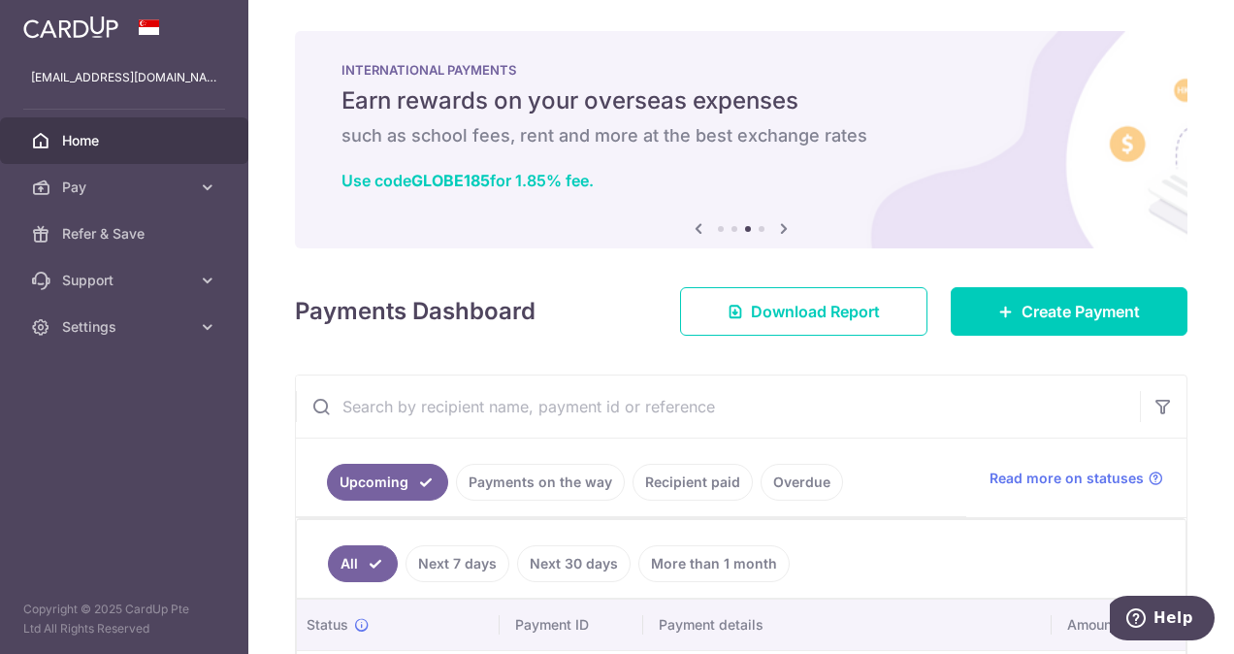
click at [776, 229] on icon at bounding box center [783, 228] width 23 height 24
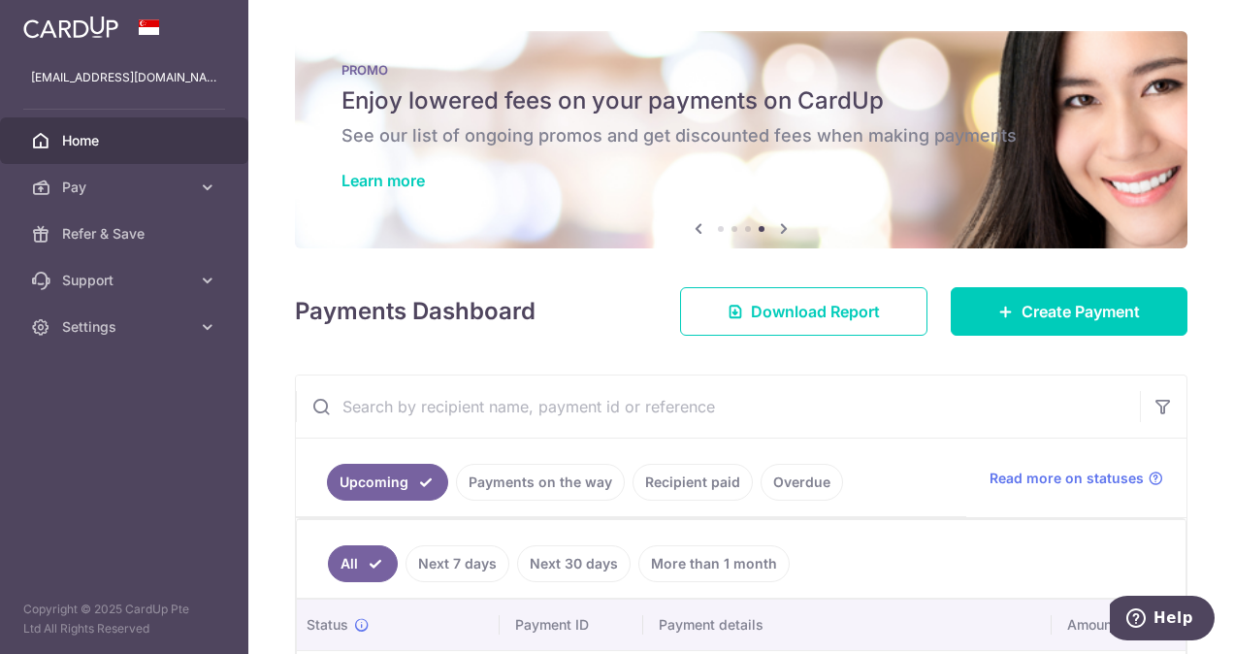
click at [716, 123] on div "PROMO Enjoy lowered fees on your payments on CardUp See our list of ongoing pro…" at bounding box center [741, 128] width 892 height 194
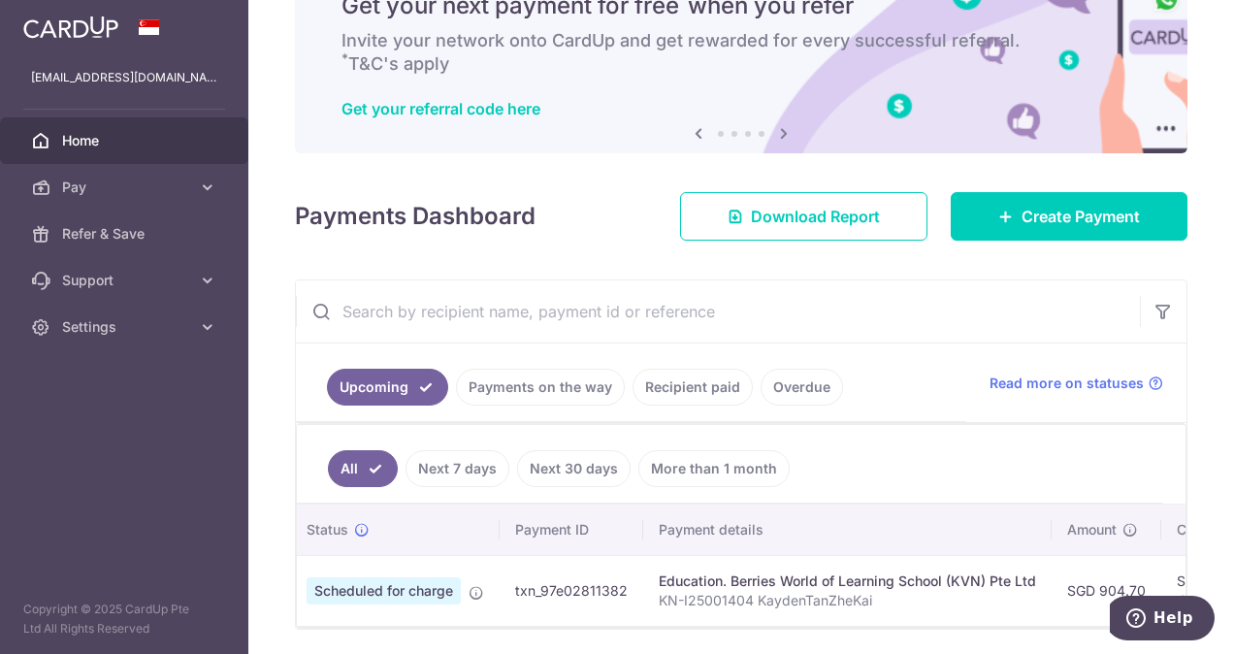
scroll to position [165, 0]
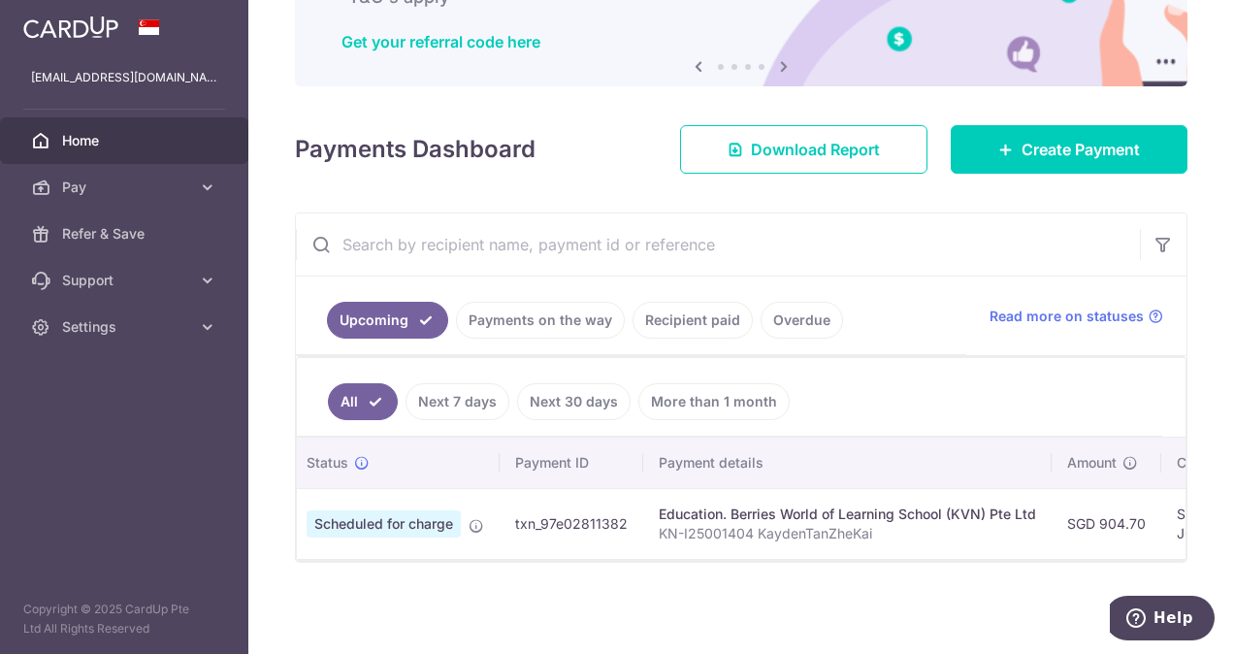
click at [690, 560] on div at bounding box center [741, 560] width 888 height 2
drag, startPoint x: 690, startPoint y: 560, endPoint x: 830, endPoint y: 561, distance: 139.7
click at [830, 561] on div at bounding box center [741, 560] width 888 height 2
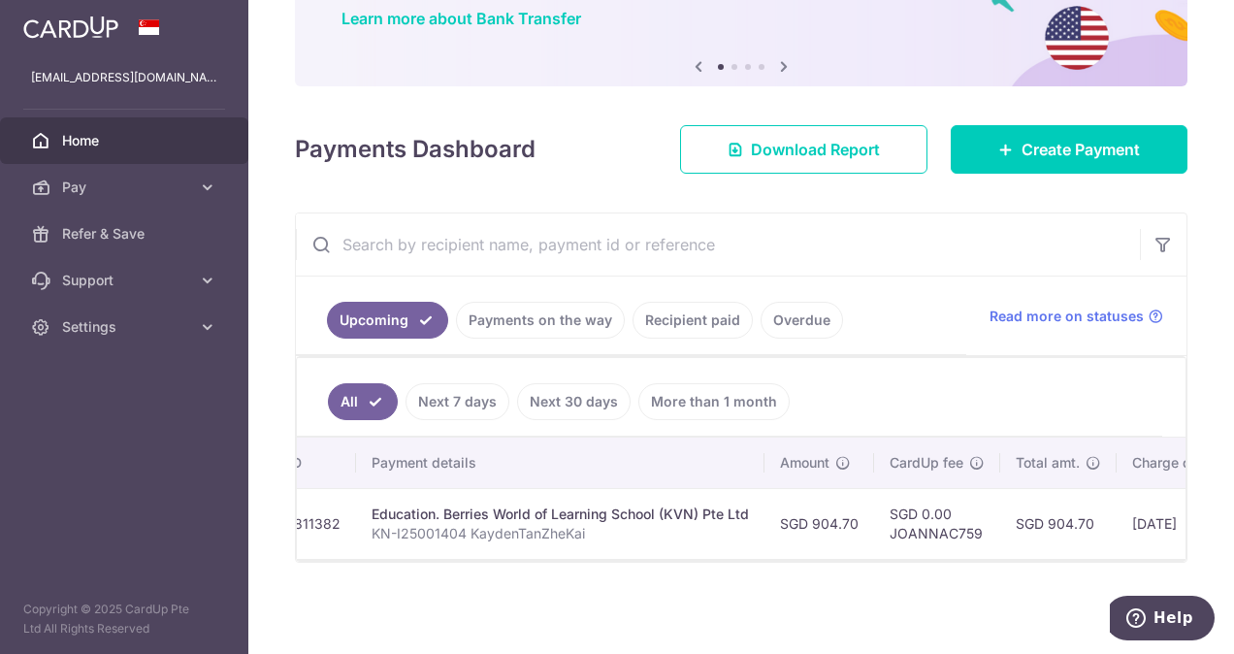
scroll to position [0, 653]
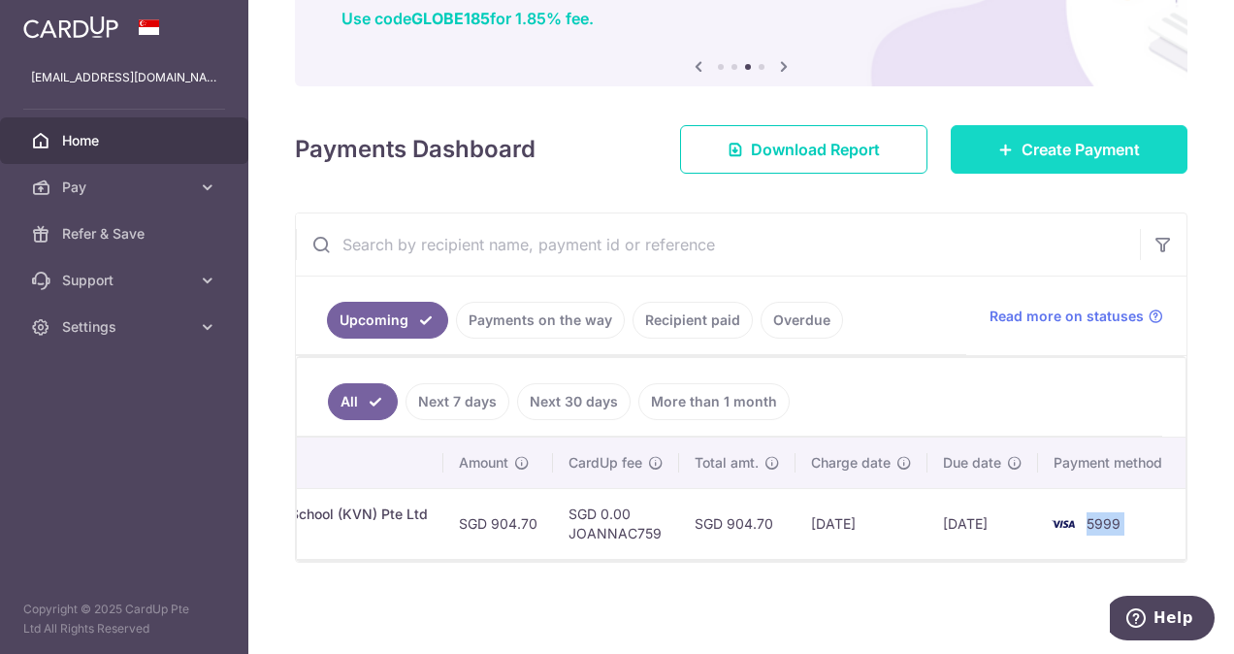
click at [990, 156] on link "Create Payment" at bounding box center [1068, 149] width 237 height 48
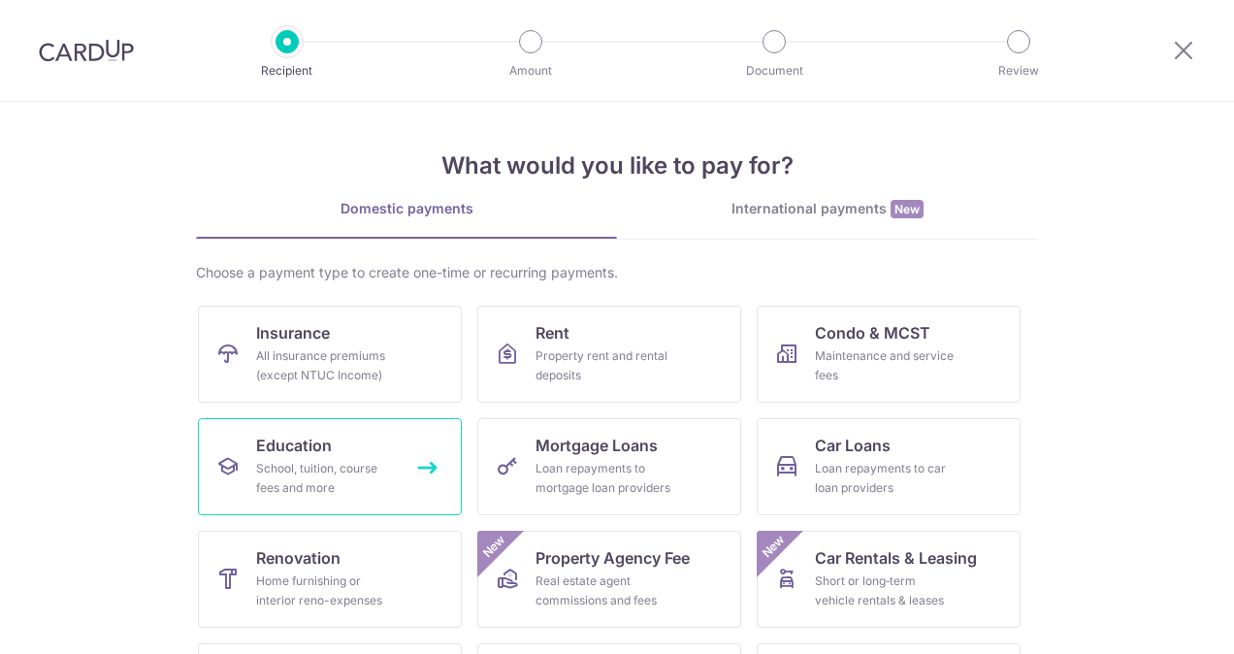
click at [347, 478] on div "School, tuition, course fees and more" at bounding box center [326, 478] width 140 height 39
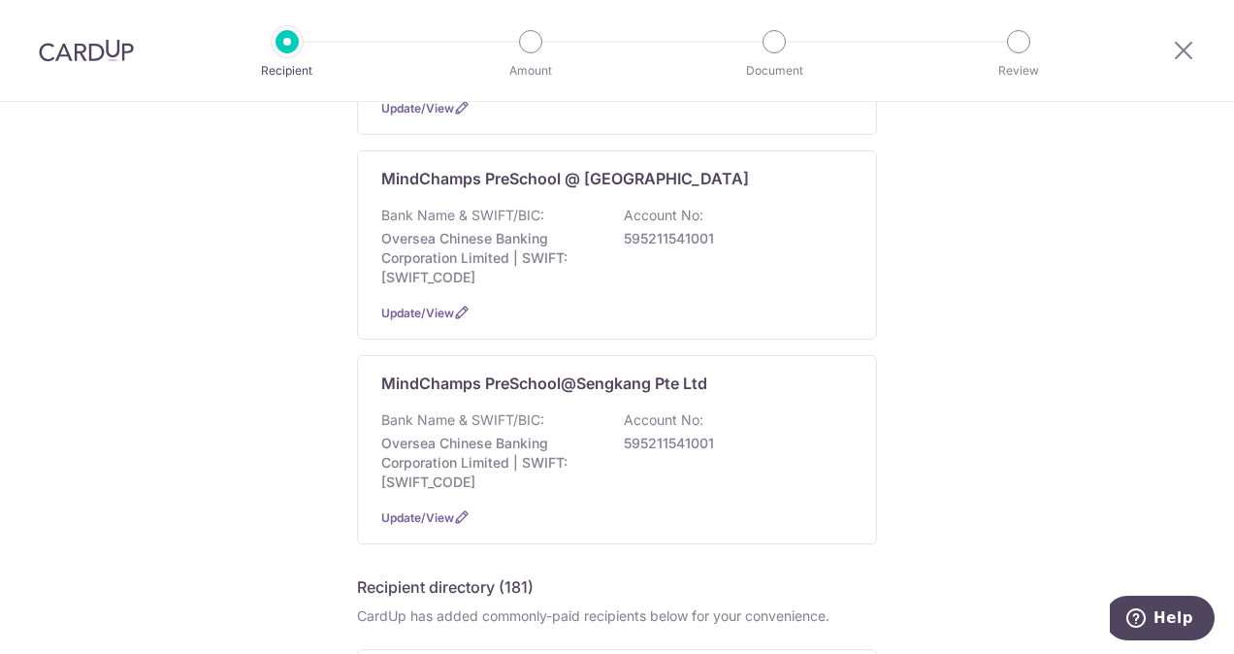
scroll to position [376, 0]
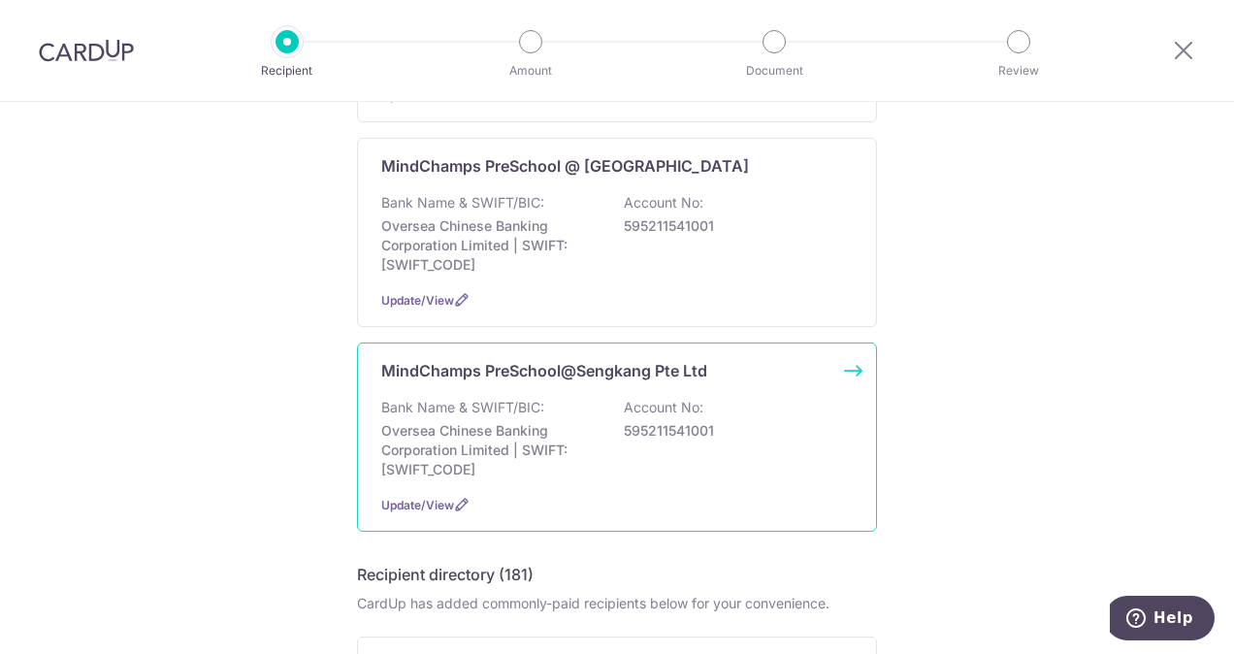
click at [623, 388] on div "MindChamps PreSchool@Sengkang Pte Ltd Bank Name & SWIFT/BIC: Oversea Chinese Ba…" at bounding box center [617, 436] width 520 height 189
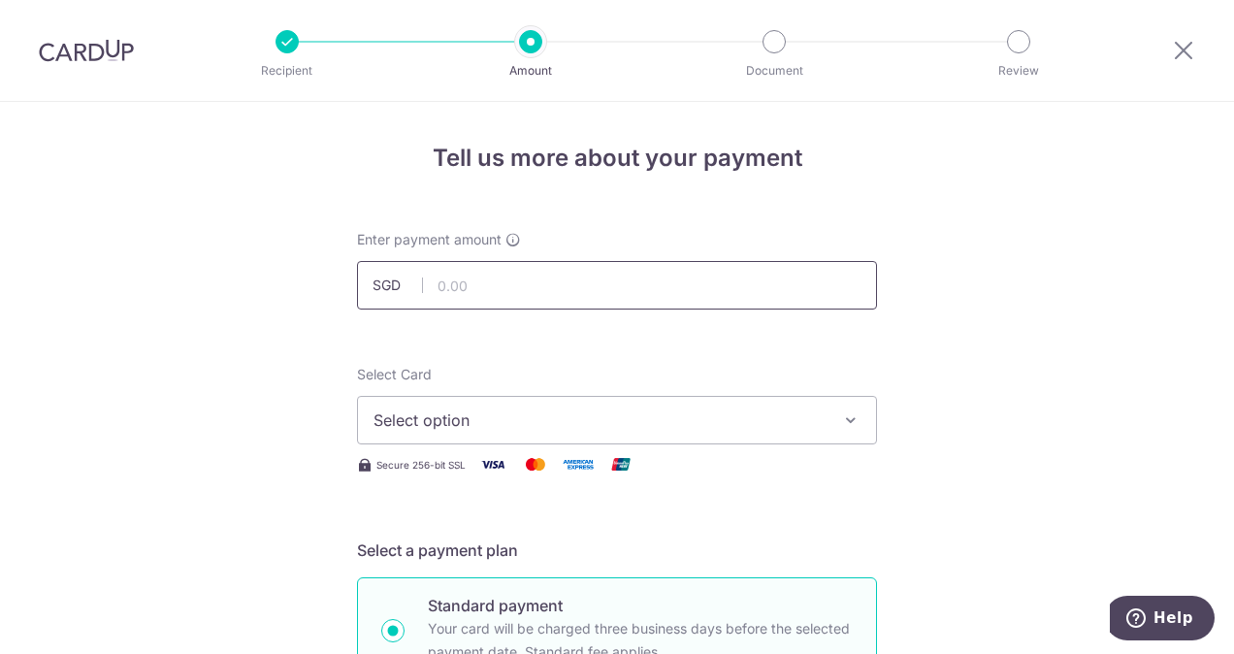
drag, startPoint x: 0, startPoint y: 0, endPoint x: 525, endPoint y: 279, distance: 594.4
click at [525, 279] on input "text" at bounding box center [617, 285] width 520 height 48
type input "1,950.31"
type input "KaydenTanT2091658Z"
type input "JOANNAC759"
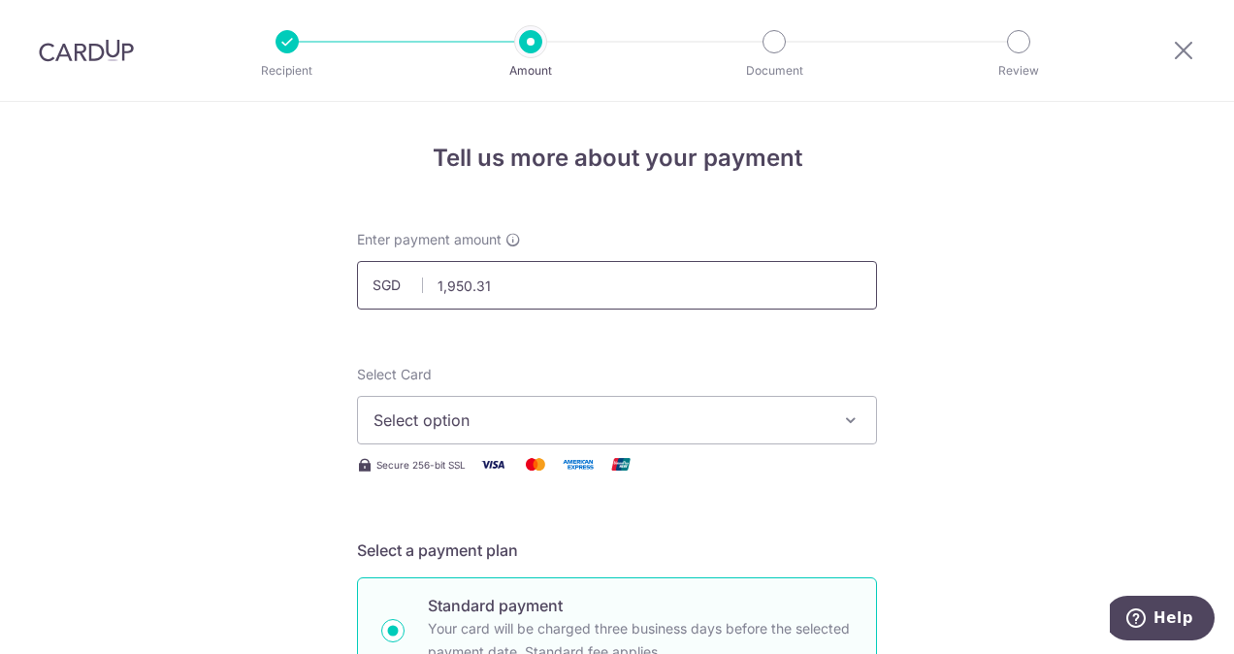
scroll to position [566, 0]
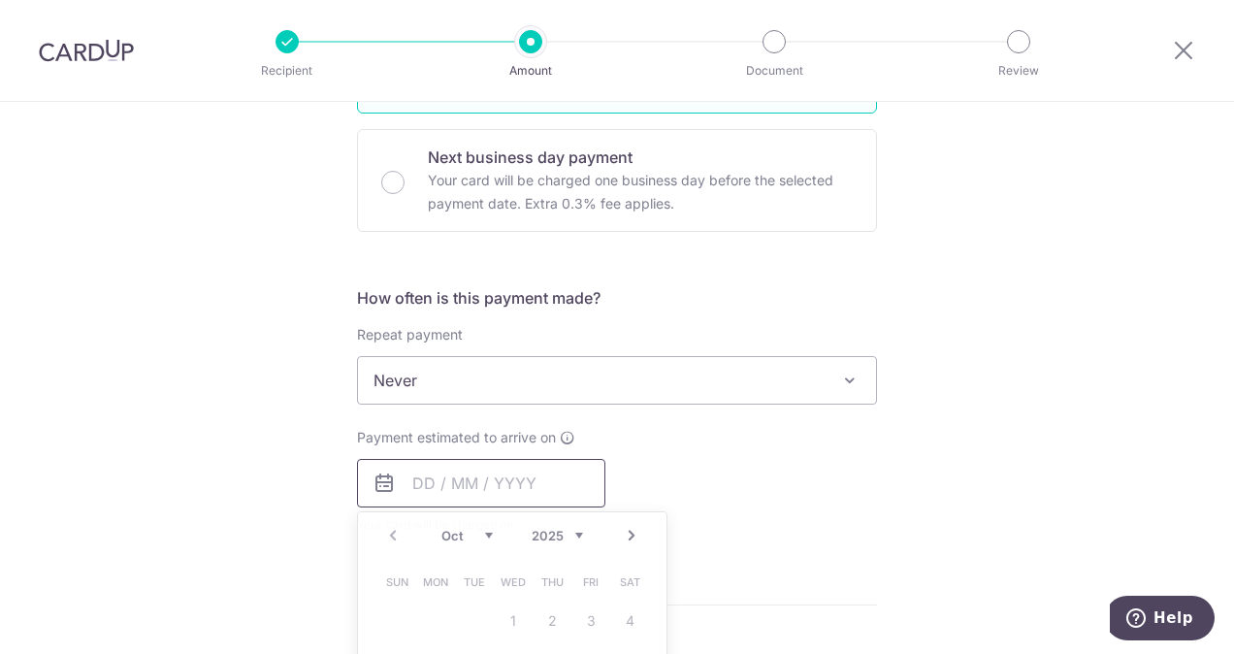
type input "1,950.31"
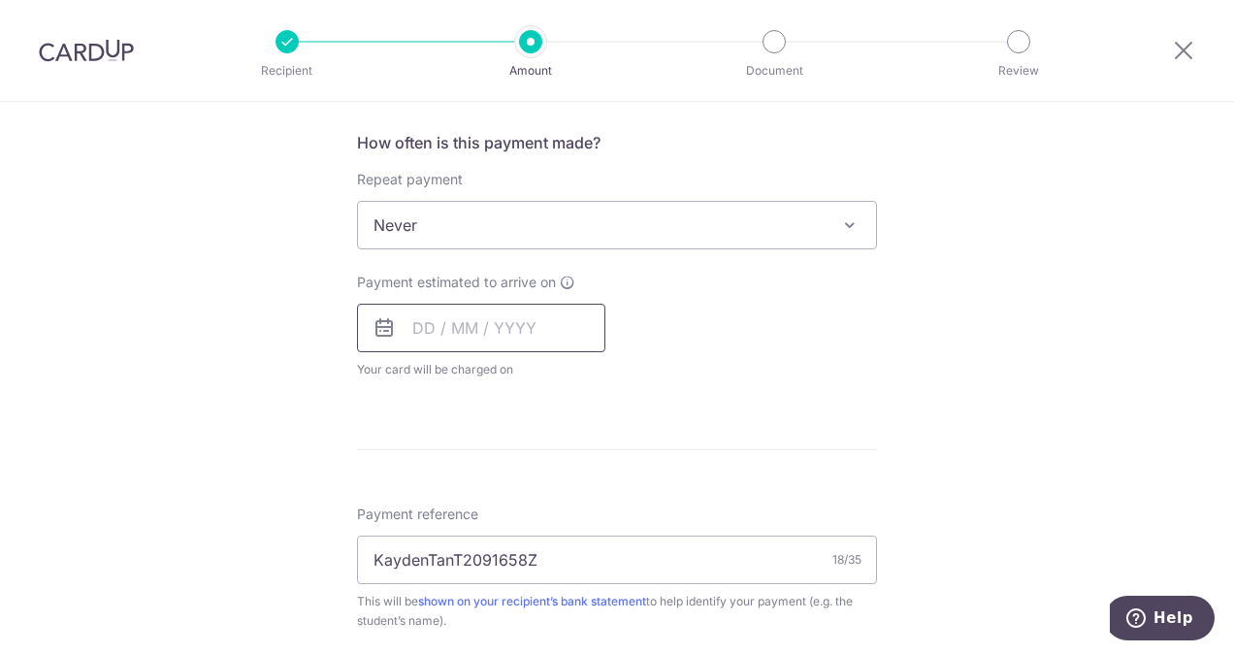
scroll to position [730, 0]
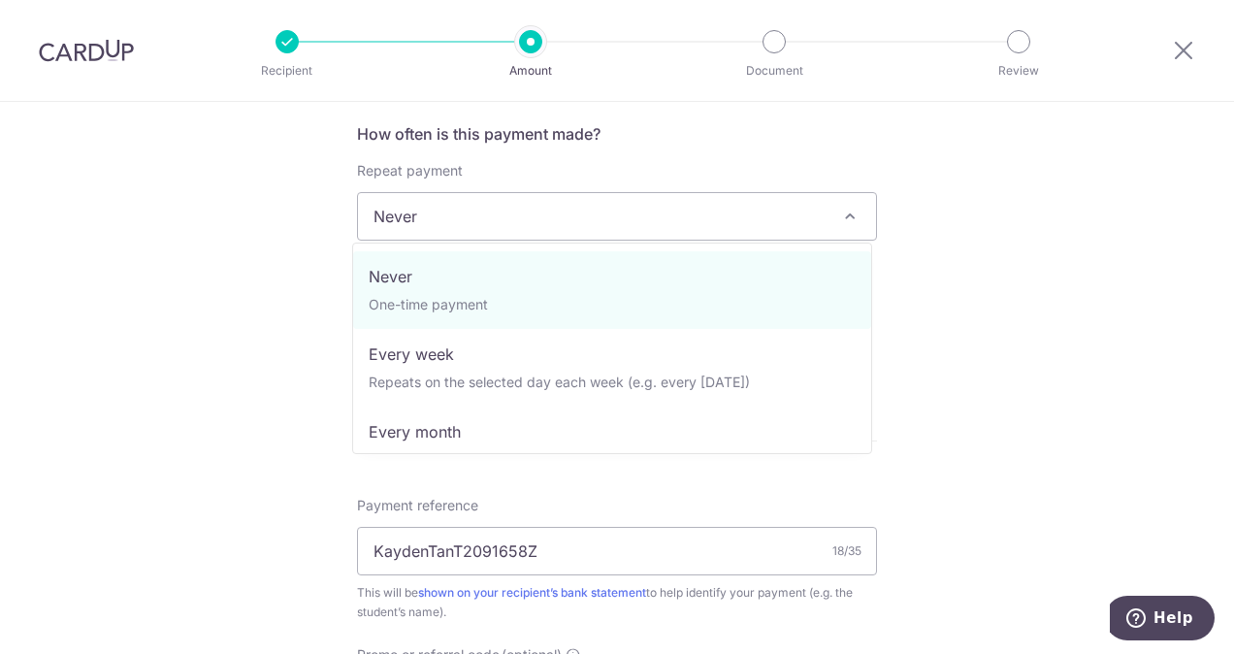
click at [805, 227] on span "Never" at bounding box center [617, 216] width 518 height 47
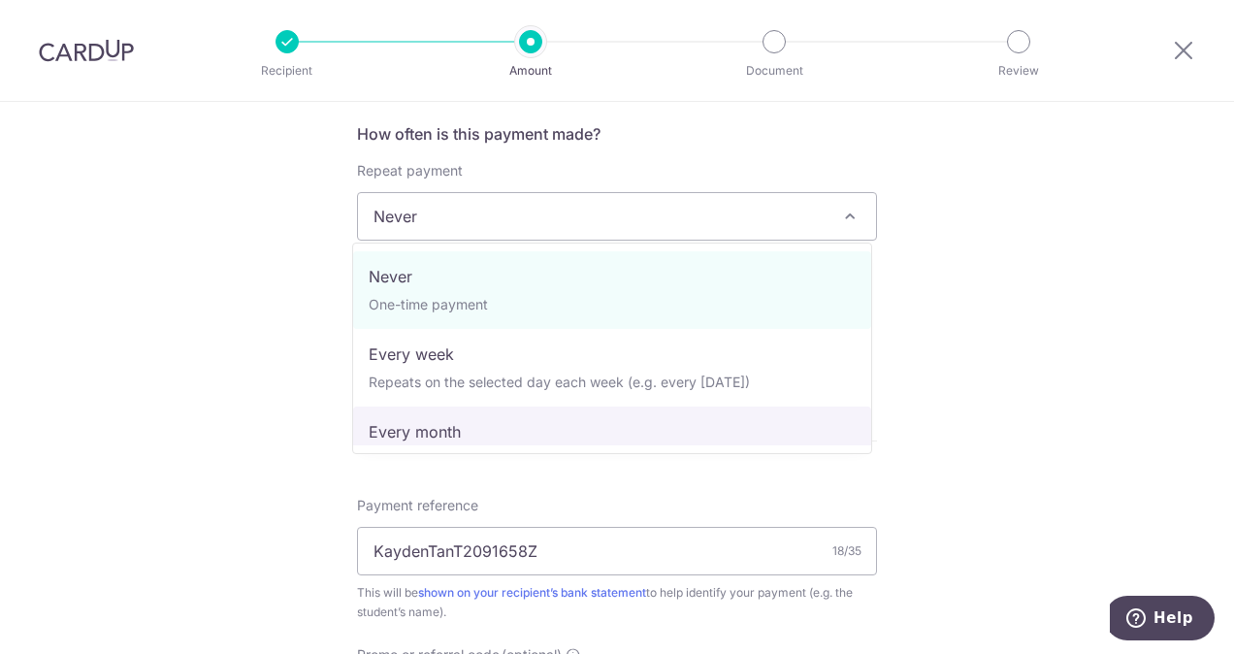
select select "3"
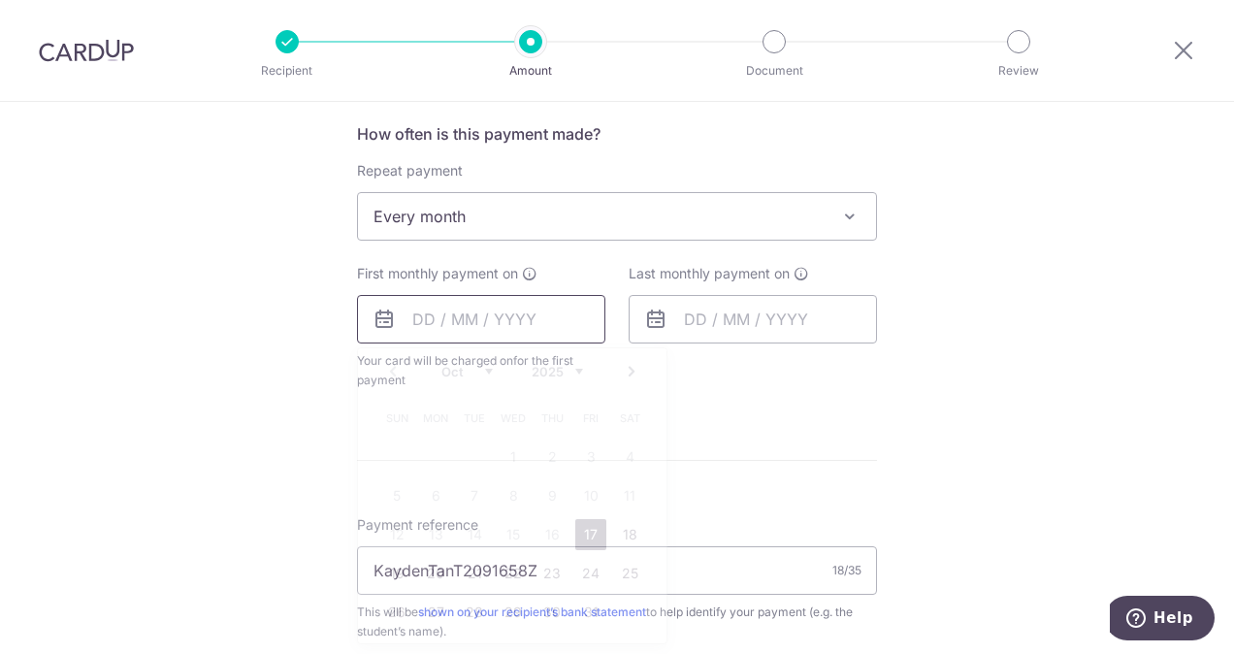
click at [419, 307] on input "text" at bounding box center [481, 319] width 248 height 48
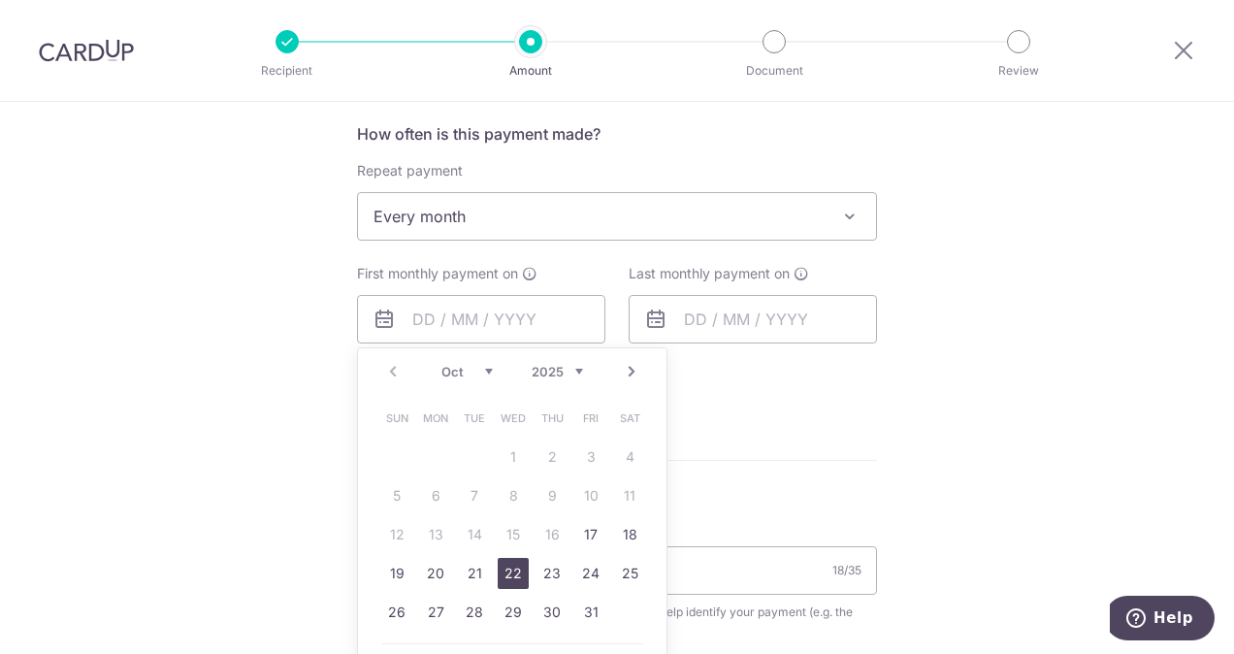
click at [508, 569] on link "22" at bounding box center [513, 573] width 31 height 31
type input "[DATE]"
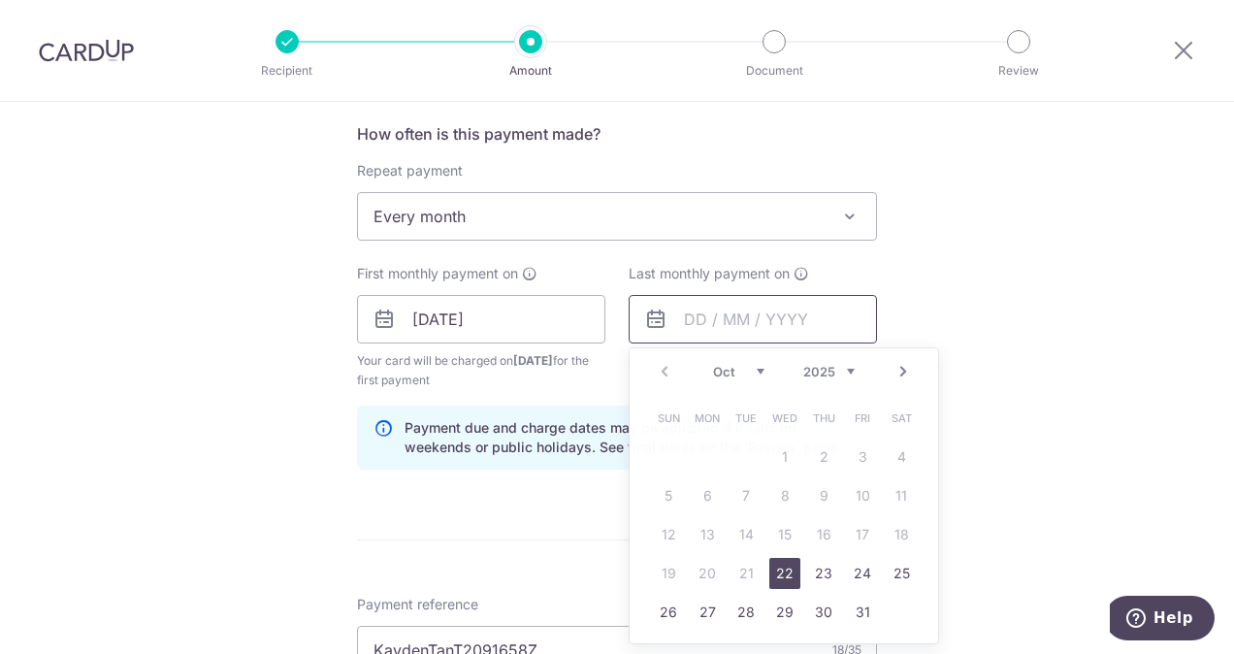
click at [769, 313] on input "text" at bounding box center [752, 319] width 248 height 48
click at [747, 364] on select "Oct Nov Dec" at bounding box center [738, 372] width 51 height 16
click at [735, 607] on link "25" at bounding box center [745, 611] width 31 height 31
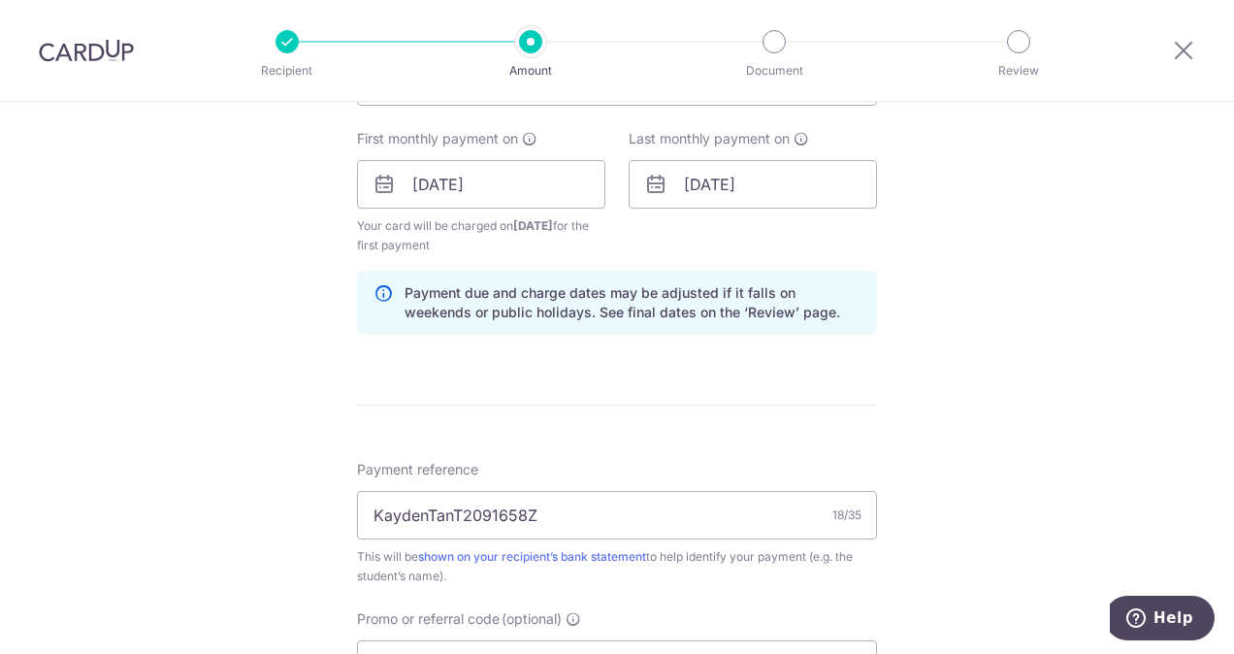
scroll to position [867, 0]
click at [700, 177] on input "[DATE]" at bounding box center [752, 182] width 248 height 48
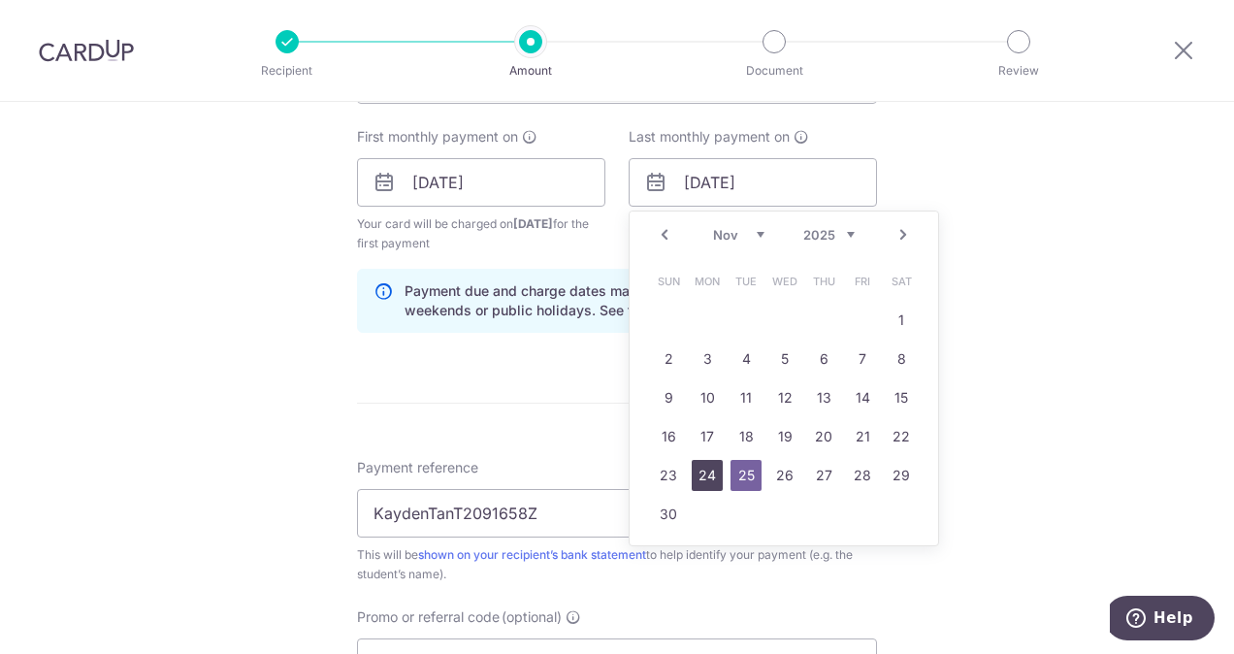
click at [700, 464] on link "24" at bounding box center [706, 475] width 31 height 31
click at [749, 170] on input "24/11/2025" at bounding box center [752, 182] width 248 height 48
click at [743, 469] on link "25" at bounding box center [745, 475] width 31 height 31
type input "25/11/2025"
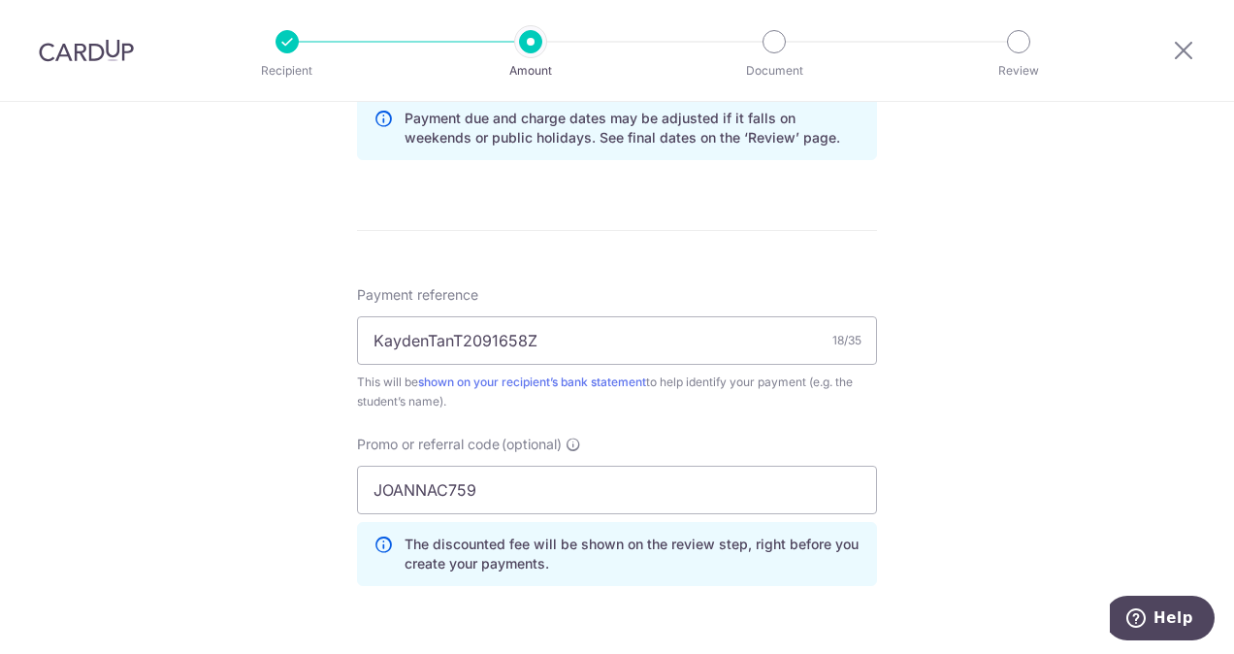
scroll to position [1043, 0]
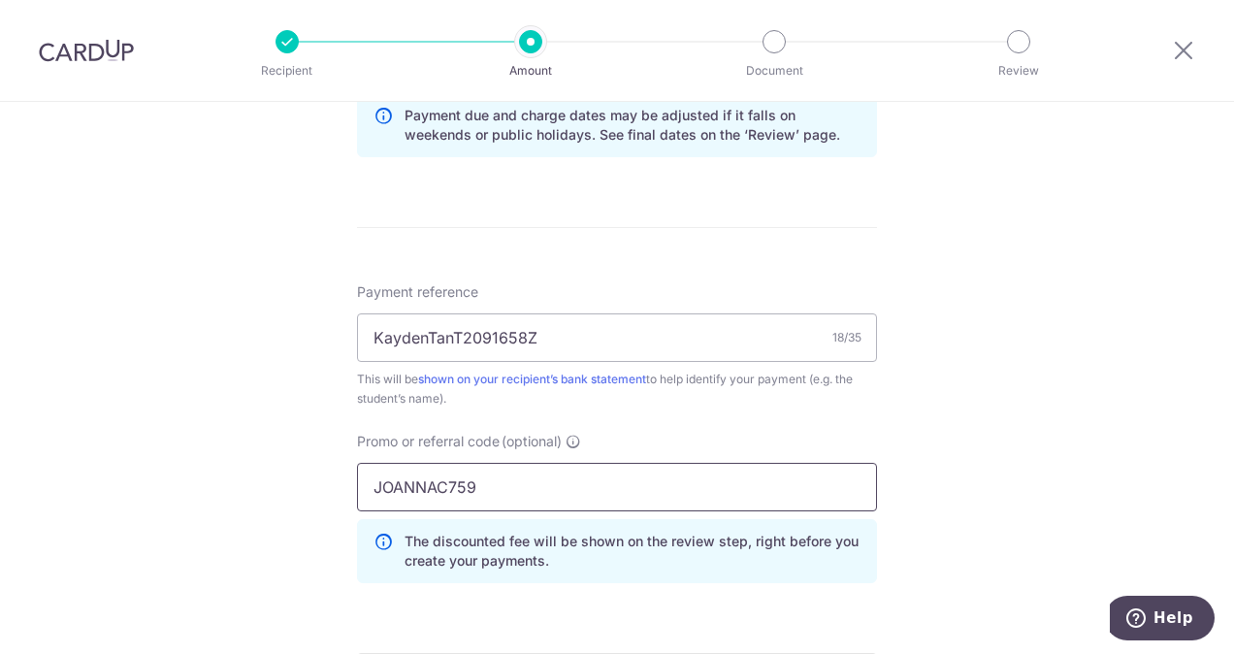
drag, startPoint x: 539, startPoint y: 478, endPoint x: 231, endPoint y: 466, distance: 308.7
click at [231, 466] on div "Tell us more about your payment Enter payment amount SGD 1,950.31 1950.31 Selec…" at bounding box center [617, 29] width 1234 height 1941
paste input "VTAX25R"
type input "VTAX25R"
click button "Add Card" at bounding box center [0, 0] width 0 height 0
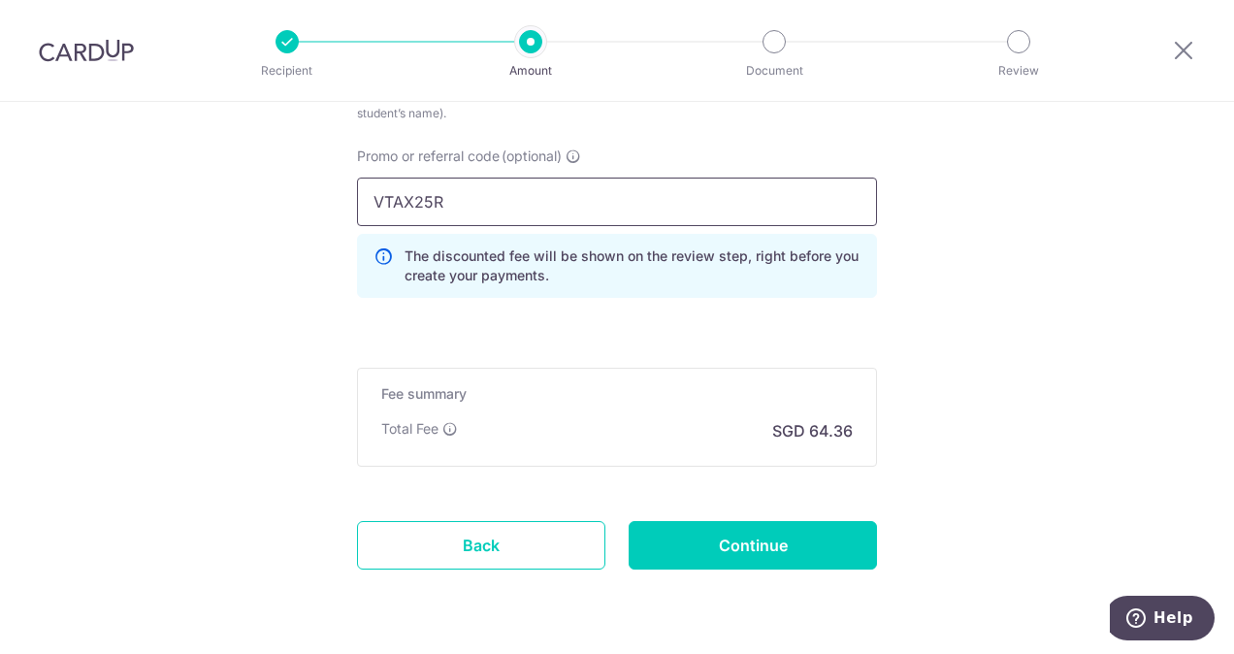
scroll to position [1332, 0]
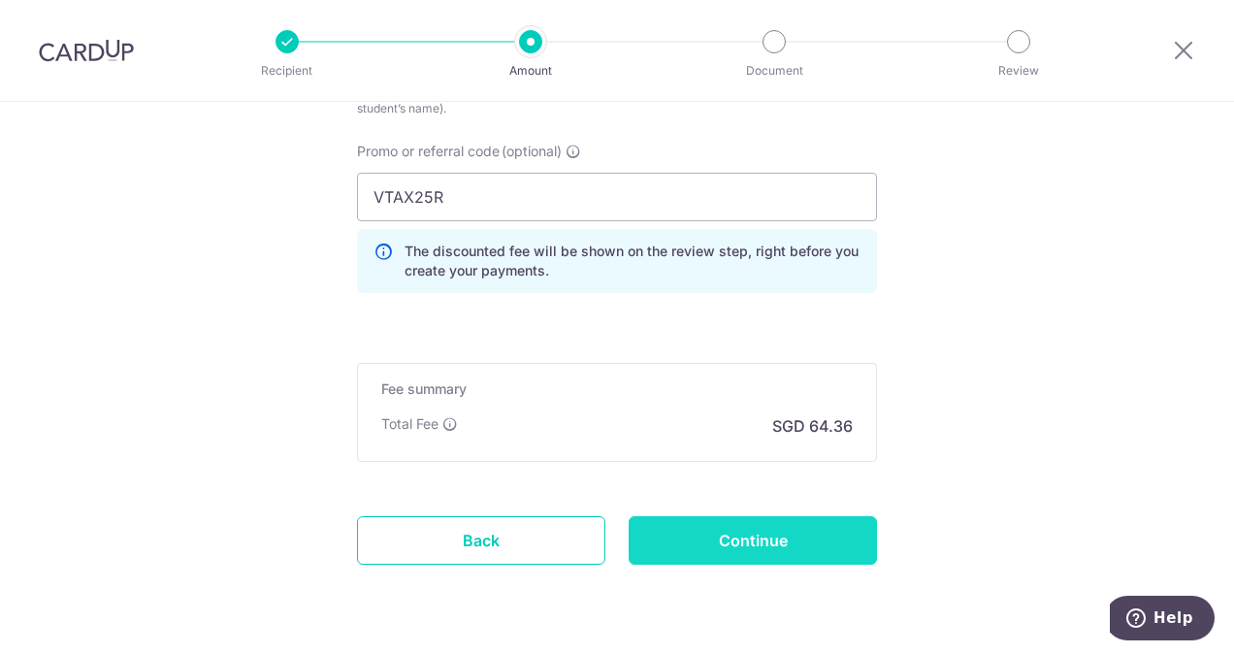
click at [722, 524] on input "Continue" at bounding box center [752, 540] width 248 height 48
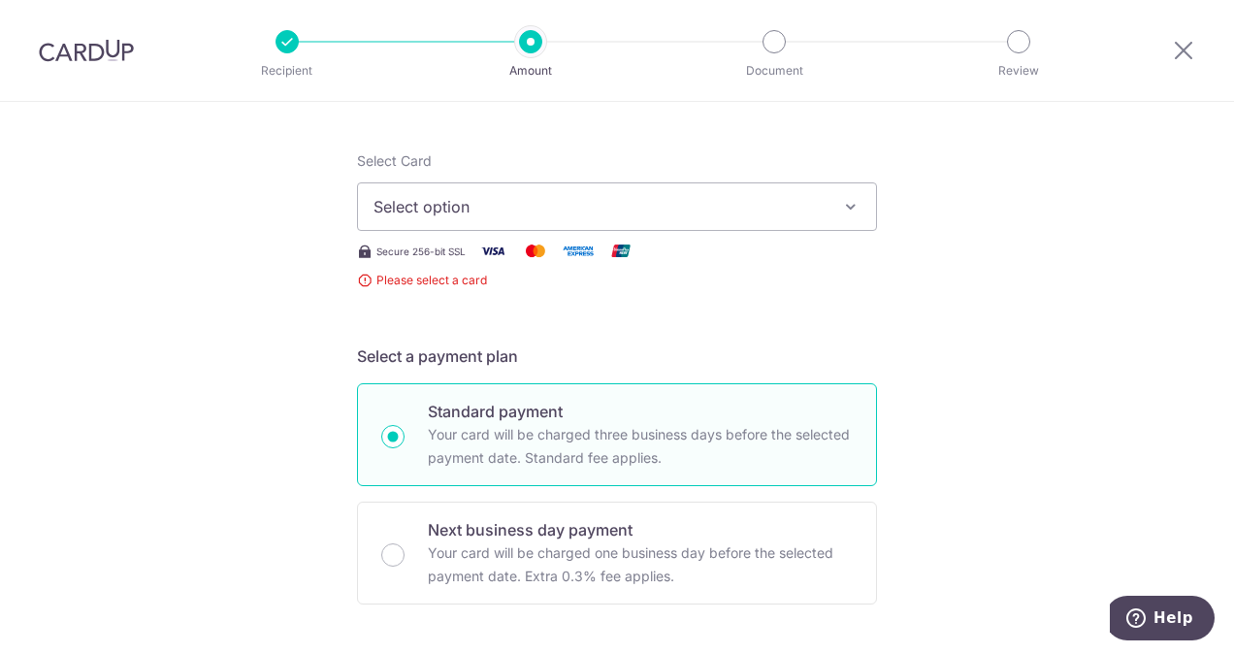
scroll to position [154, 0]
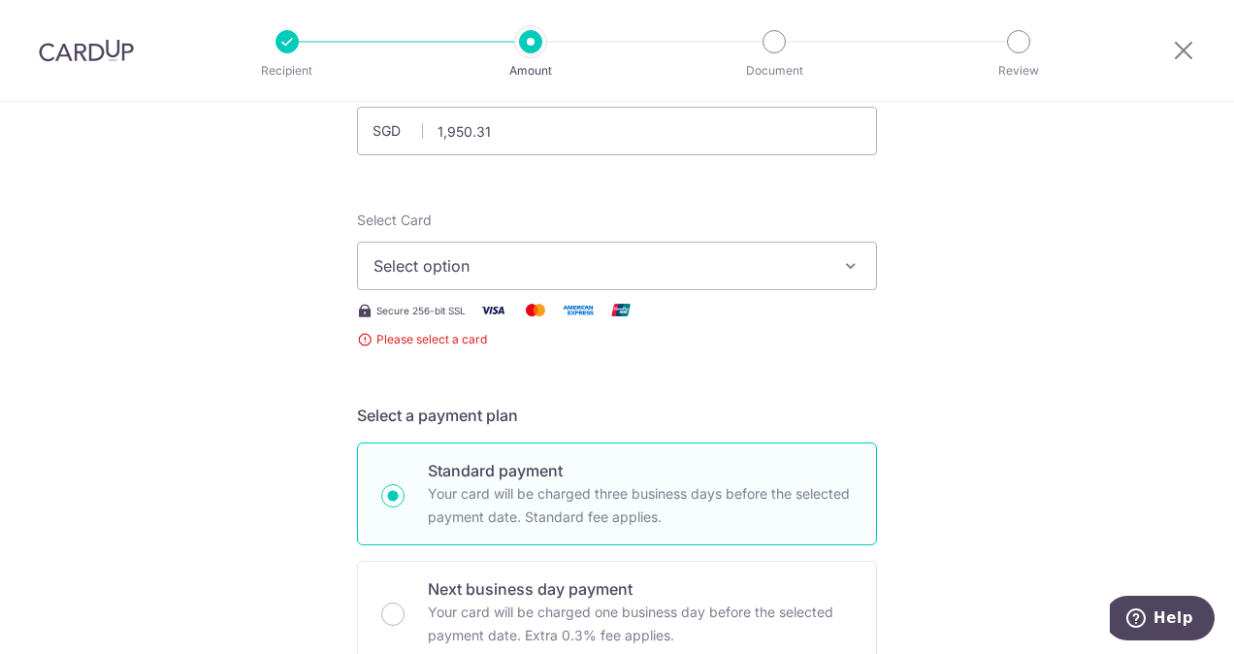
click at [823, 248] on button "Select option" at bounding box center [617, 265] width 520 height 48
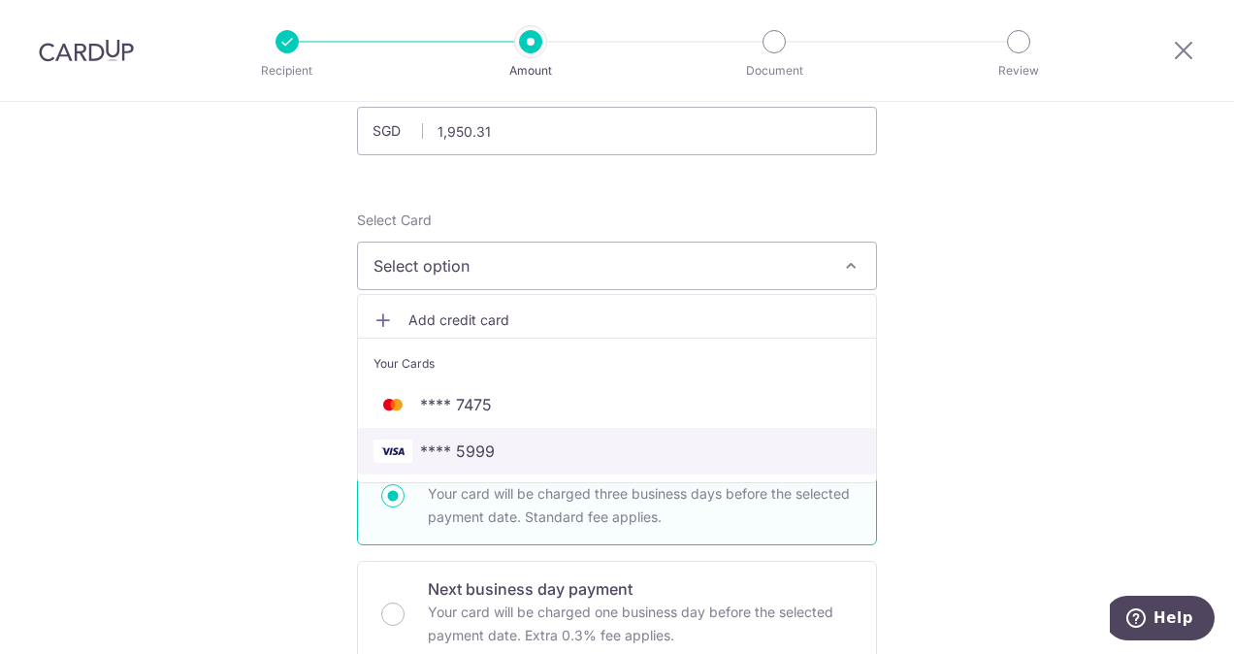
click at [654, 450] on span "**** 5999" at bounding box center [616, 450] width 487 height 23
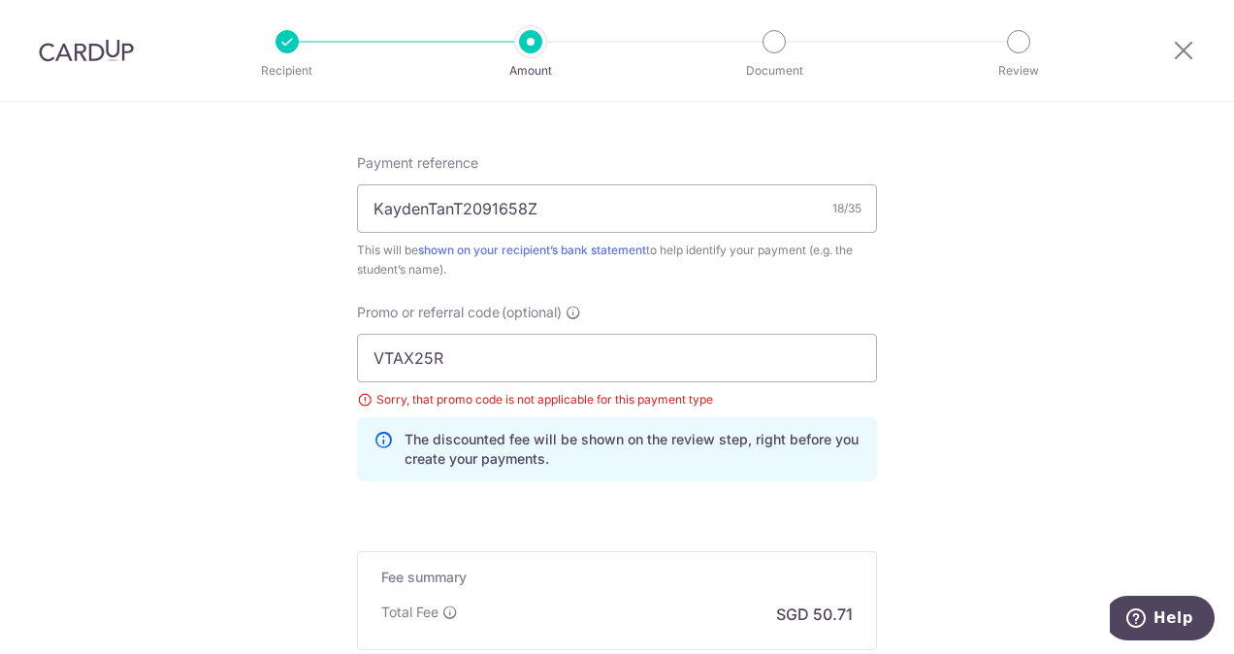
scroll to position [1084, 0]
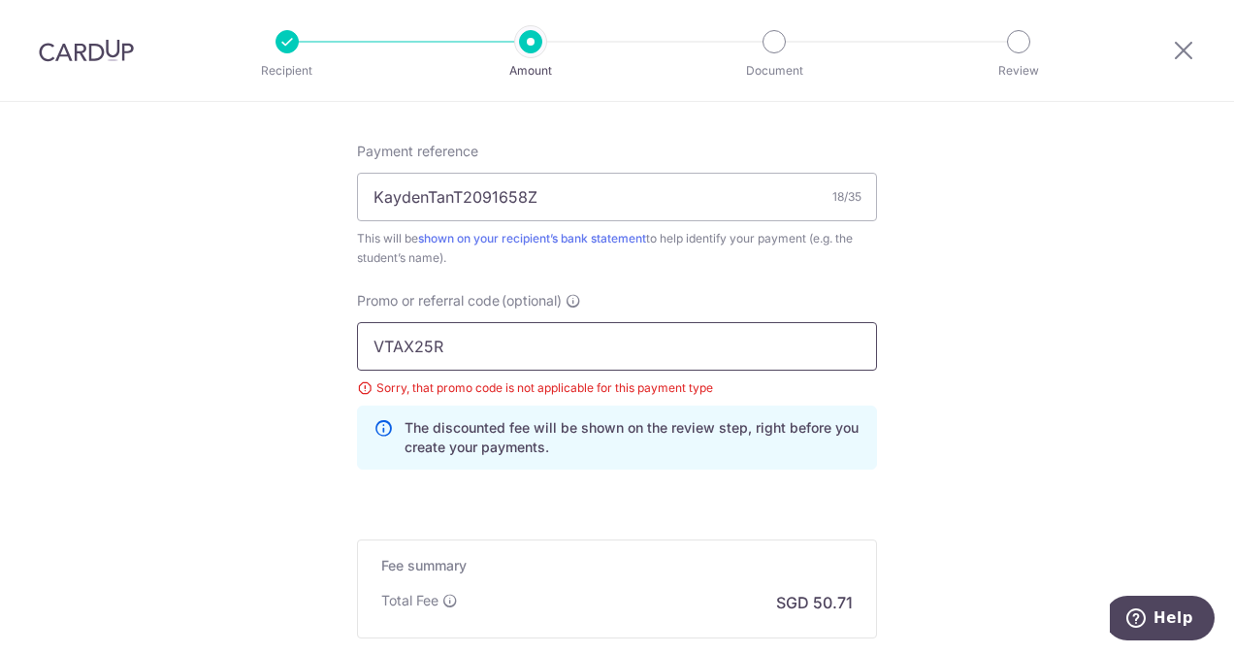
click at [735, 349] on input "VTAX25R" at bounding box center [617, 346] width 520 height 48
click button "Add Card" at bounding box center [0, 0] width 0 height 0
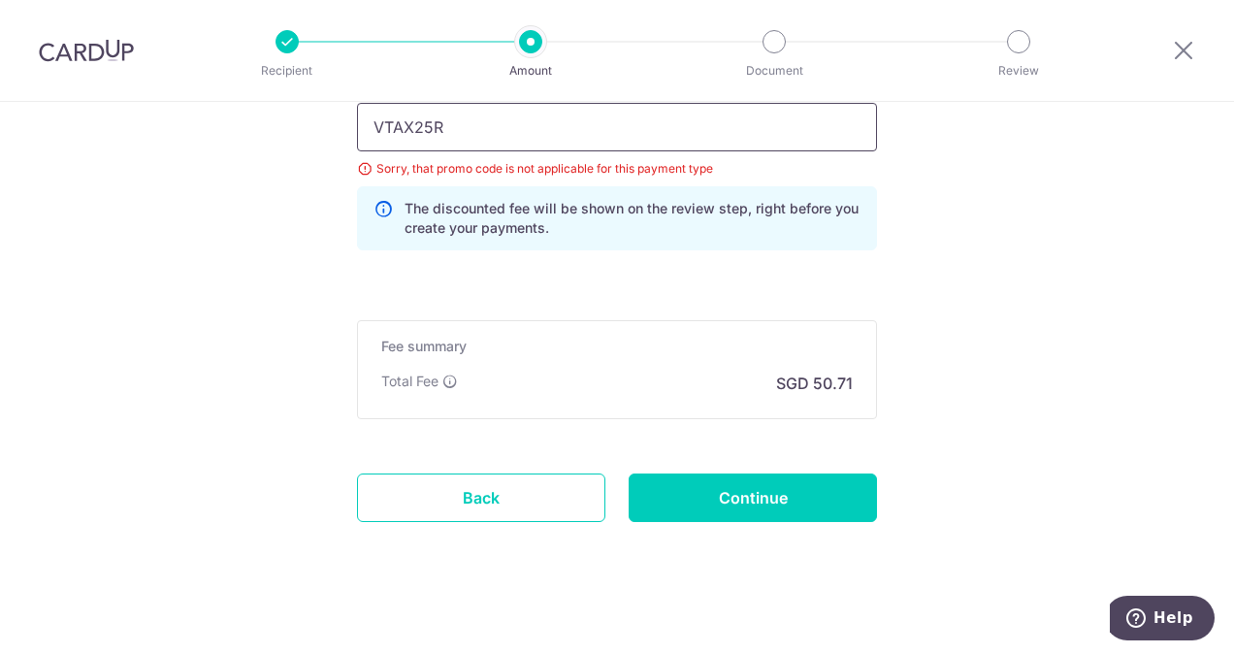
scroll to position [1312, 0]
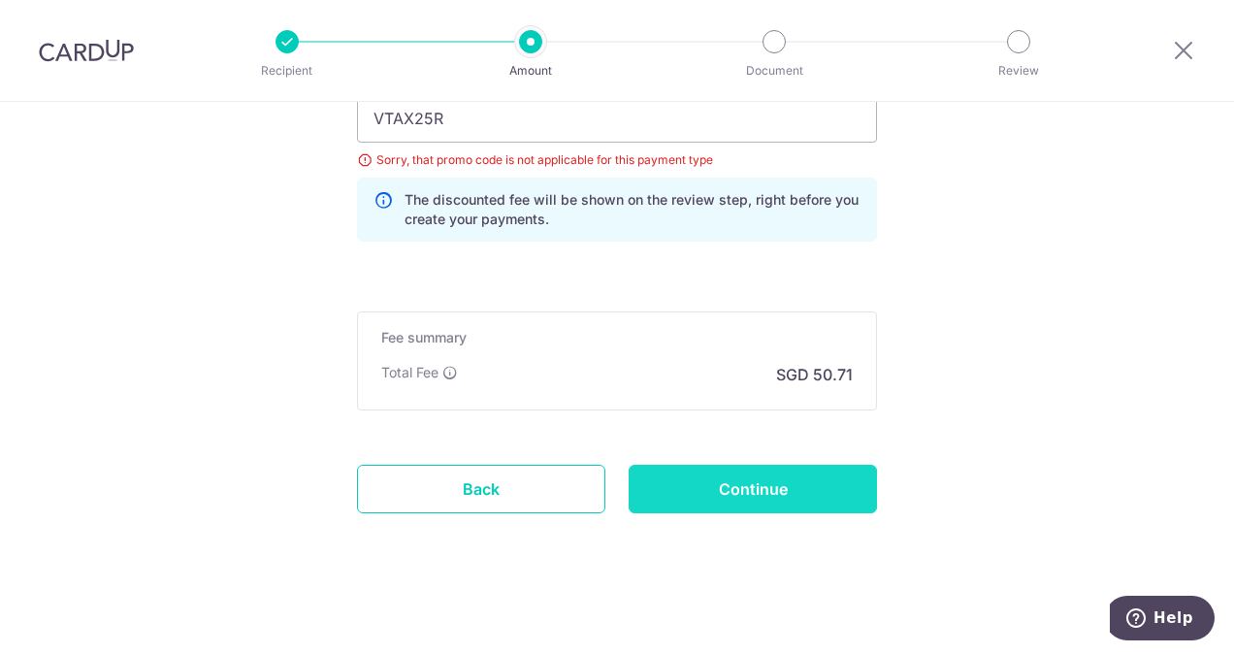
click at [778, 485] on input "Continue" at bounding box center [752, 489] width 248 height 48
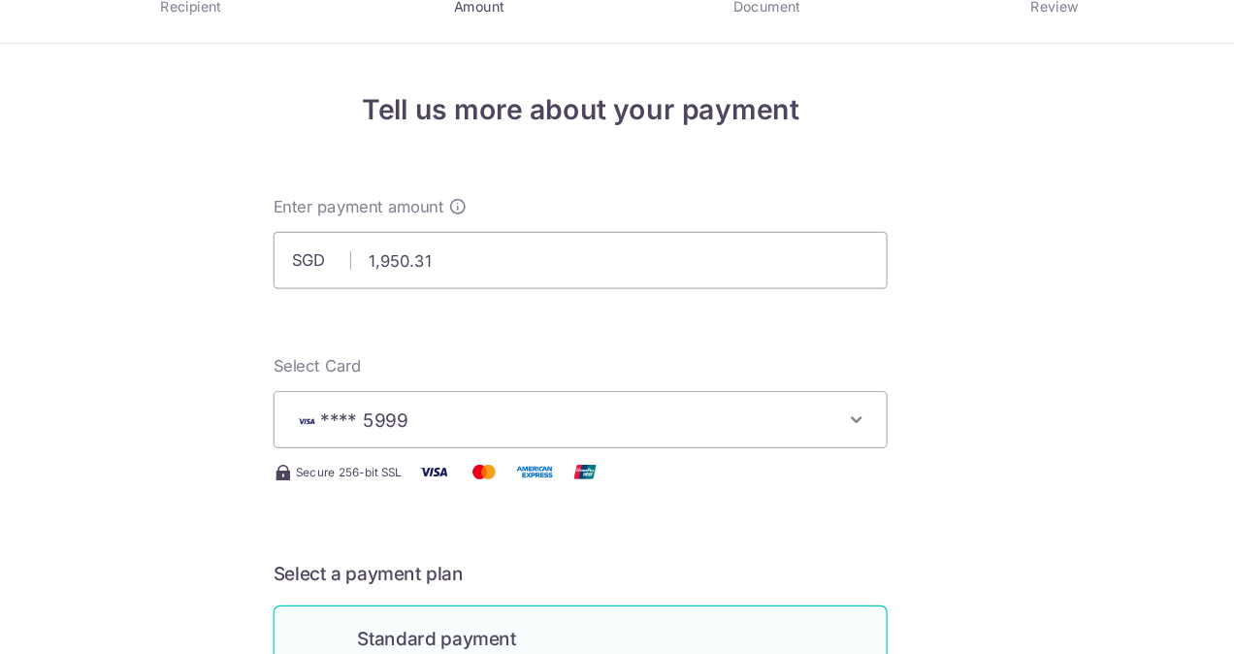
scroll to position [1312, 0]
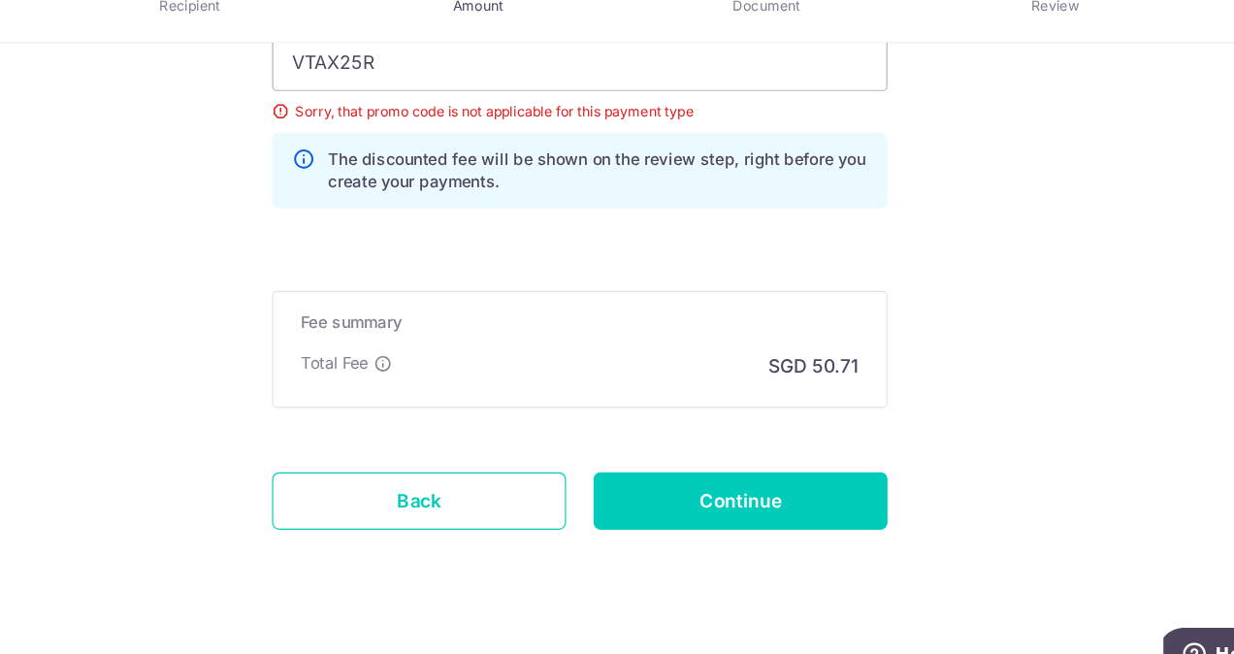
click at [683, 117] on input "VTAX25R" at bounding box center [617, 118] width 520 height 48
paste input "REC185"
type input "REC185"
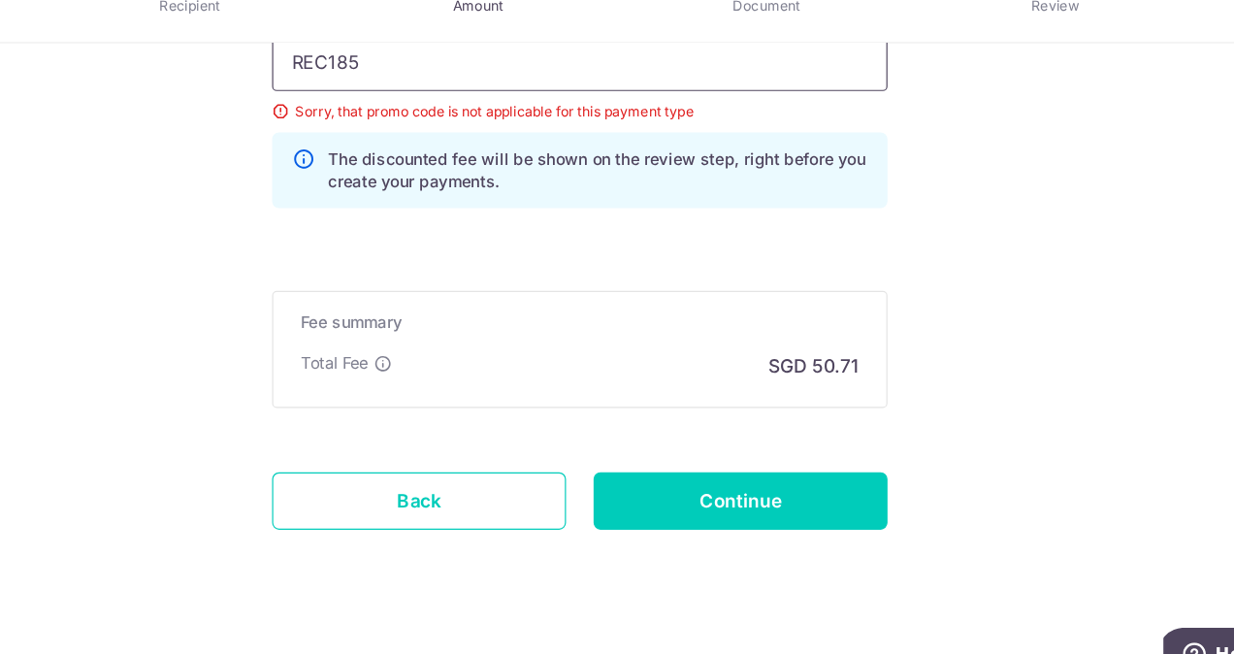
click button "Add Card" at bounding box center [0, 0] width 0 height 0
drag, startPoint x: 1167, startPoint y: 460, endPoint x: 1162, endPoint y: 244, distance: 215.3
drag, startPoint x: 1162, startPoint y: 244, endPoint x: 1020, endPoint y: 384, distance: 198.9
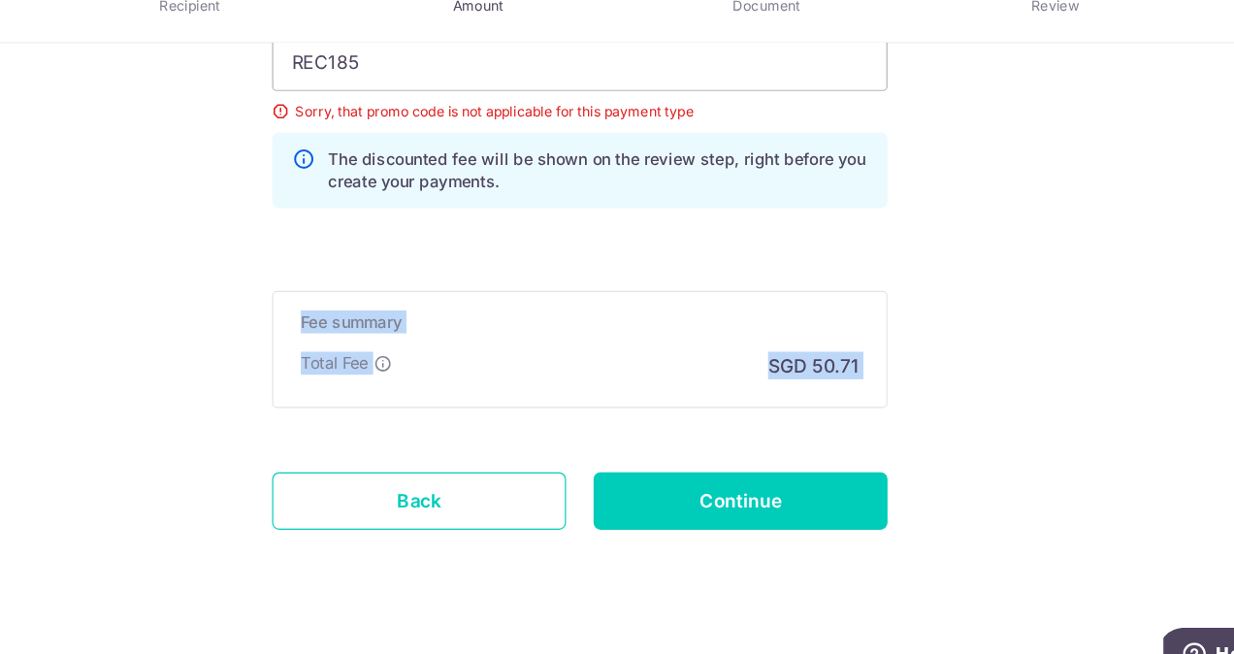
drag, startPoint x: 1168, startPoint y: 403, endPoint x: 1132, endPoint y: 257, distance: 150.8
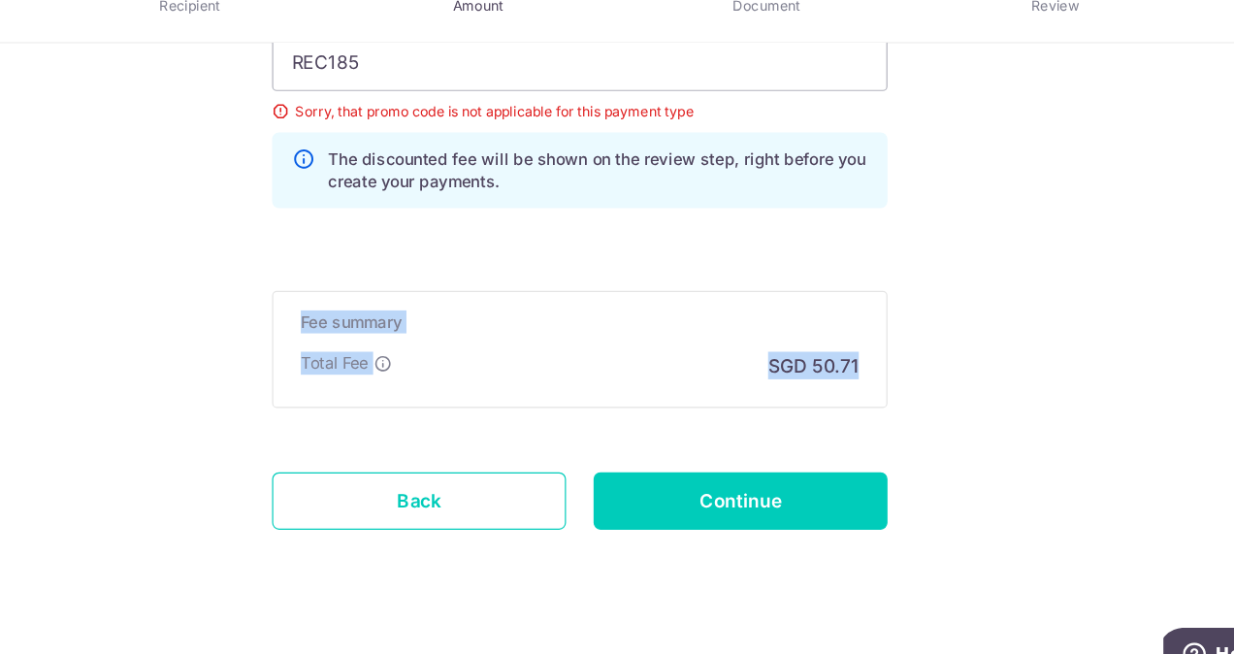
drag, startPoint x: 1132, startPoint y: 257, endPoint x: 1067, endPoint y: 240, distance: 67.3
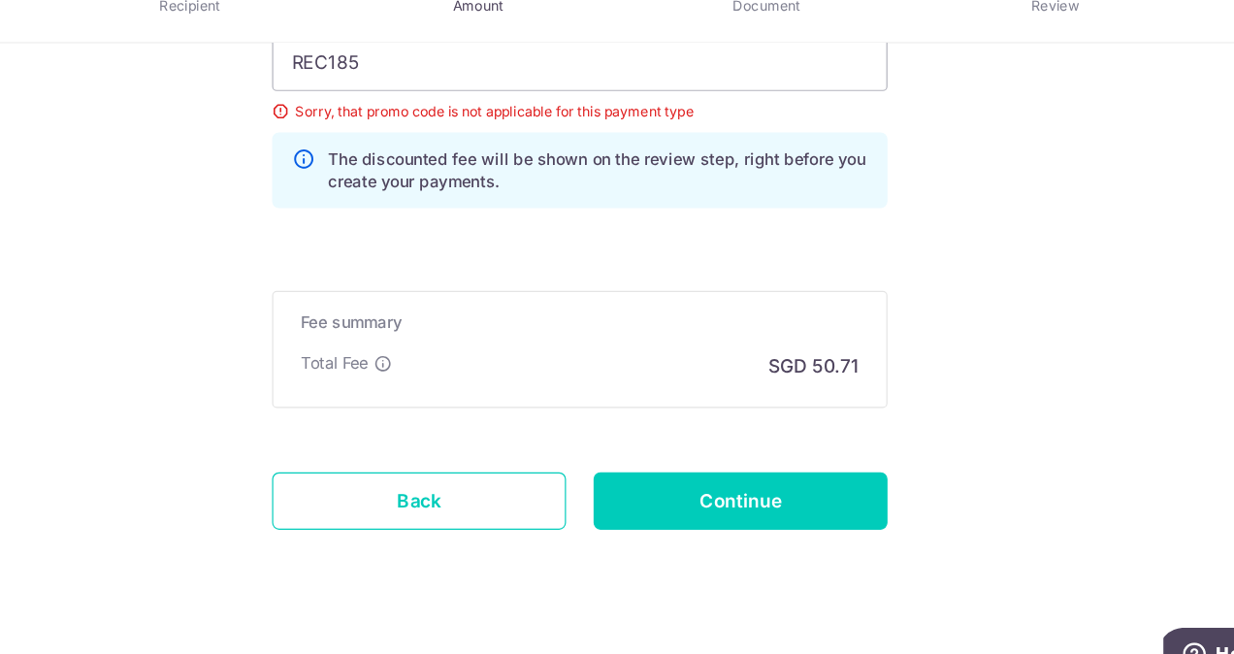
click at [786, 380] on p "SGD 50.71" at bounding box center [814, 374] width 77 height 23
drag, startPoint x: 786, startPoint y: 380, endPoint x: 995, endPoint y: 423, distance: 213.8
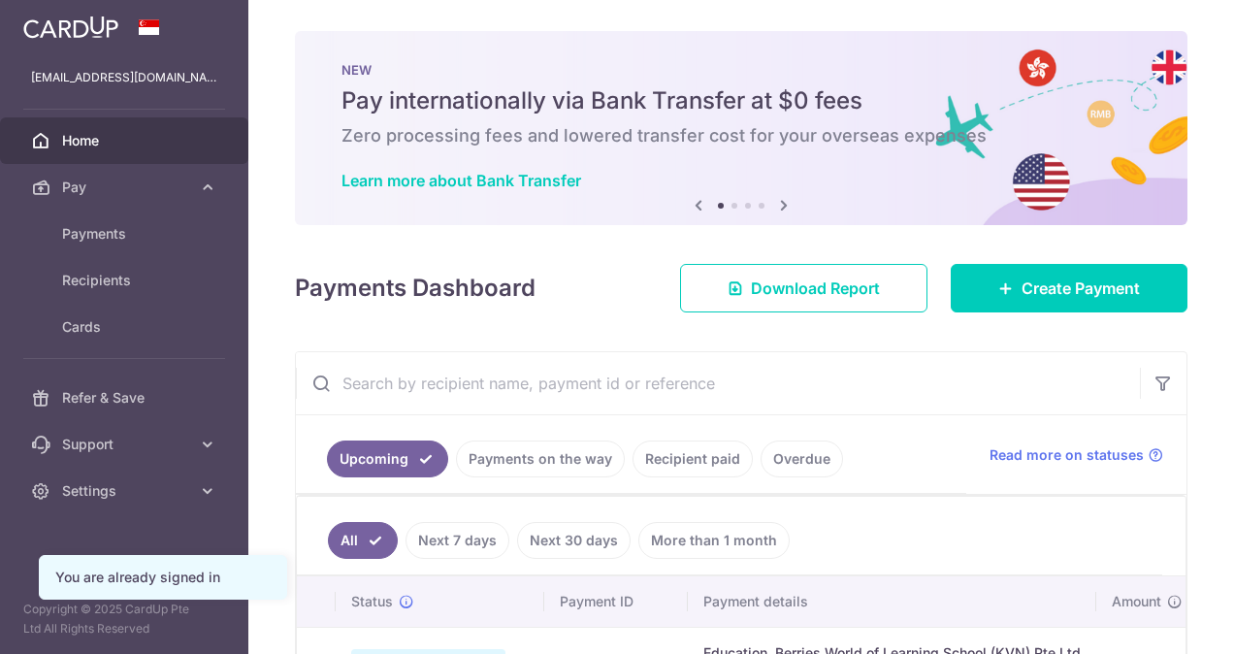
scroll to position [136, 0]
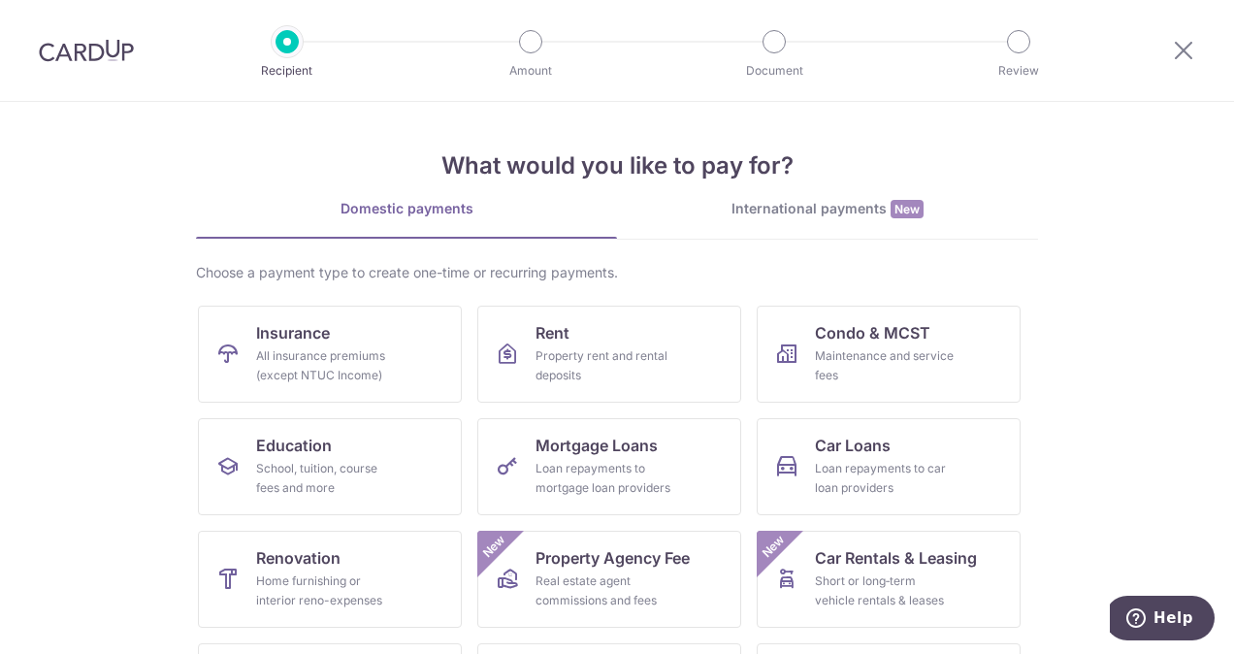
click at [374, 436] on link "Education School, tuition, course fees and more" at bounding box center [330, 466] width 264 height 97
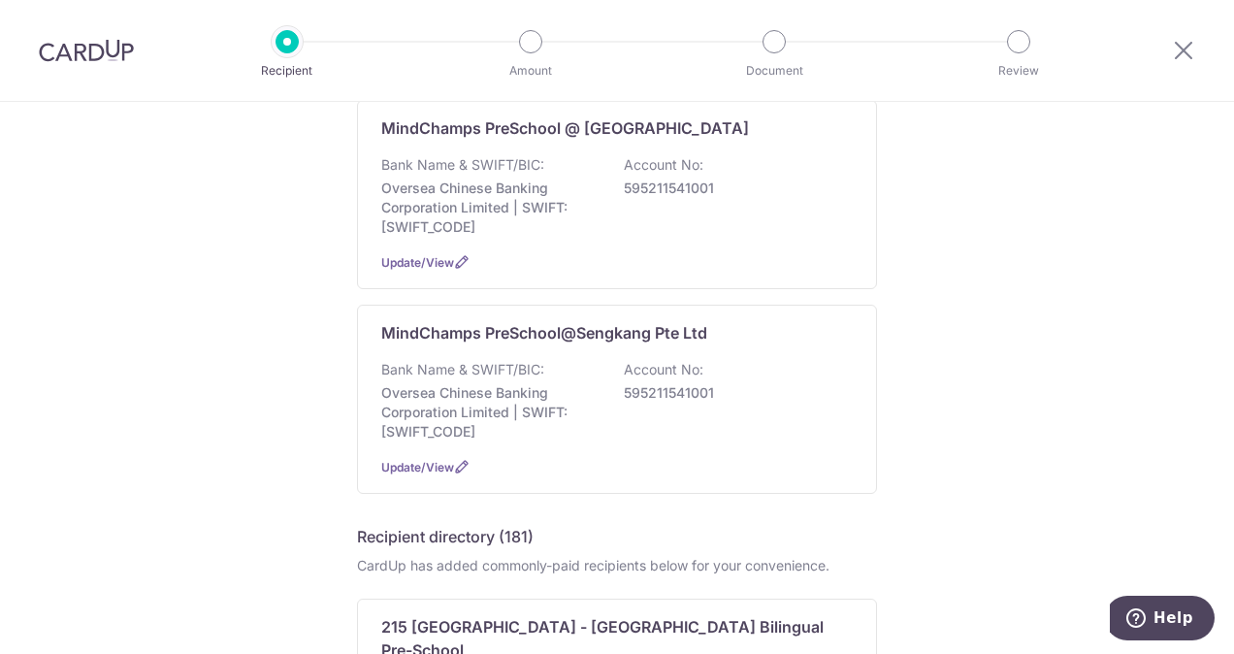
click at [580, 370] on div "Bank Name & SWIFT/BIC: Oversea Chinese Banking Corporation Limited | SWIFT: OCB…" at bounding box center [616, 400] width 471 height 81
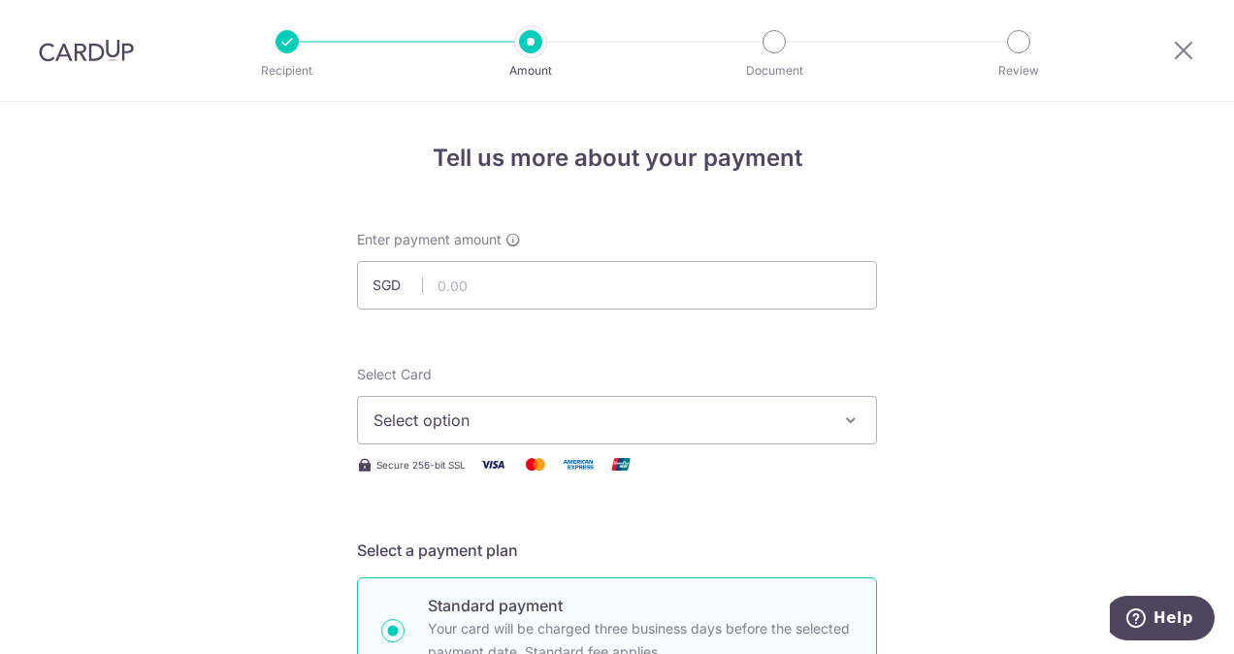
type input "1,950.31"
type input "KaydenTanT2091658Z"
type input "JOANNAC759"
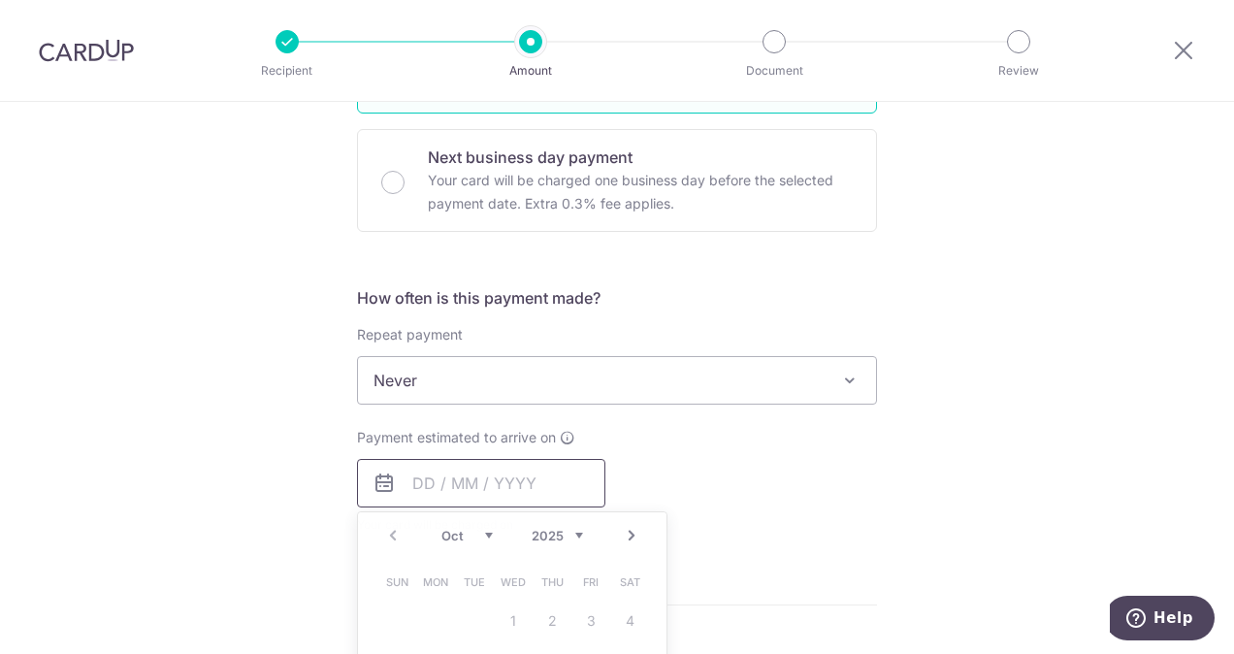
type input "1,950.31"
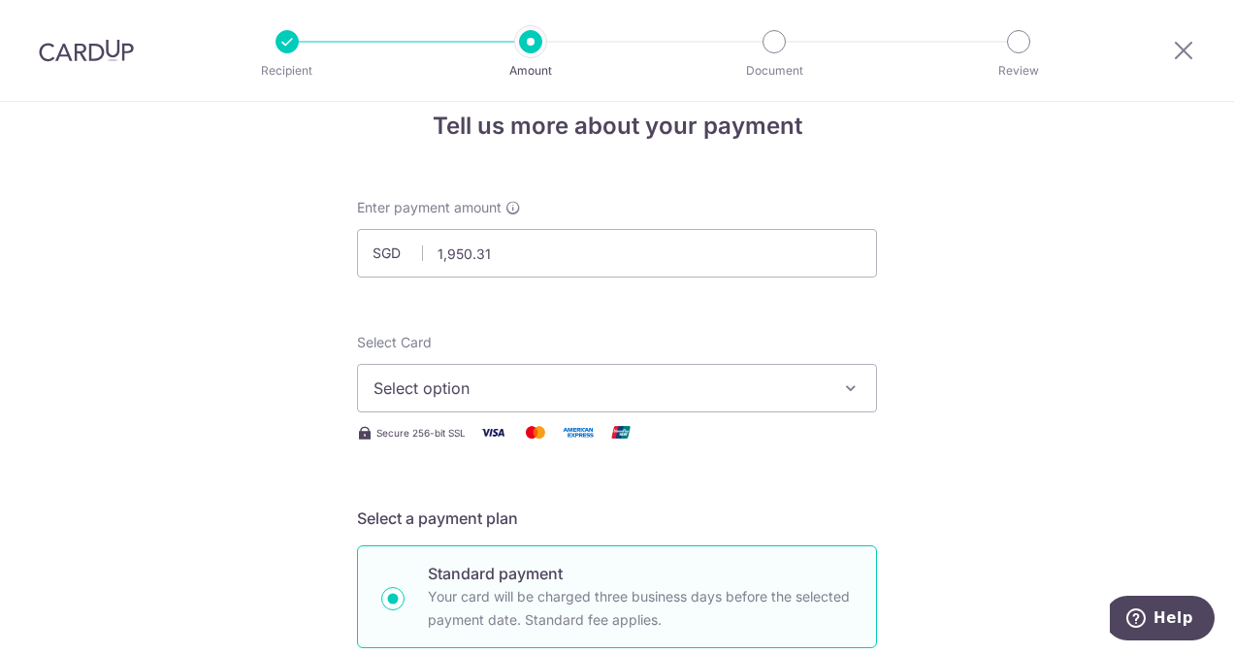
scroll to position [27, 0]
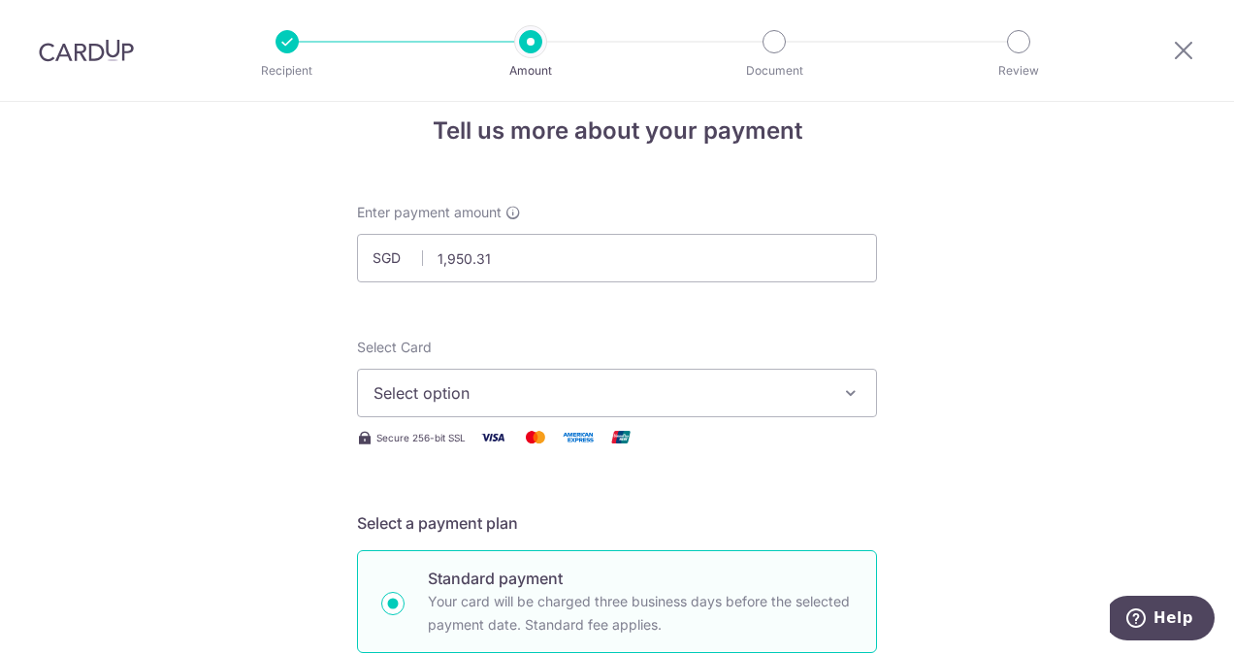
click at [609, 397] on span "Select option" at bounding box center [599, 392] width 452 height 23
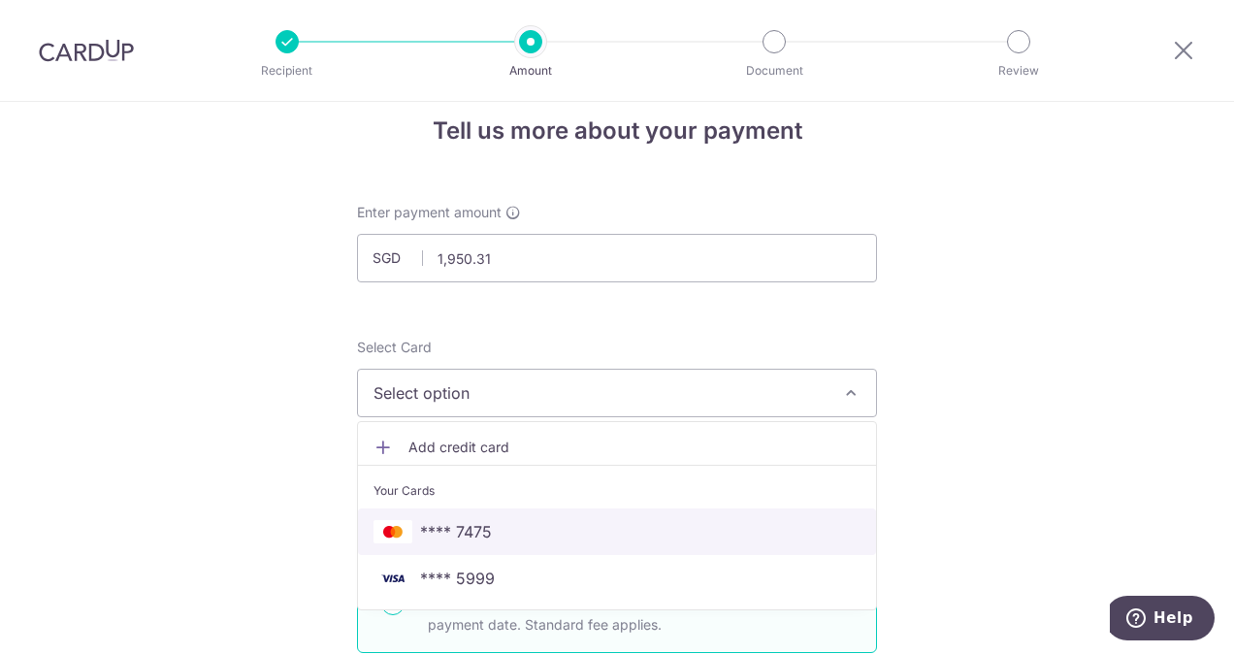
click at [556, 514] on link "**** 7475" at bounding box center [617, 531] width 518 height 47
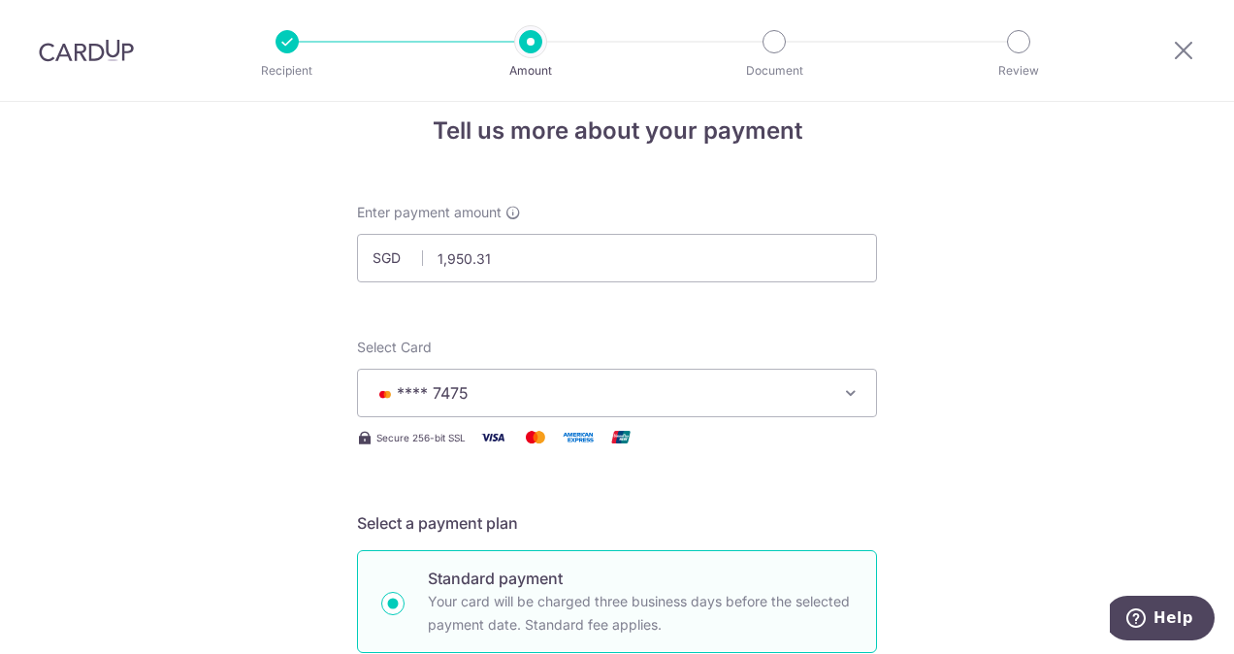
click at [613, 400] on span "**** 7475" at bounding box center [599, 392] width 452 height 23
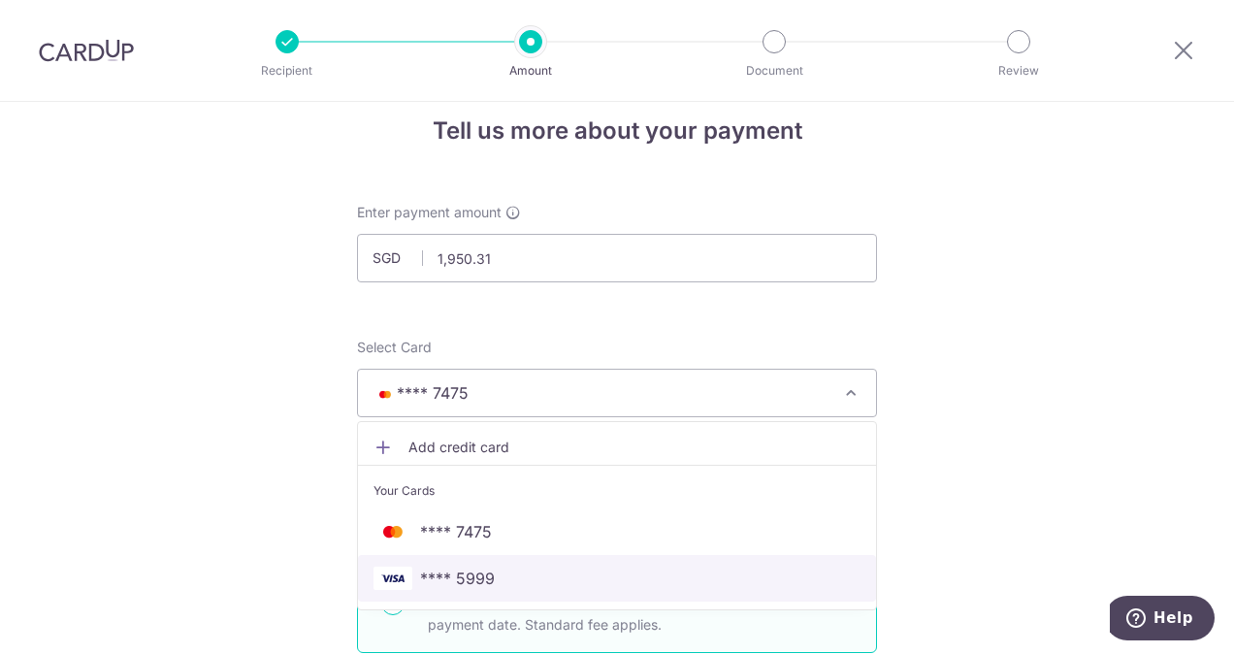
click at [561, 562] on link "**** 5999" at bounding box center [617, 578] width 518 height 47
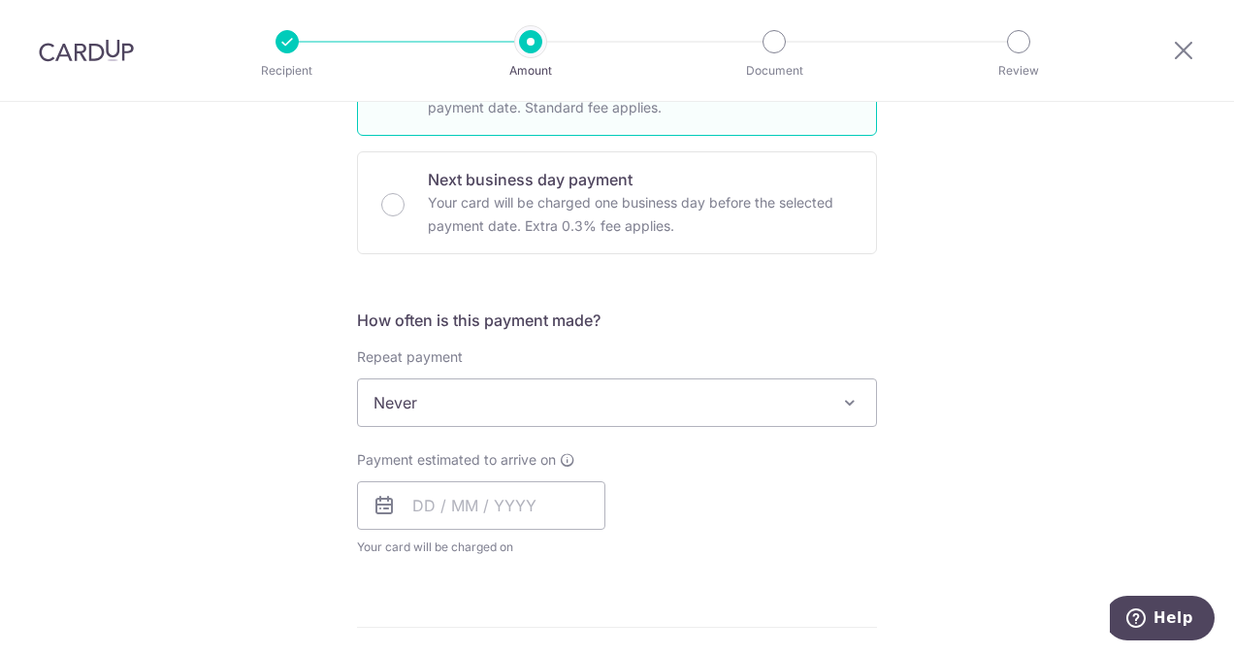
scroll to position [632, 0]
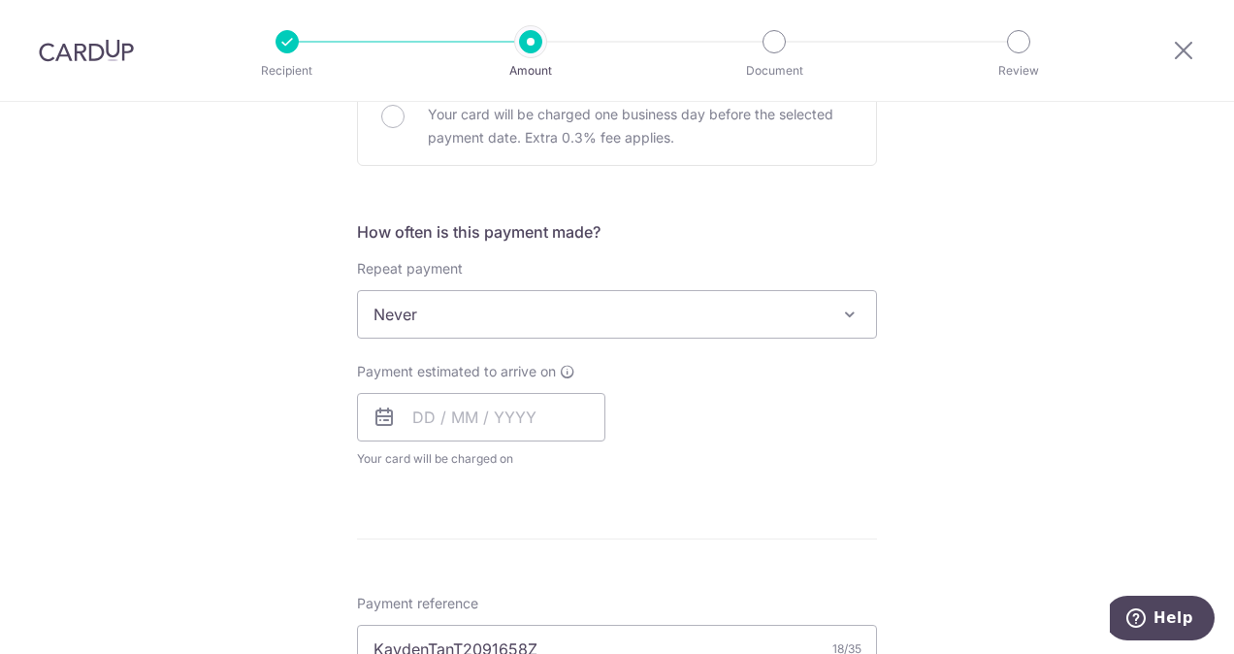
click at [663, 337] on div "How often is this payment made? Repeat payment Never Every week Every month Eve…" at bounding box center [617, 352] width 520 height 264
click at [661, 319] on span "Never" at bounding box center [617, 314] width 518 height 47
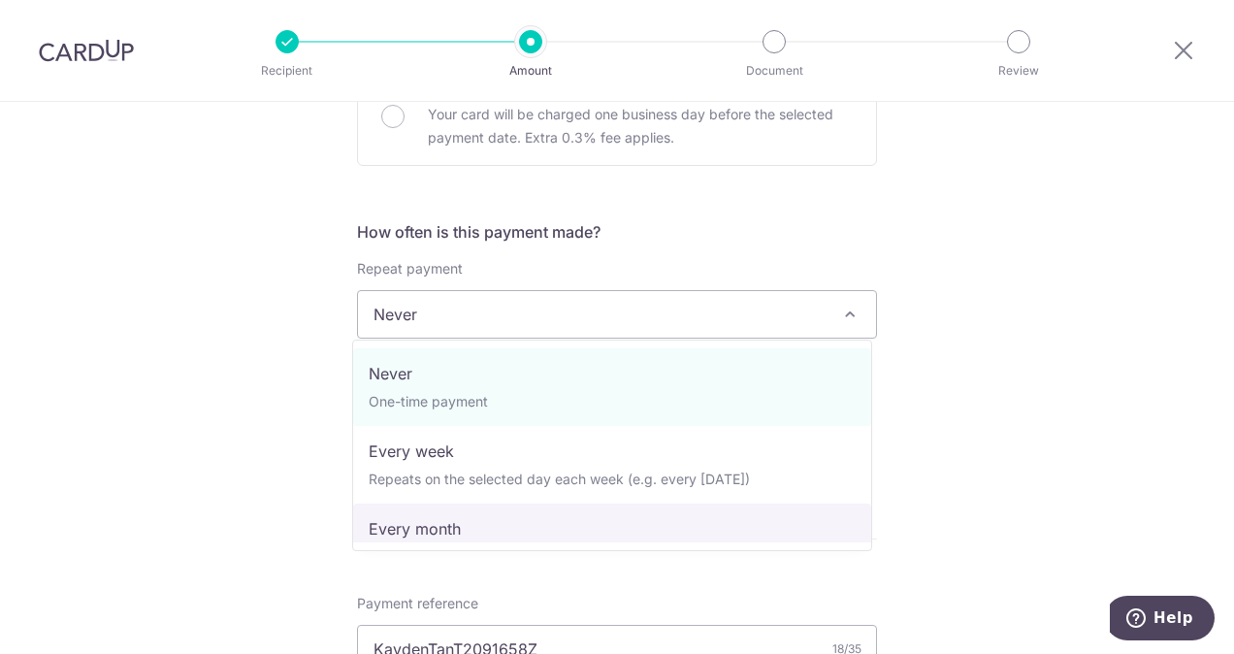
select select "3"
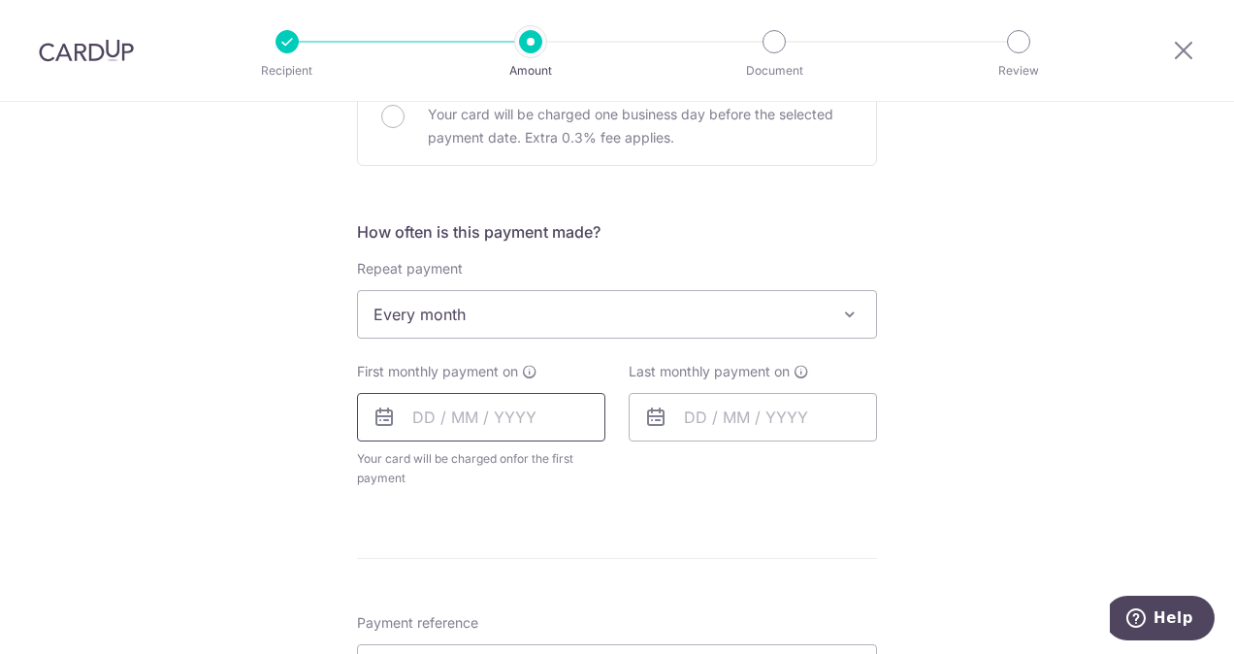
click at [427, 411] on input "text" at bounding box center [481, 417] width 248 height 48
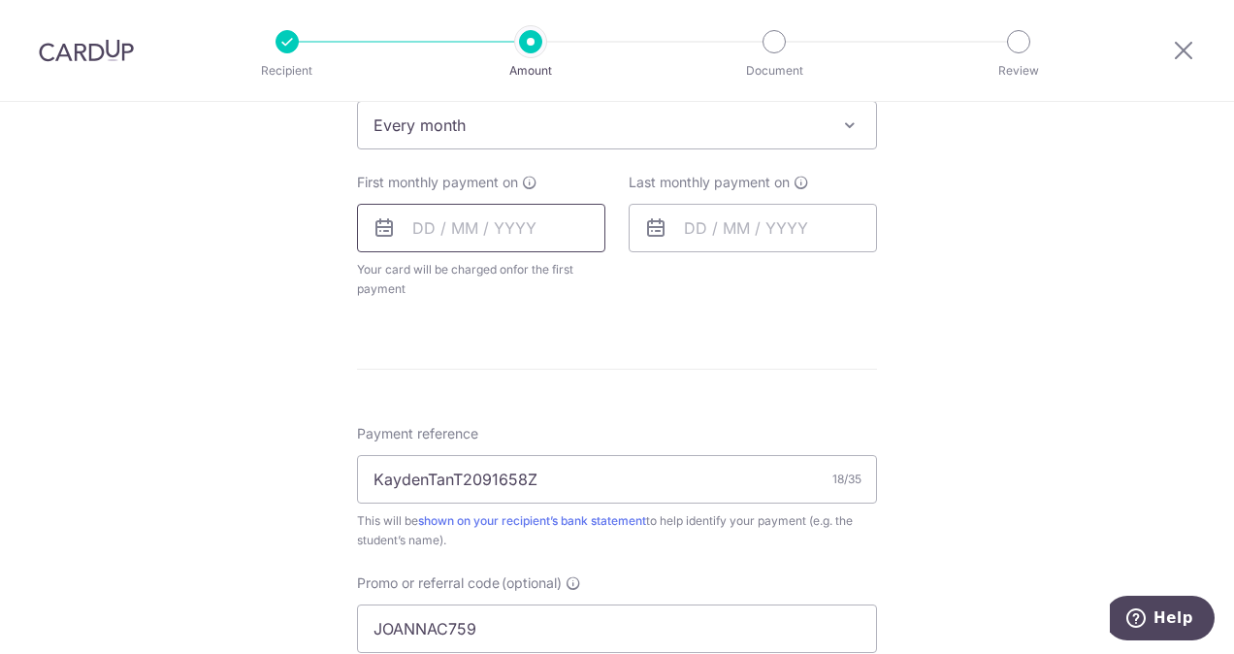
scroll to position [835, 0]
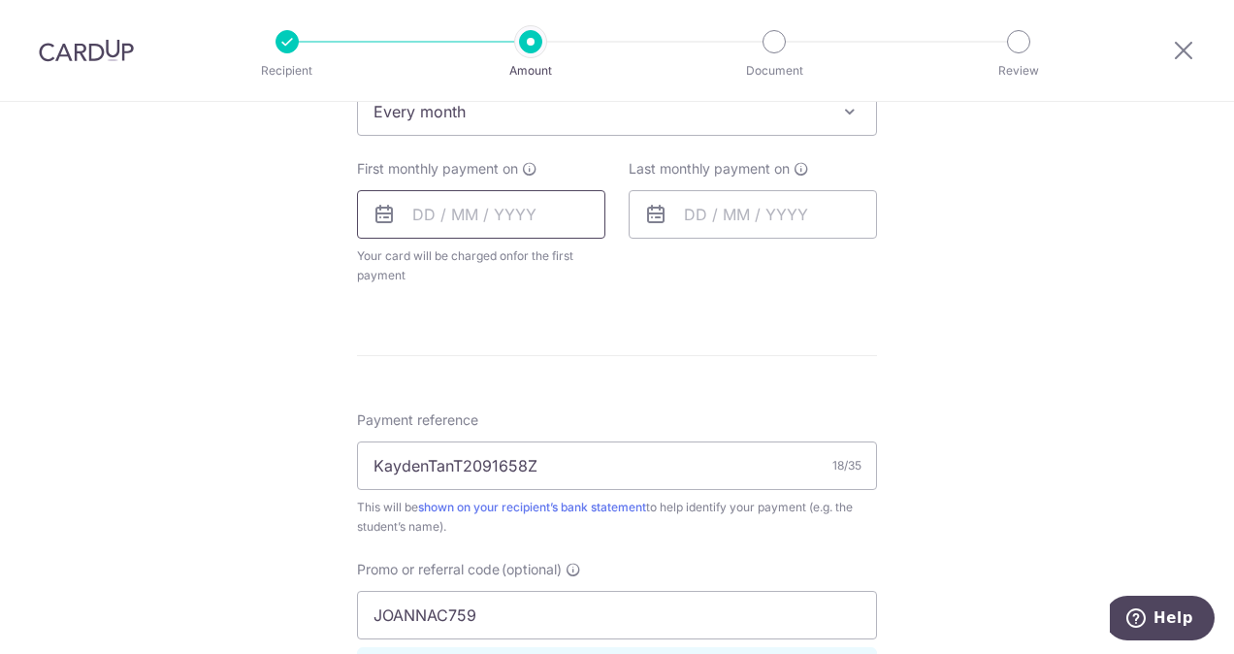
click at [417, 208] on input "text" at bounding box center [481, 214] width 248 height 48
click at [486, 211] on input "text" at bounding box center [481, 214] width 248 height 48
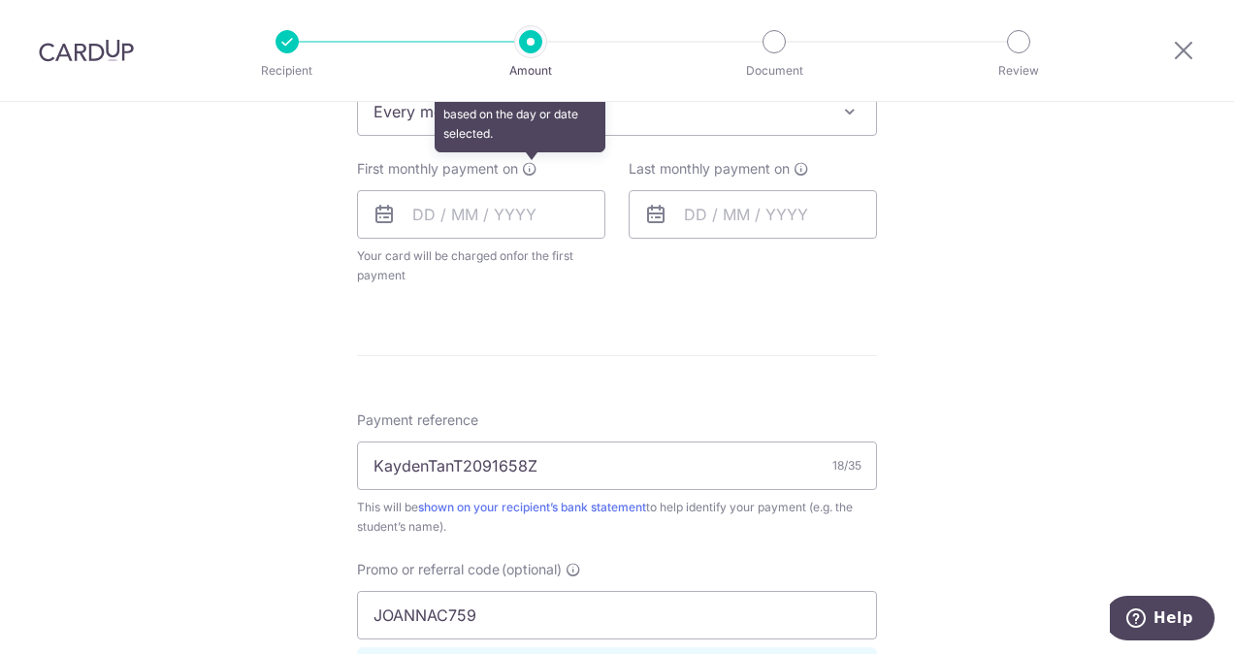
click at [528, 169] on icon at bounding box center [530, 169] width 16 height 16
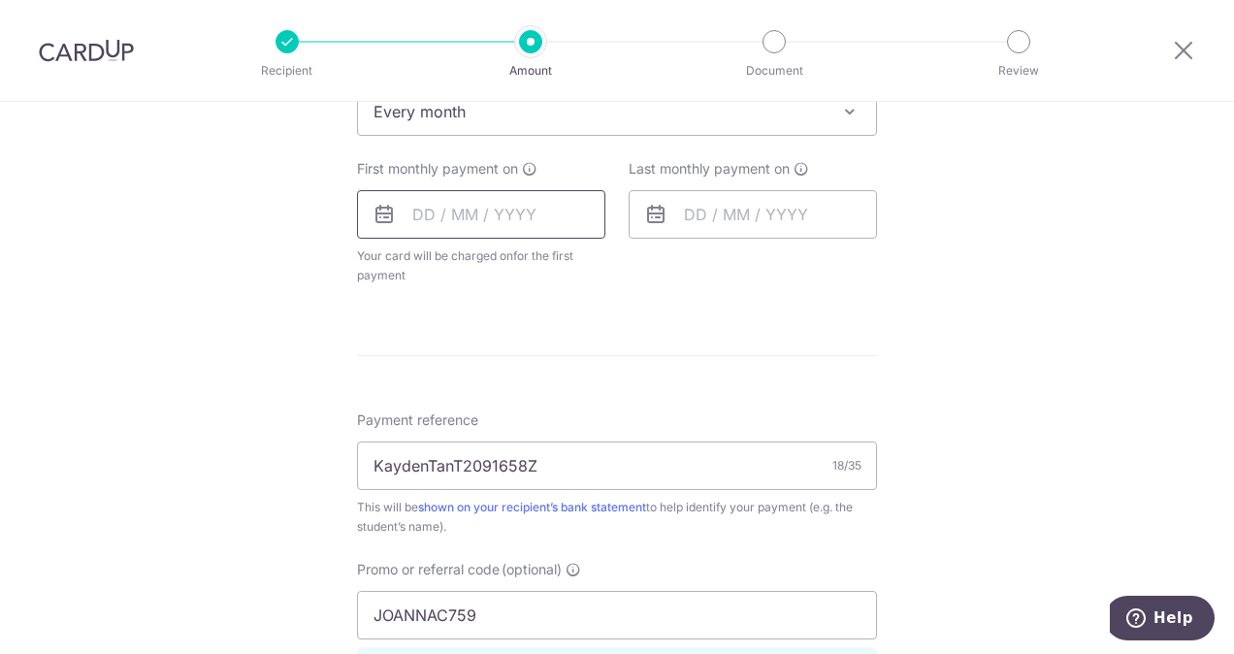
click at [415, 211] on input "text" at bounding box center [481, 214] width 248 height 48
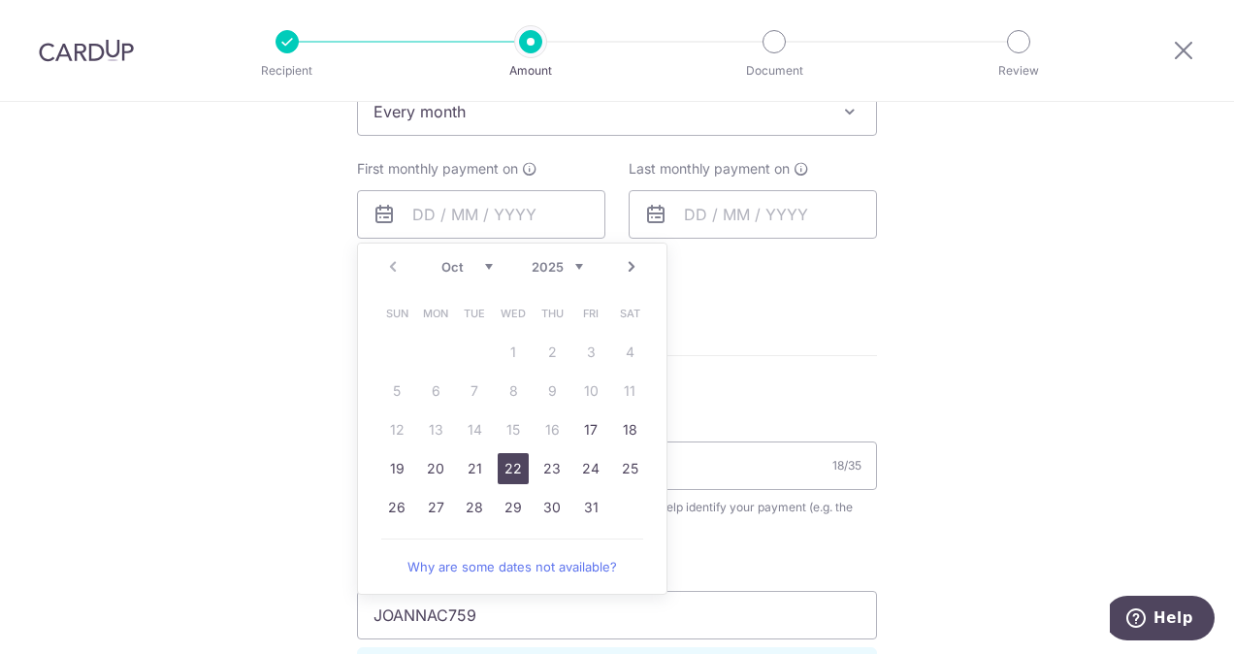
click at [498, 461] on link "22" at bounding box center [513, 468] width 31 height 31
click at [838, 483] on form "Enter payment amount SGD 1,950.31 1950.31 Select Card **** 5999 Add credit card…" at bounding box center [617, 216] width 520 height 1642
click at [1000, 436] on div "Tell us more about your payment Enter payment amount SGD 1,950.31 1950.31 Selec…" at bounding box center [617, 197] width 1234 height 1861
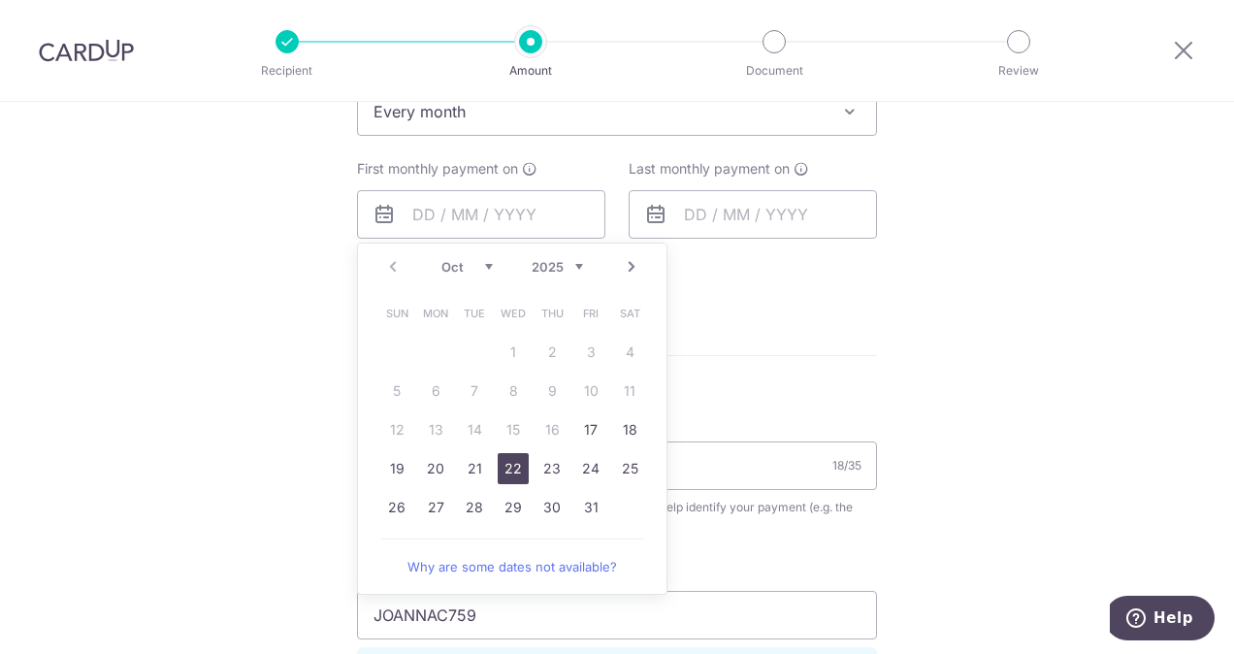
click at [1000, 436] on div "Tell us more about your payment Enter payment amount SGD 1,950.31 1950.31 Selec…" at bounding box center [617, 197] width 1234 height 1861
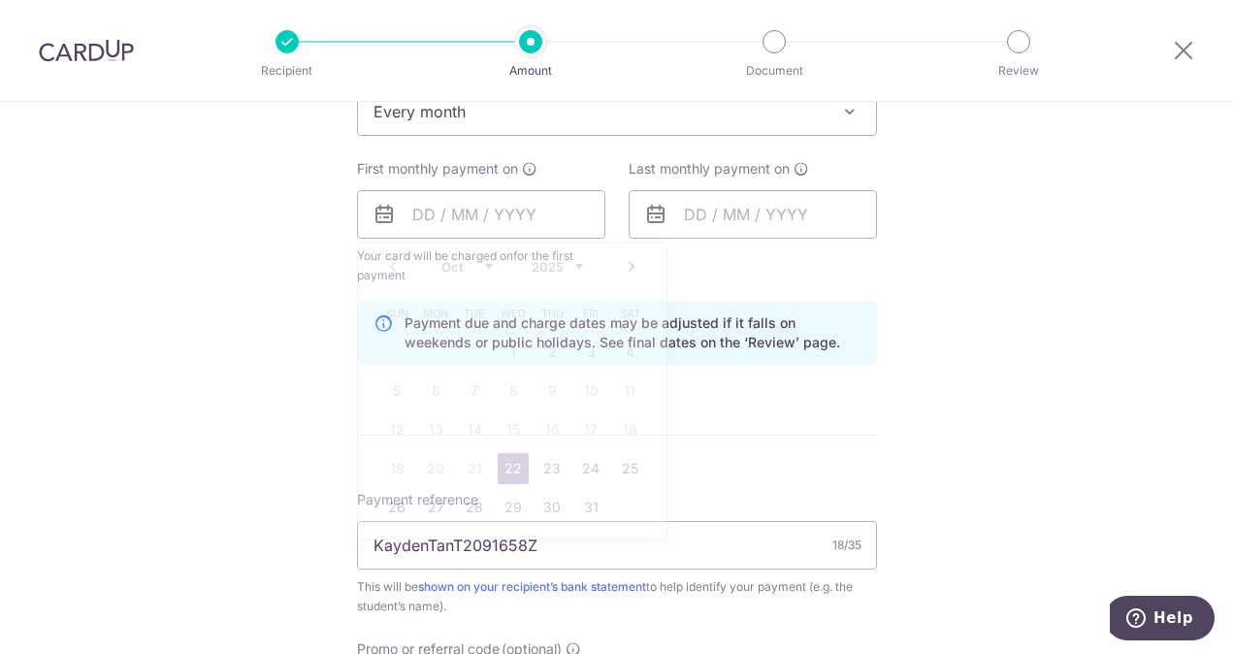
type input "[DATE]"
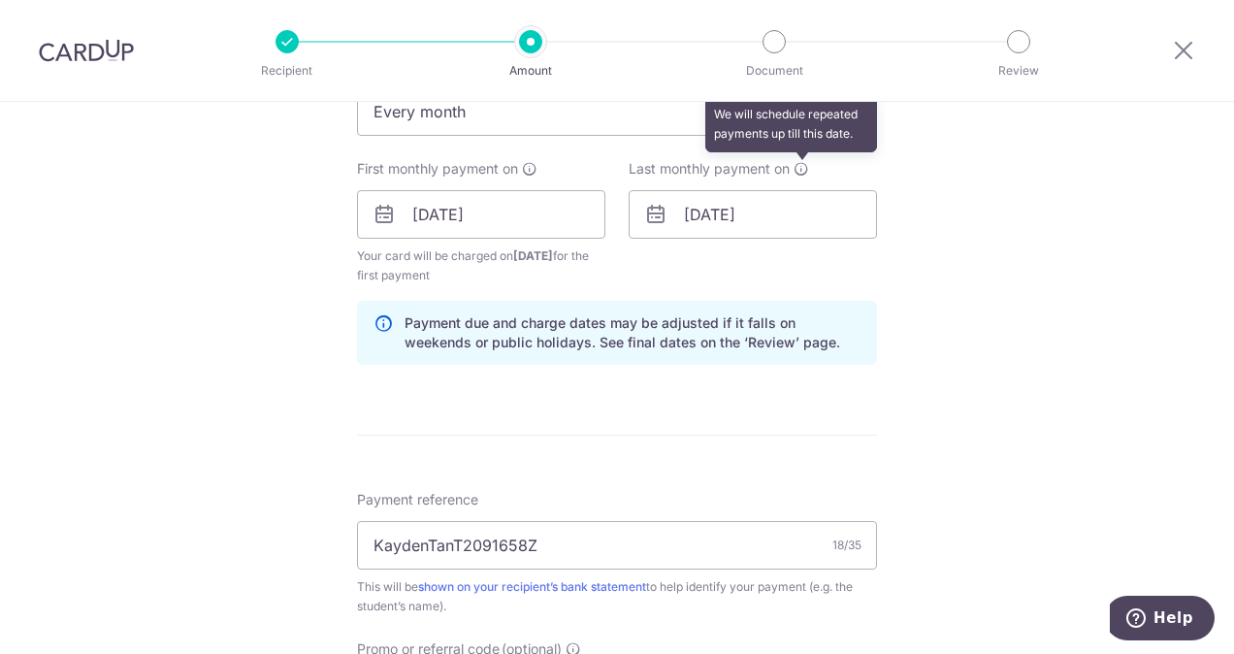
click at [800, 163] on icon at bounding box center [801, 169] width 16 height 16
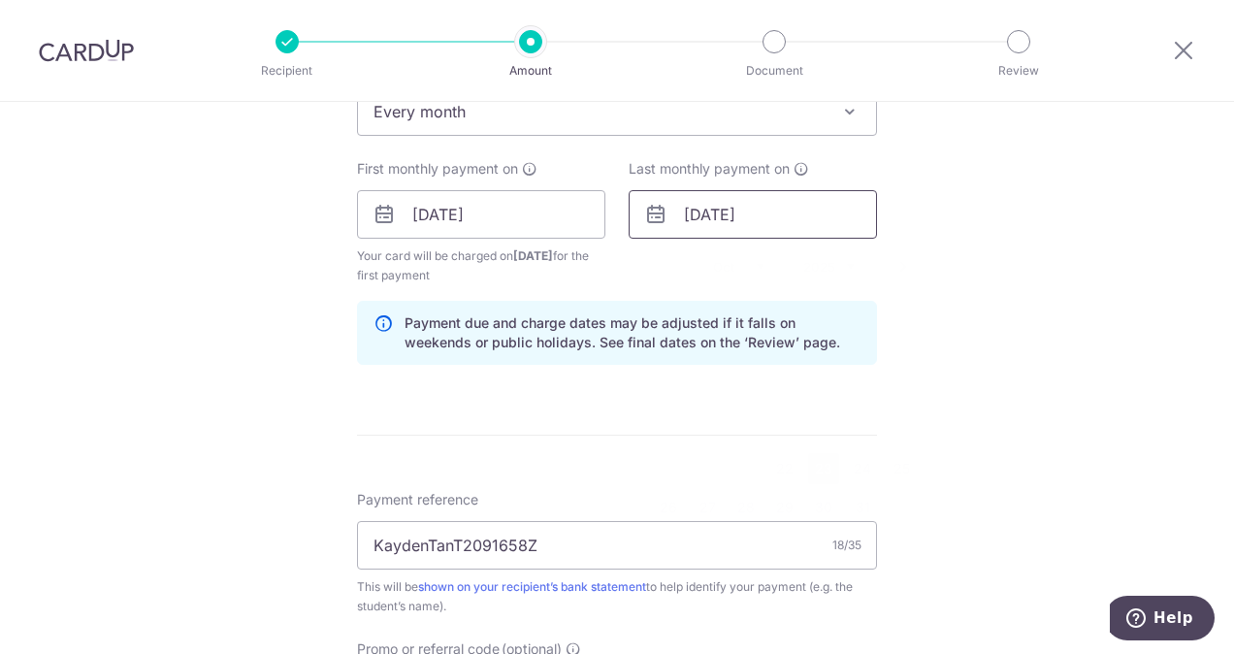
click at [702, 220] on input "23/10/2025" at bounding box center [752, 214] width 248 height 48
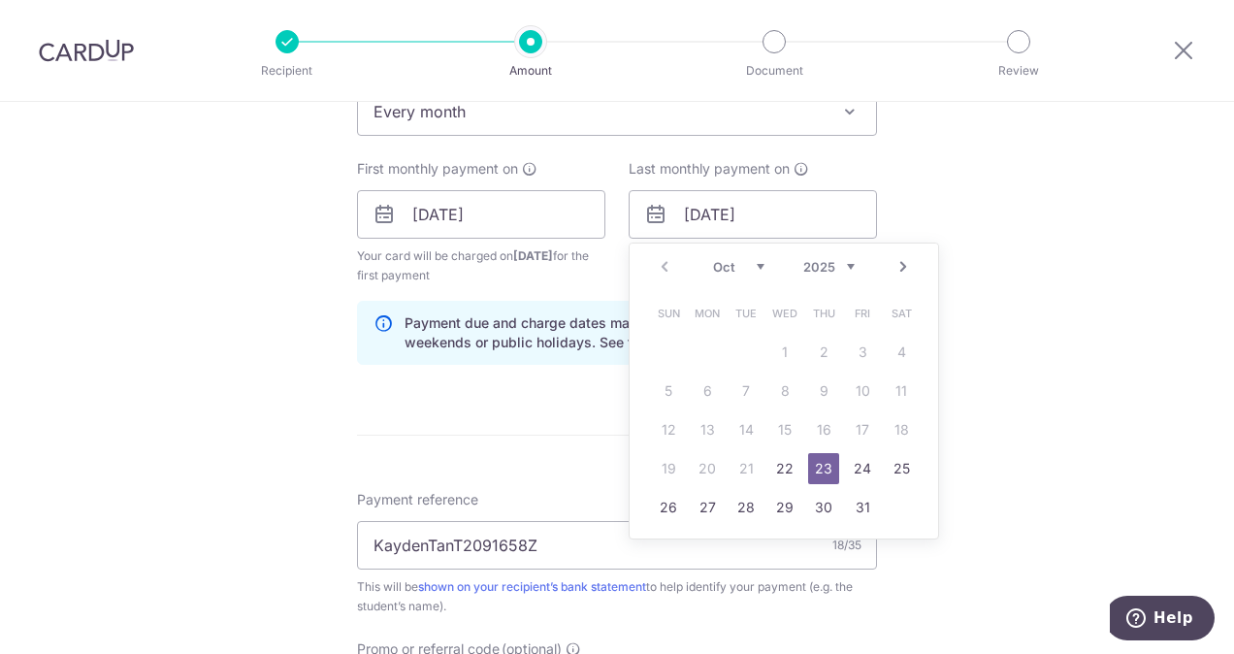
click at [747, 265] on select "Oct Nov Dec" at bounding box center [738, 267] width 51 height 16
click at [692, 504] on link "24" at bounding box center [706, 507] width 31 height 31
type input "24/11/2025"
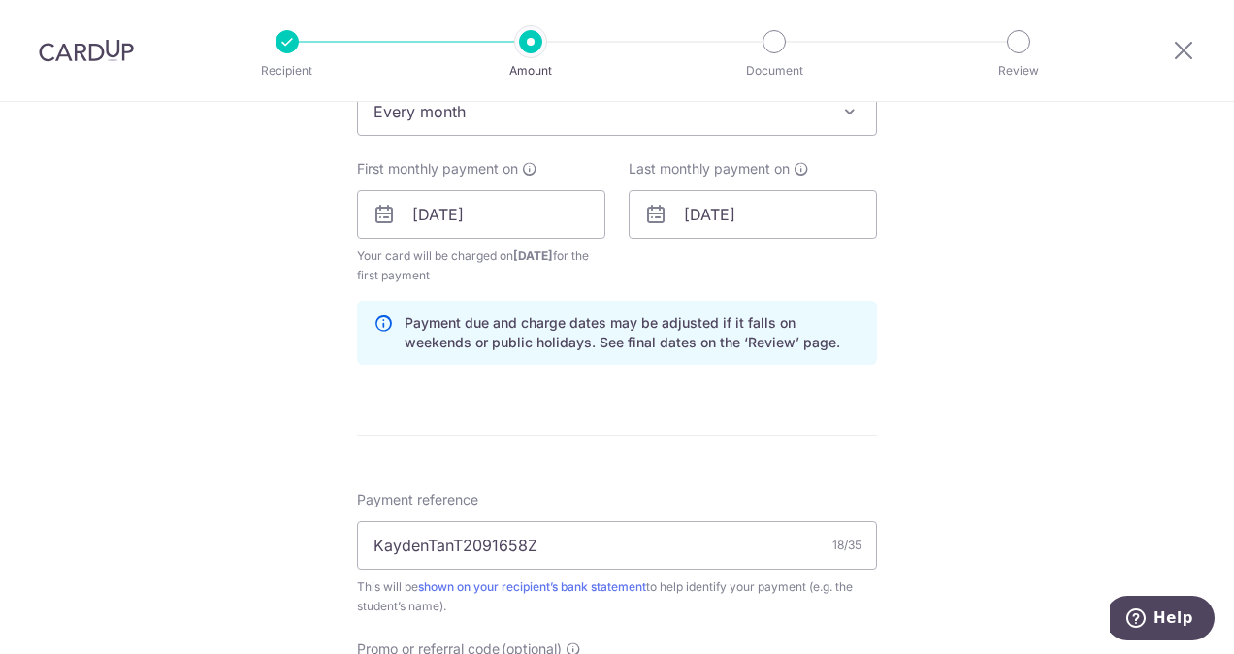
click at [1082, 427] on div "Tell us more about your payment Enter payment amount SGD 1,950.31 1950.31 Selec…" at bounding box center [617, 237] width 1234 height 1941
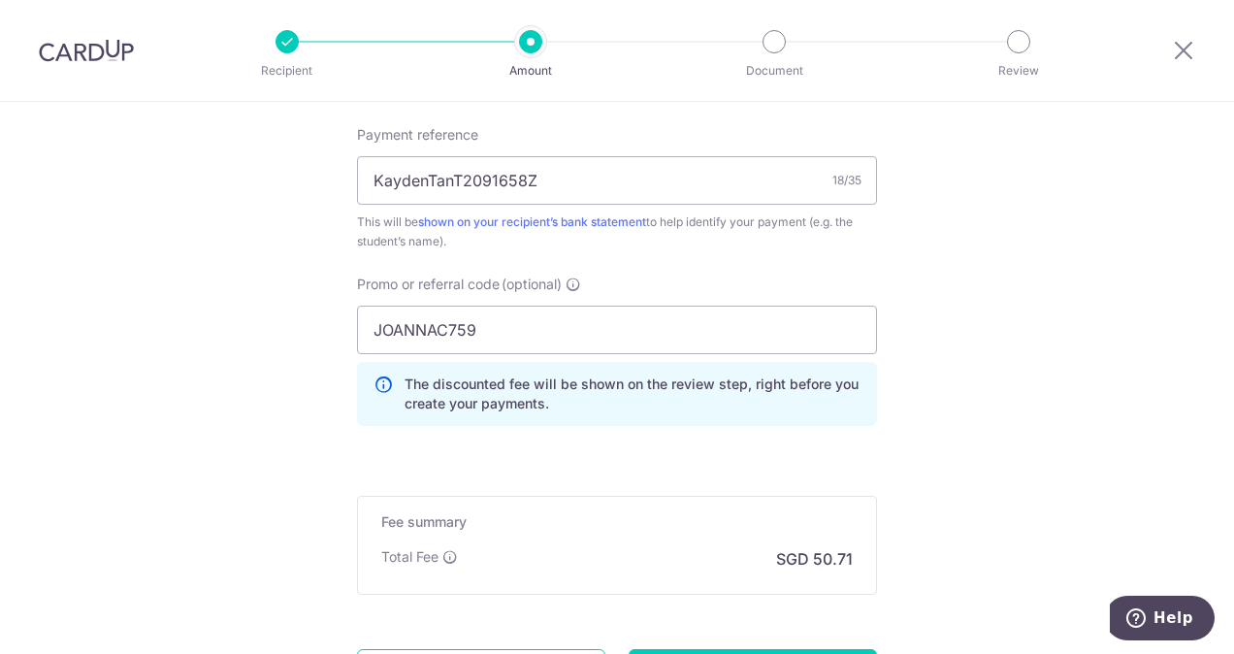
scroll to position [1219, 0]
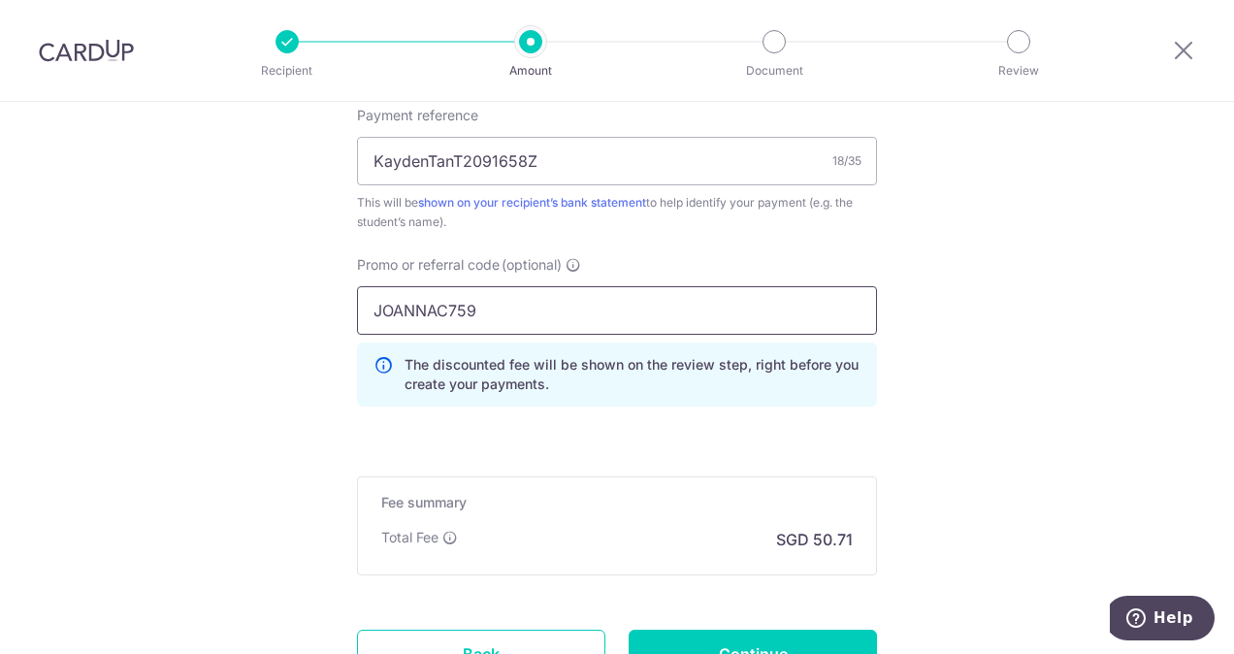
drag, startPoint x: 477, startPoint y: 314, endPoint x: 227, endPoint y: 289, distance: 251.5
paste input "REC185"
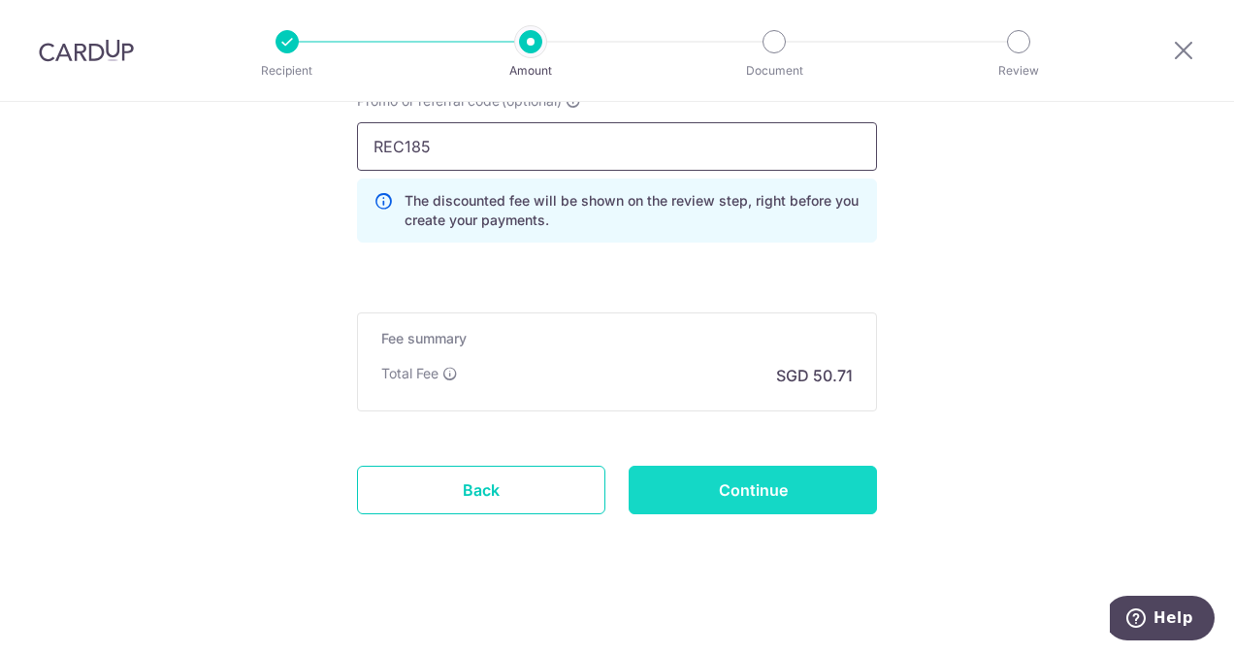
type input "REC185"
click at [749, 499] on input "Continue" at bounding box center [752, 490] width 248 height 48
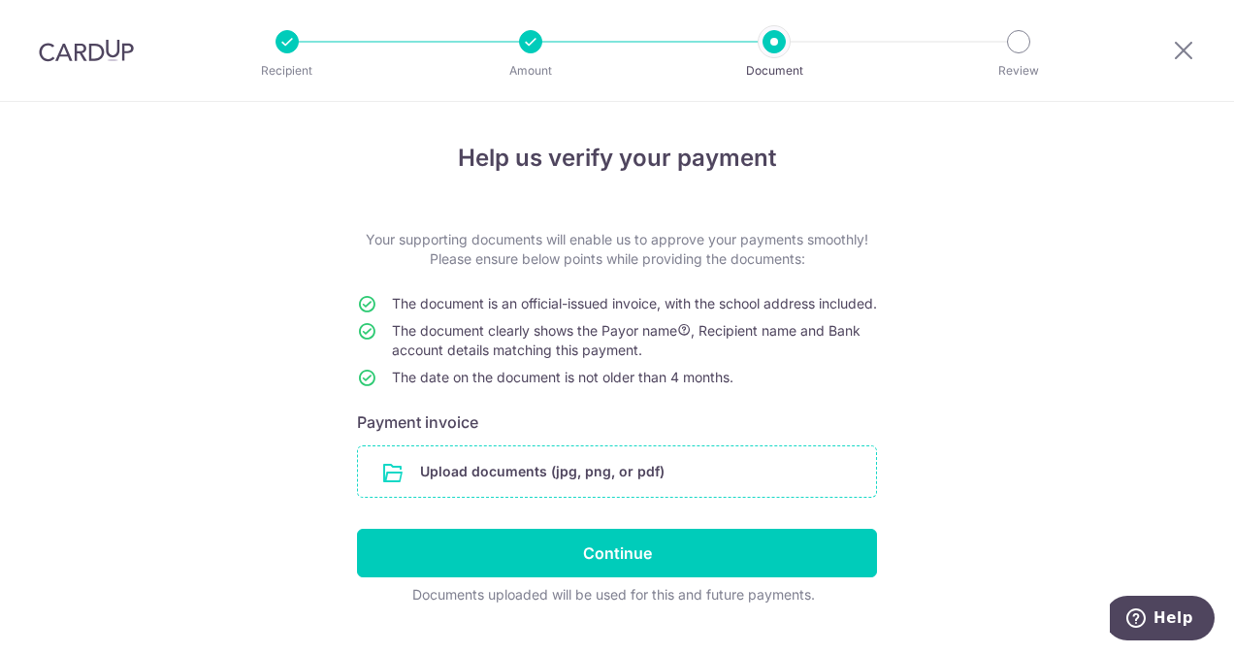
click at [573, 497] on input "file" at bounding box center [617, 471] width 518 height 50
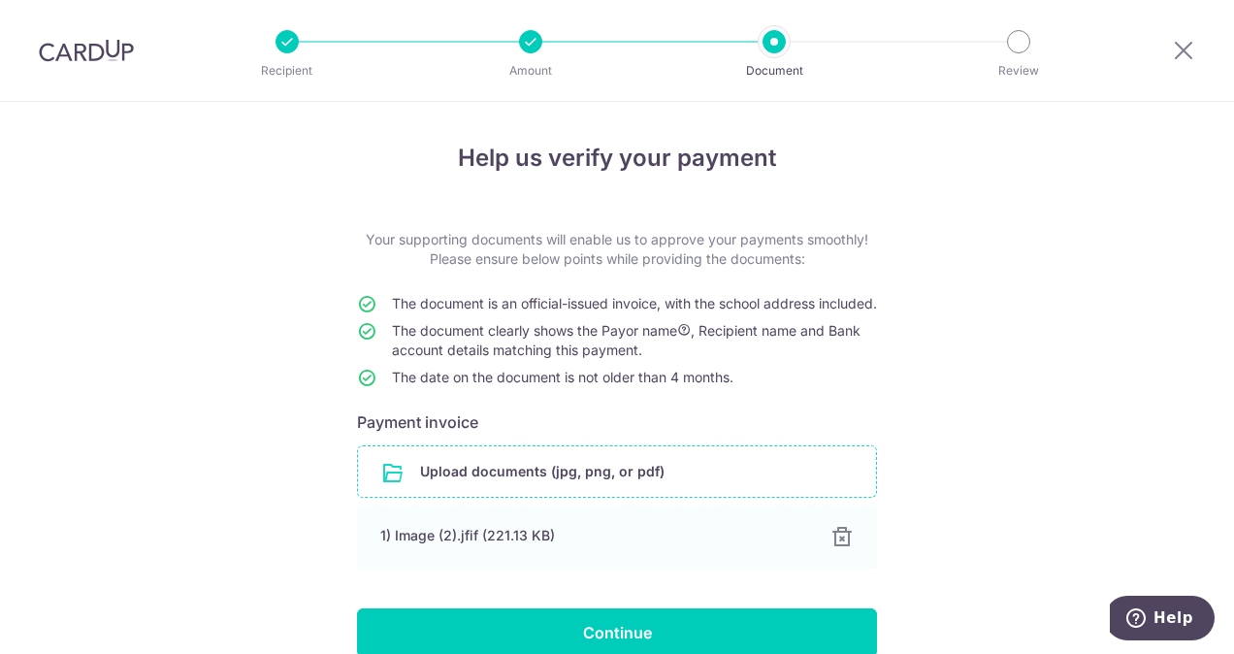
scroll to position [139, 0]
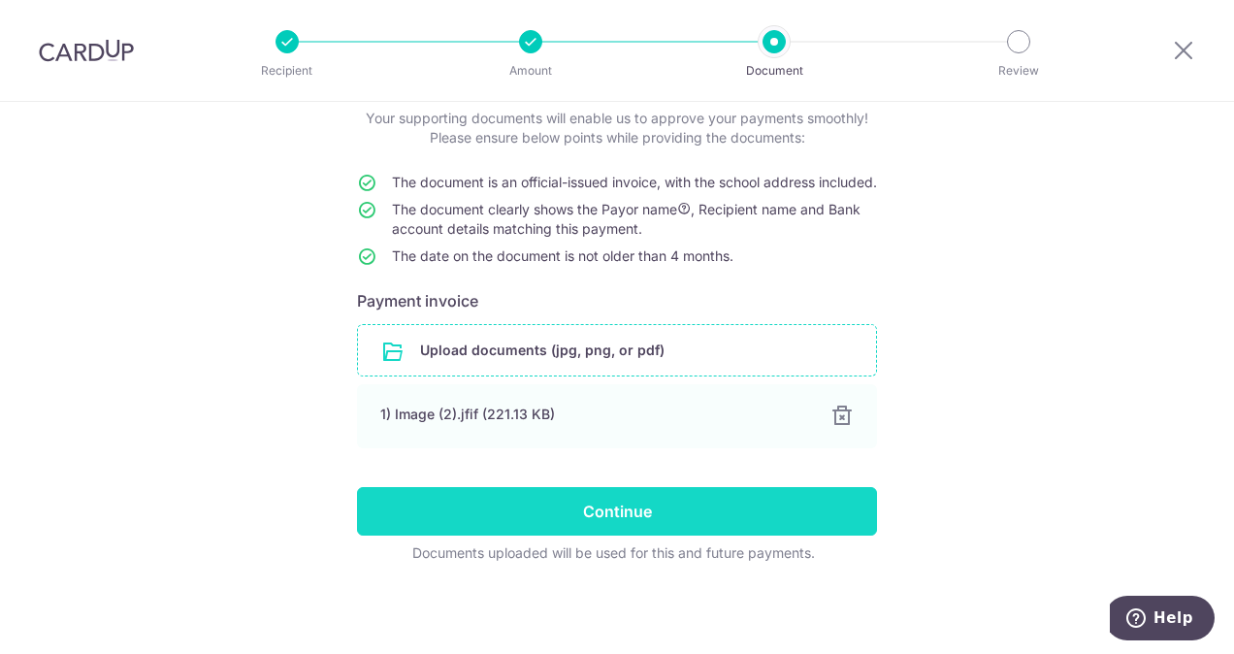
click at [630, 518] on input "Continue" at bounding box center [617, 511] width 520 height 48
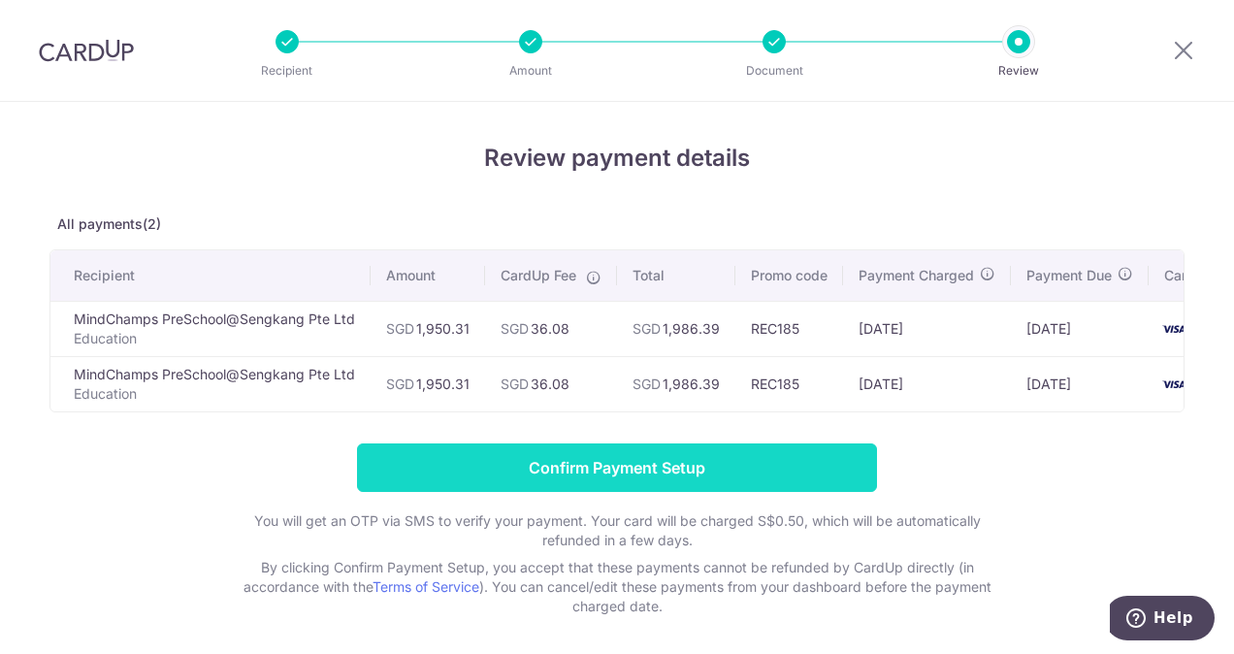
click at [628, 489] on input "Confirm Payment Setup" at bounding box center [617, 467] width 520 height 48
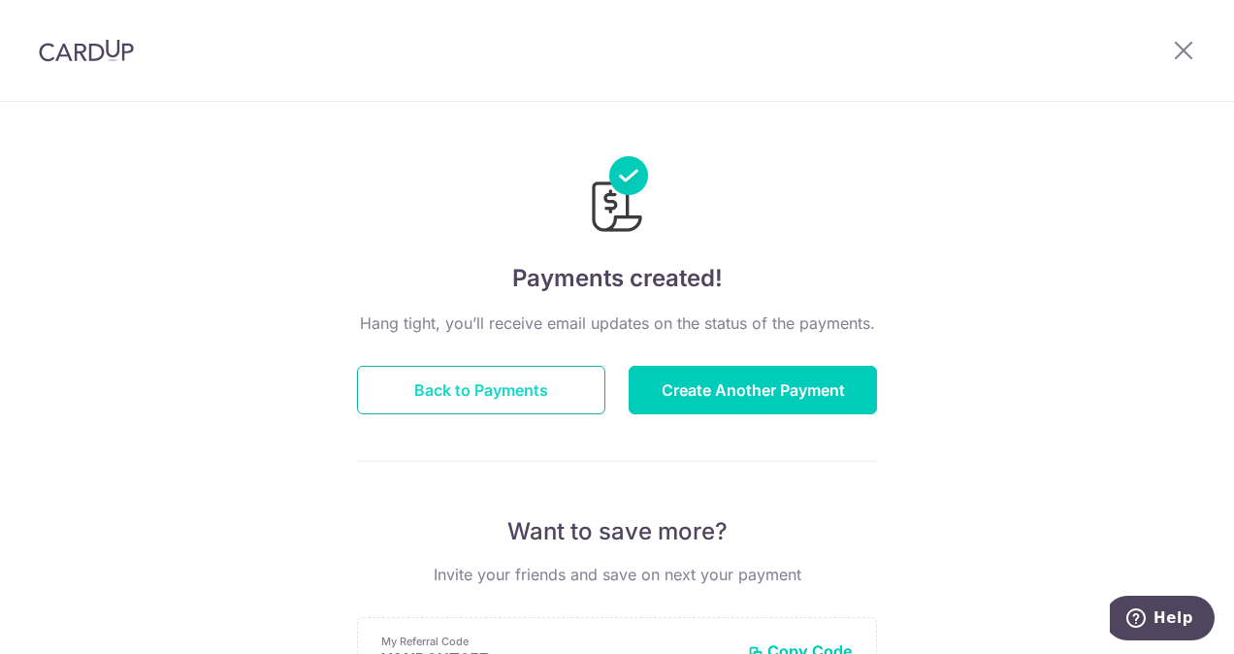
click at [547, 377] on button "Back to Payments" at bounding box center [481, 390] width 248 height 48
